Goal: Task Accomplishment & Management: Complete application form

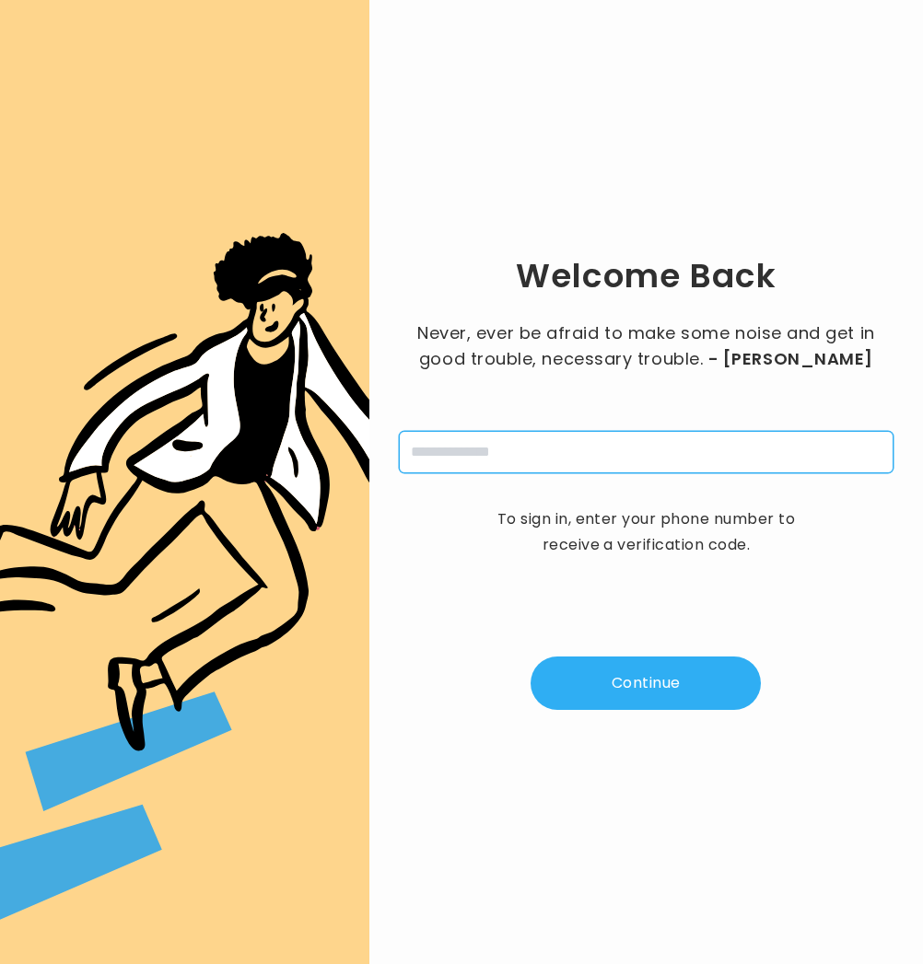
click at [473, 460] on input "tel" at bounding box center [646, 452] width 495 height 42
type input "**********"
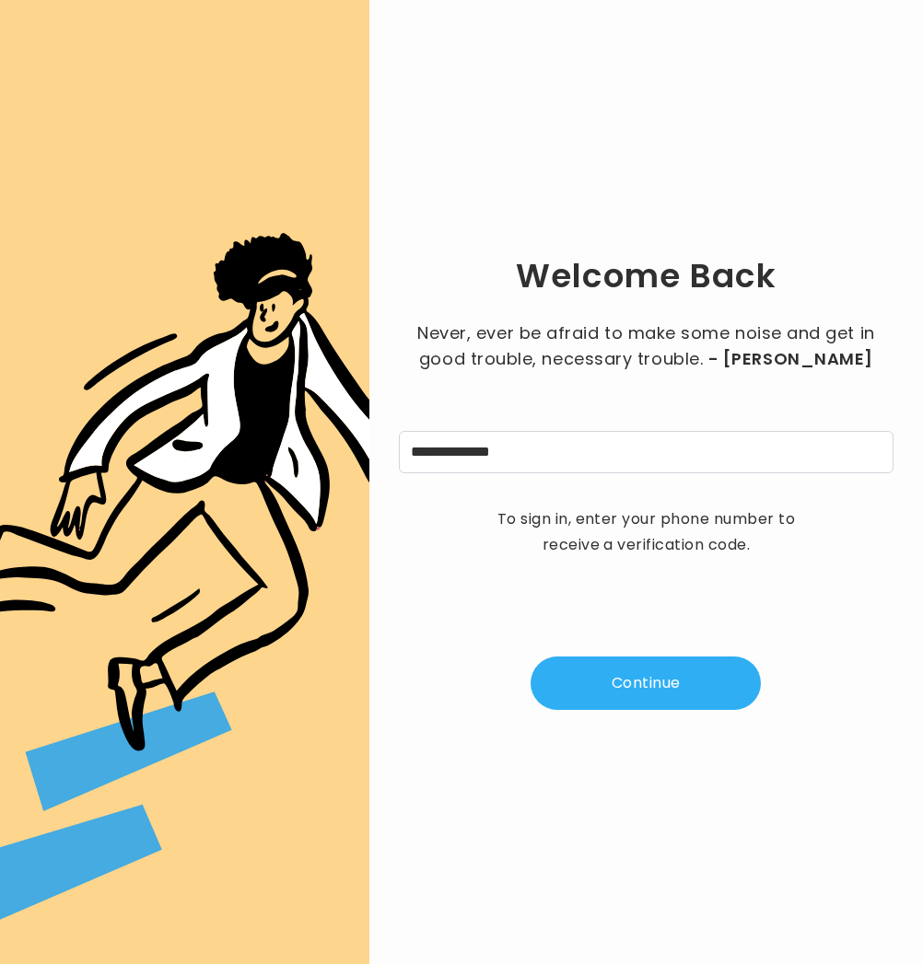
click at [654, 683] on button "Continue" at bounding box center [646, 683] width 230 height 53
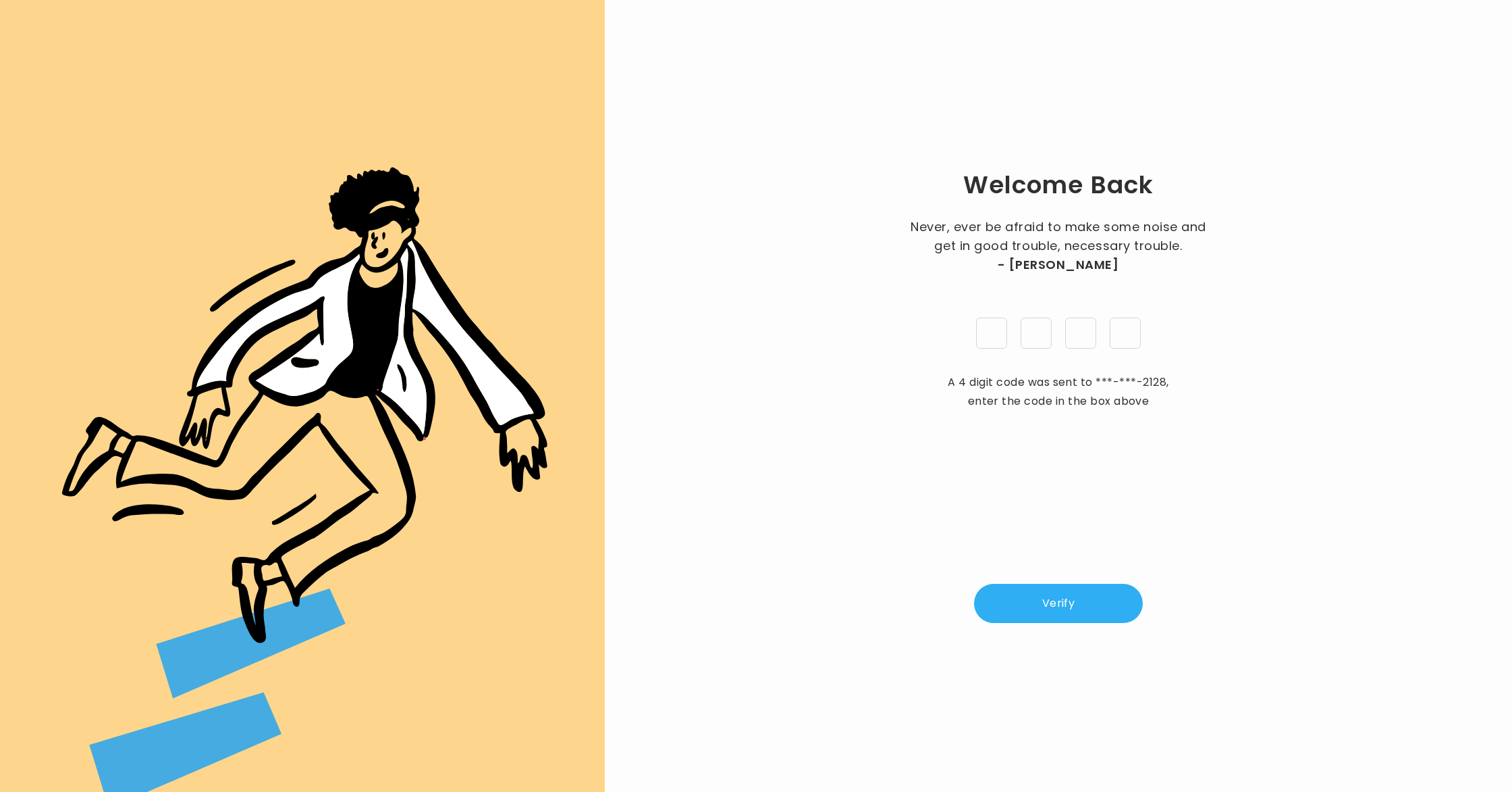
type input "*"
click at [676, 596] on button "Verify" at bounding box center [1058, 603] width 169 height 39
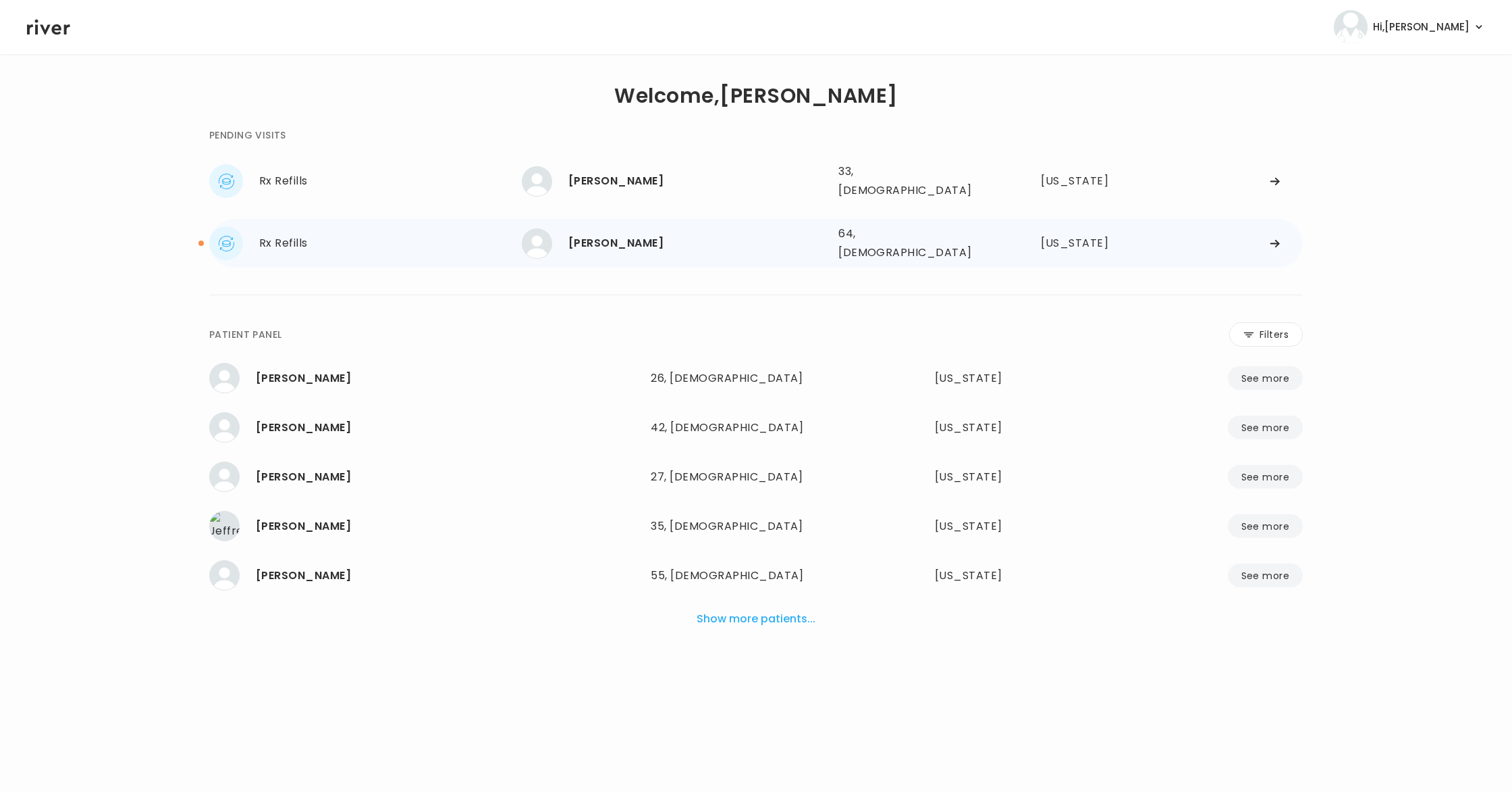
click at [281, 235] on div "Rx Refills" at bounding box center [391, 243] width 262 height 19
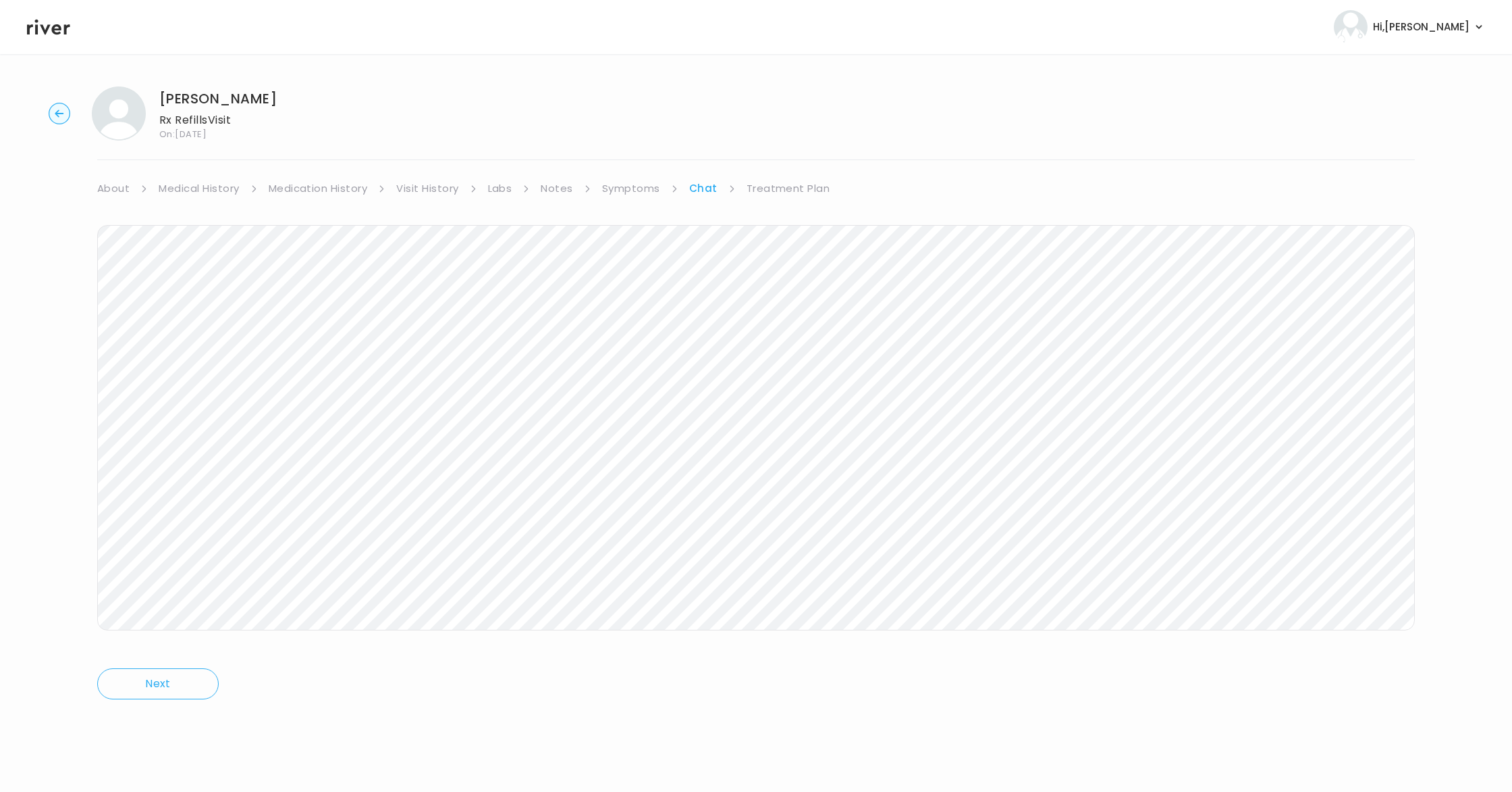
click at [676, 188] on link "Treatment Plan" at bounding box center [789, 188] width 84 height 19
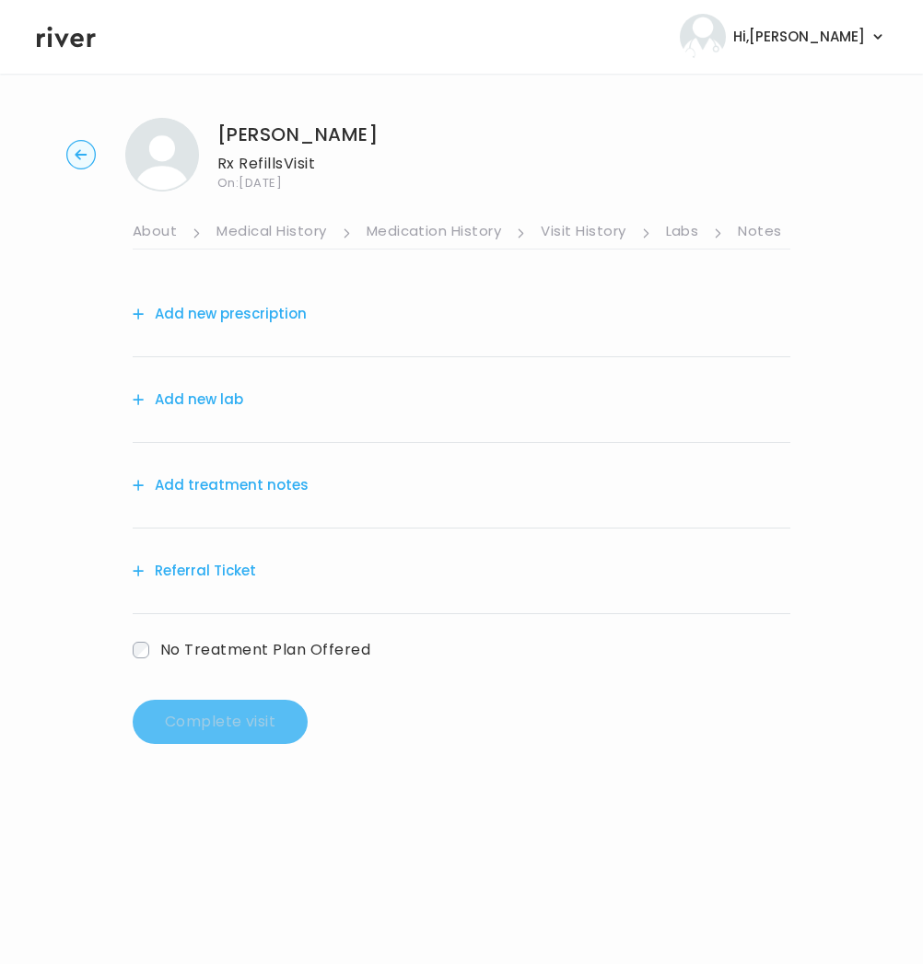
click at [78, 161] on circle "button" at bounding box center [81, 155] width 29 height 29
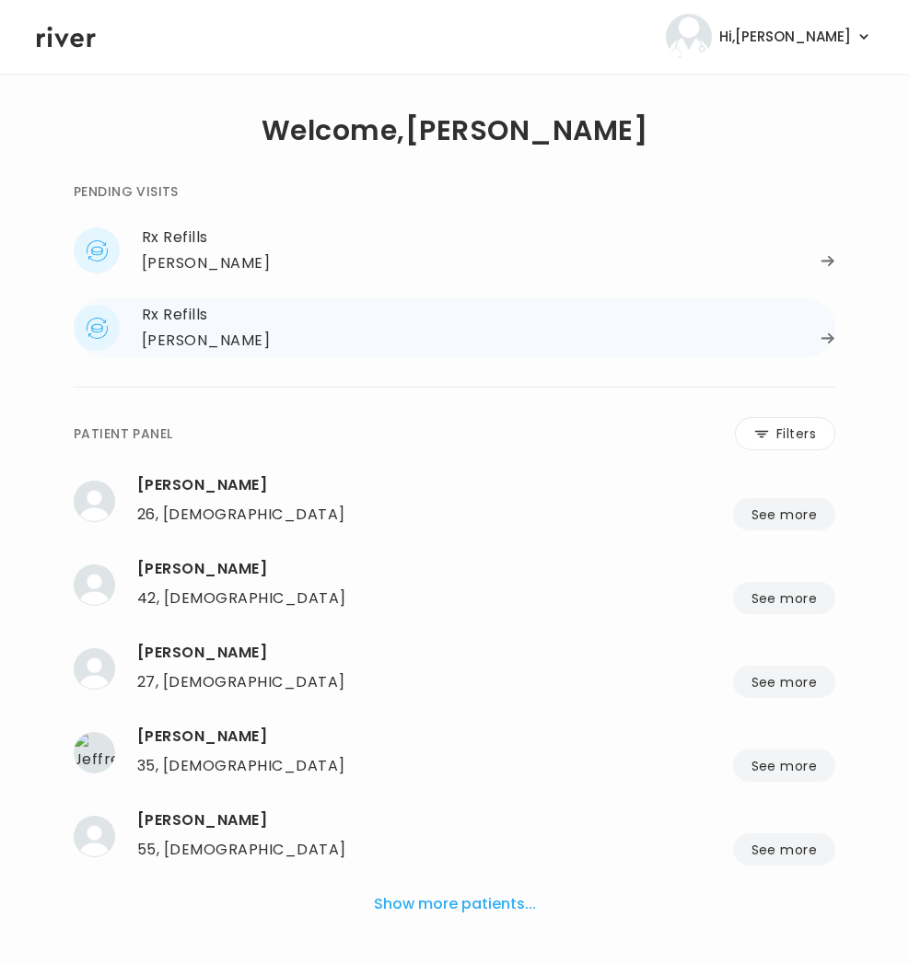
click at [198, 331] on div "[PERSON_NAME]" at bounding box center [206, 341] width 128 height 26
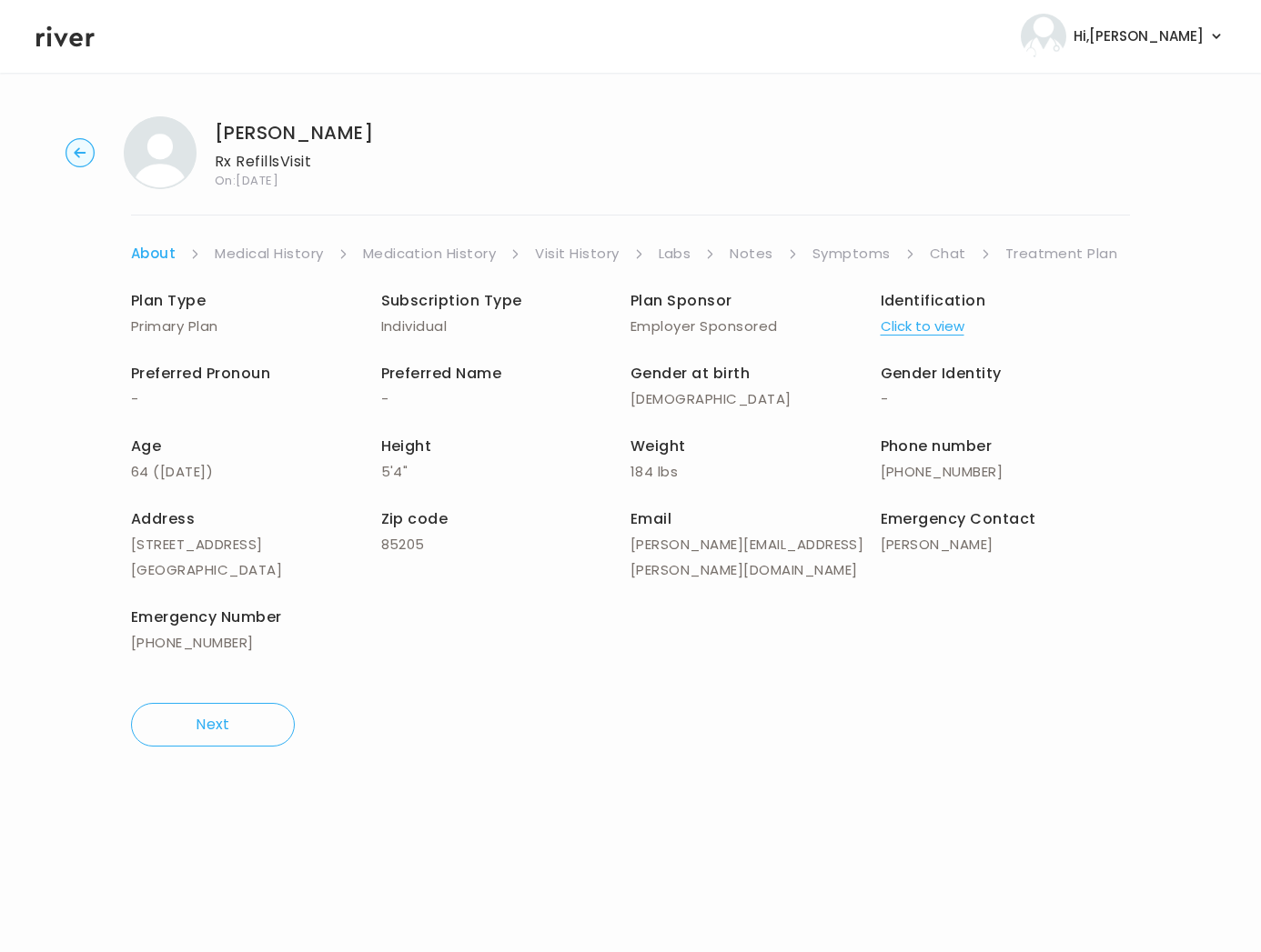
click at [853, 255] on link "Symptoms" at bounding box center [851, 254] width 78 height 26
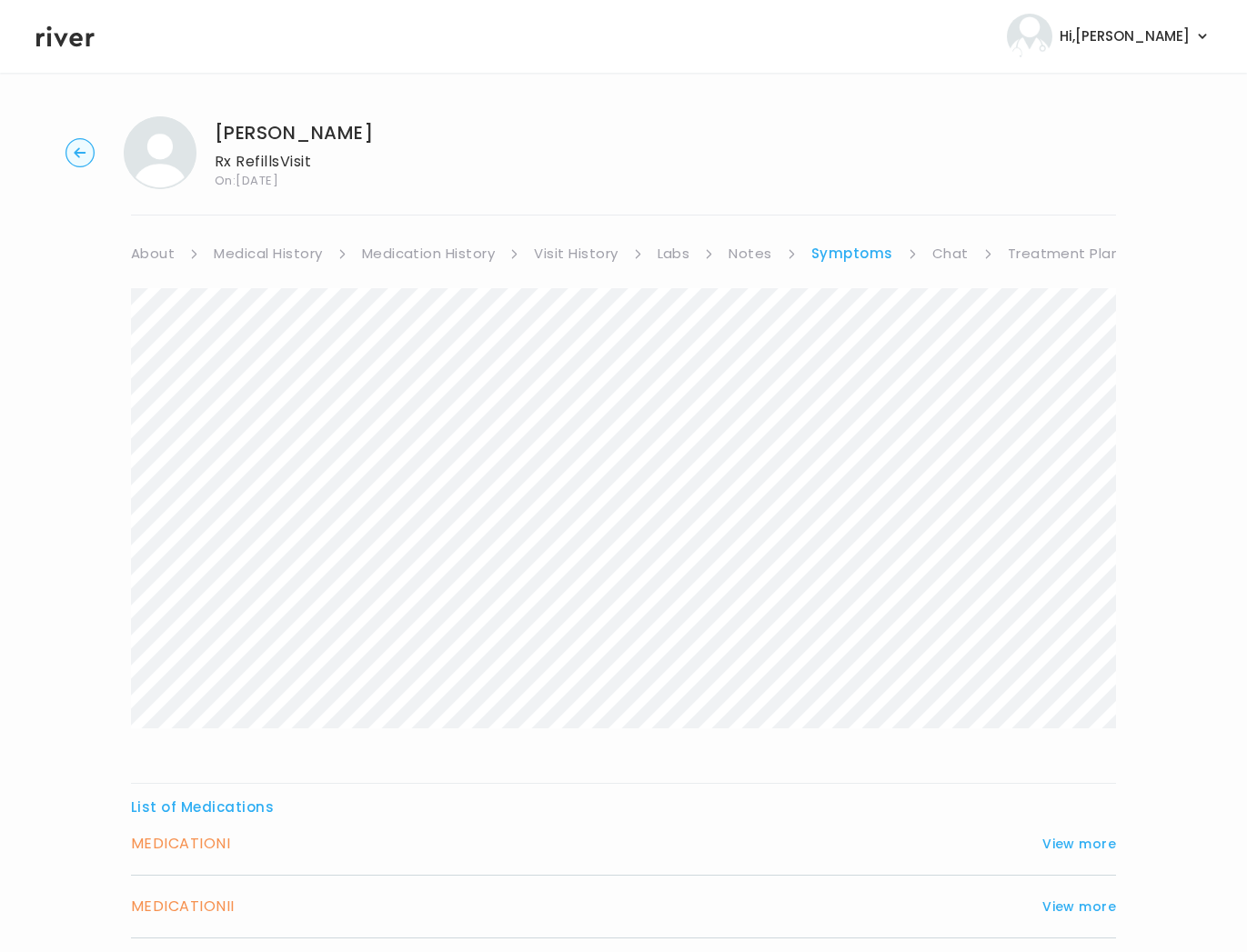
click at [559, 248] on link "Visit History" at bounding box center [576, 254] width 84 height 26
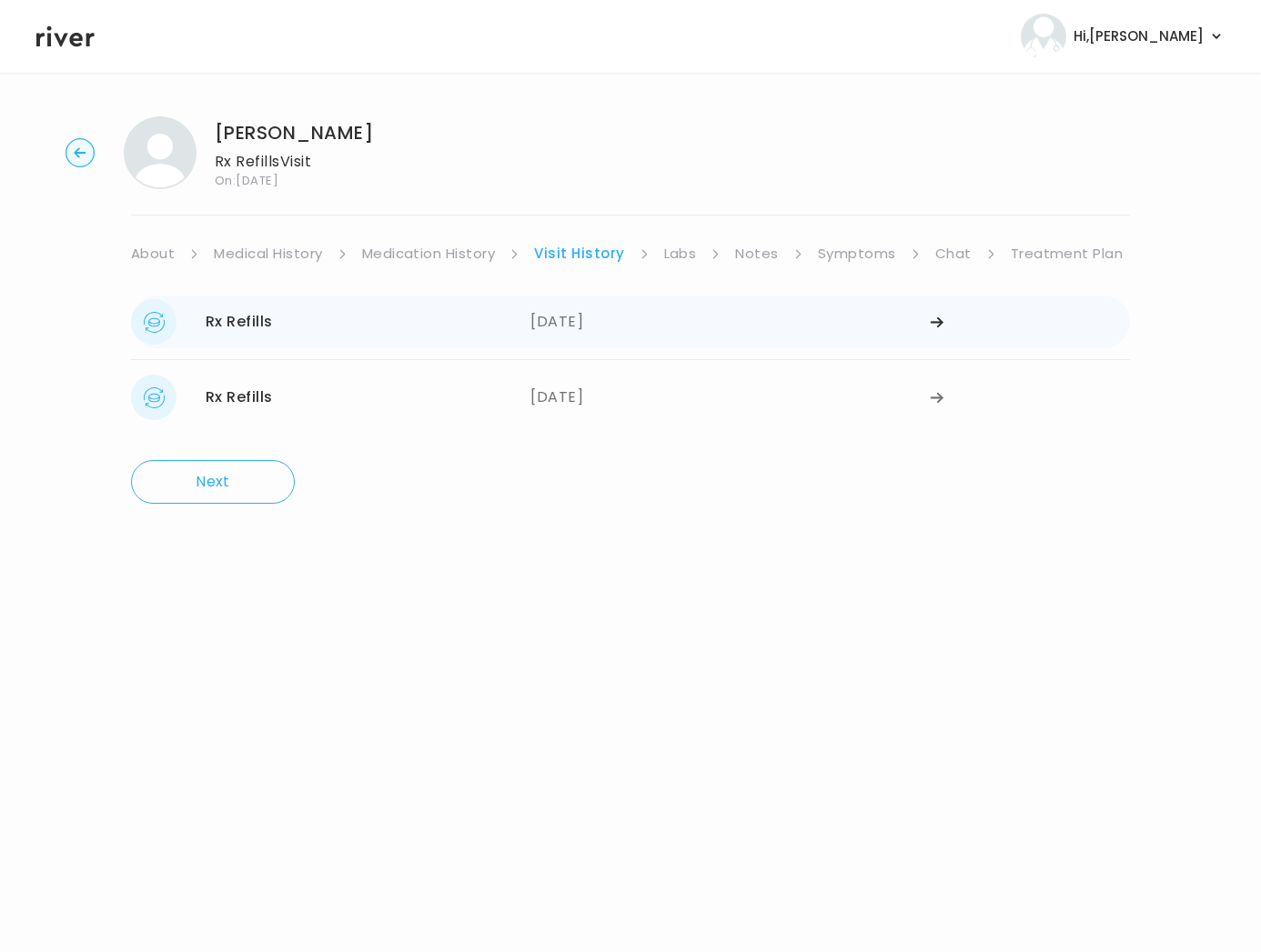
click at [253, 327] on div "Rx Refills" at bounding box center [239, 322] width 67 height 26
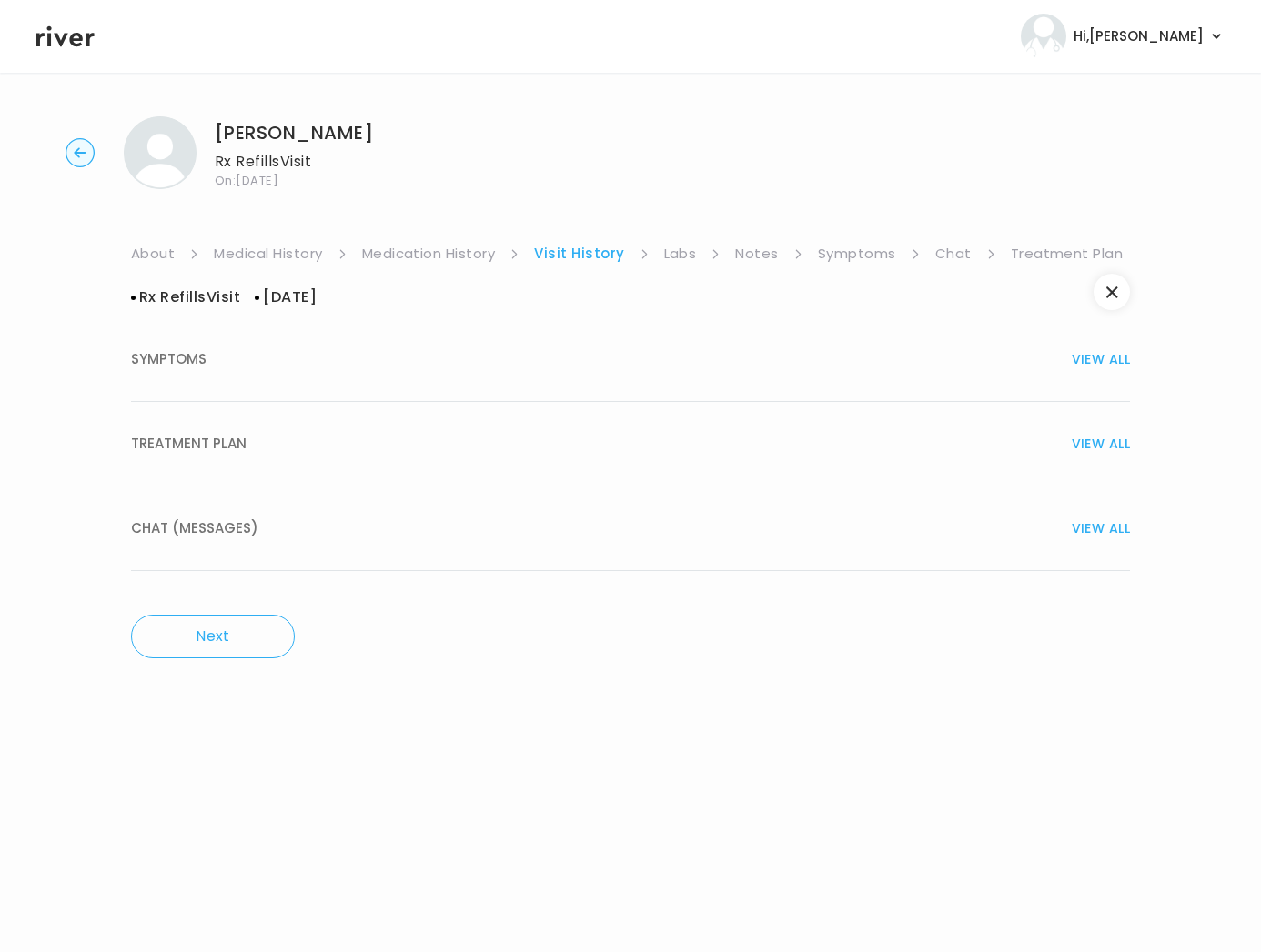
click at [910, 443] on span "VIEW ALL" at bounding box center [1100, 444] width 58 height 26
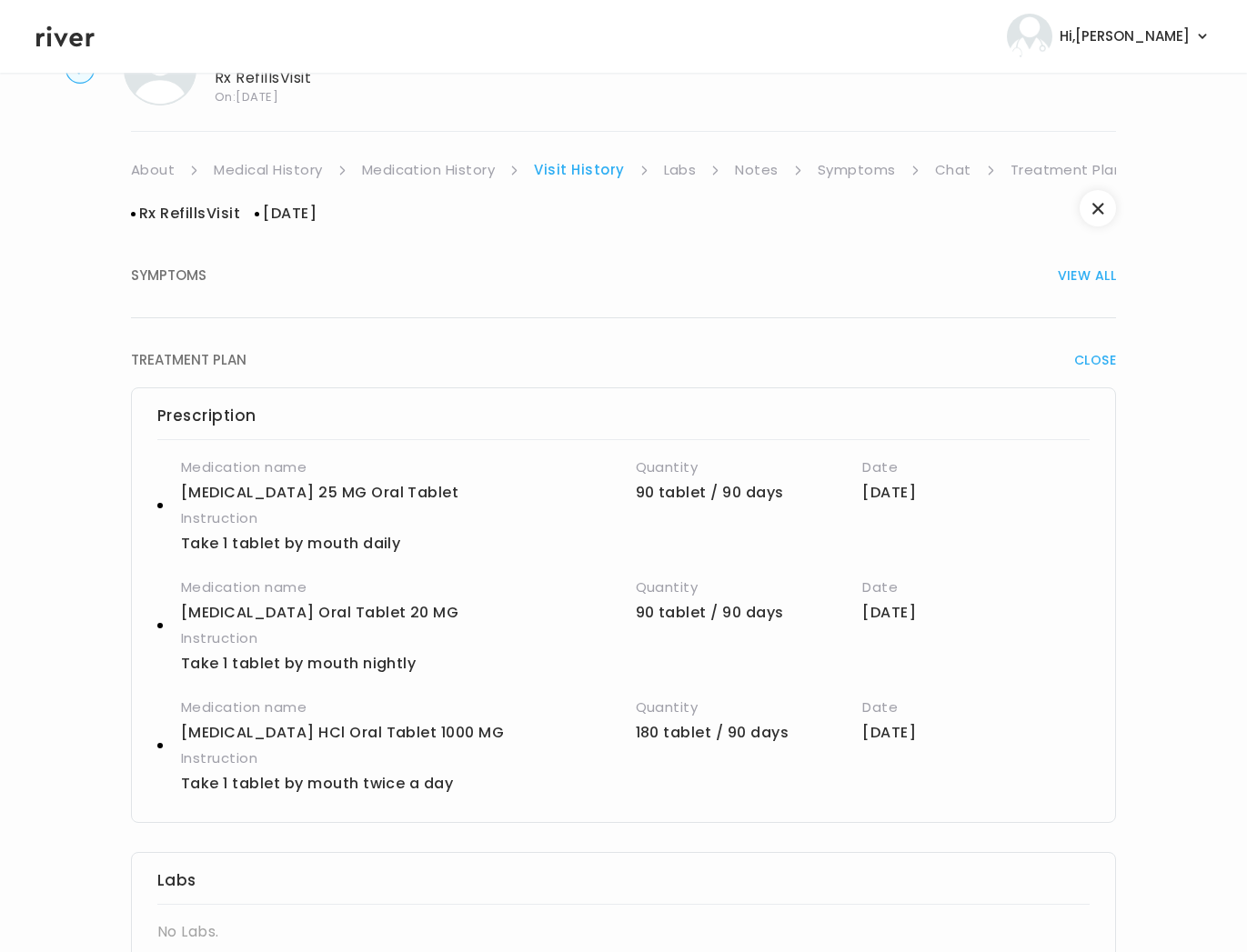
scroll to position [88, 0]
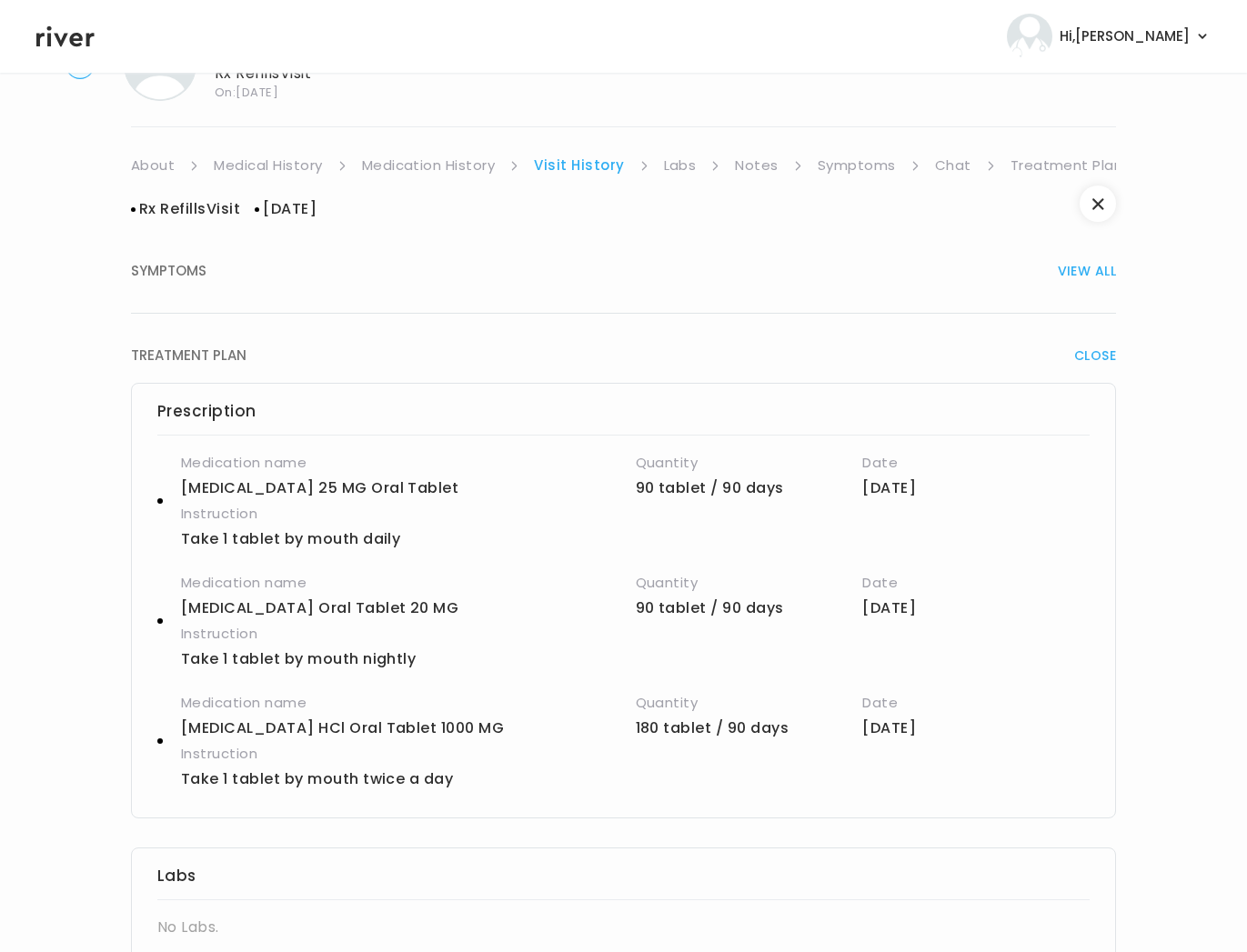
click at [910, 166] on link "Treatment Plan" at bounding box center [1066, 166] width 113 height 26
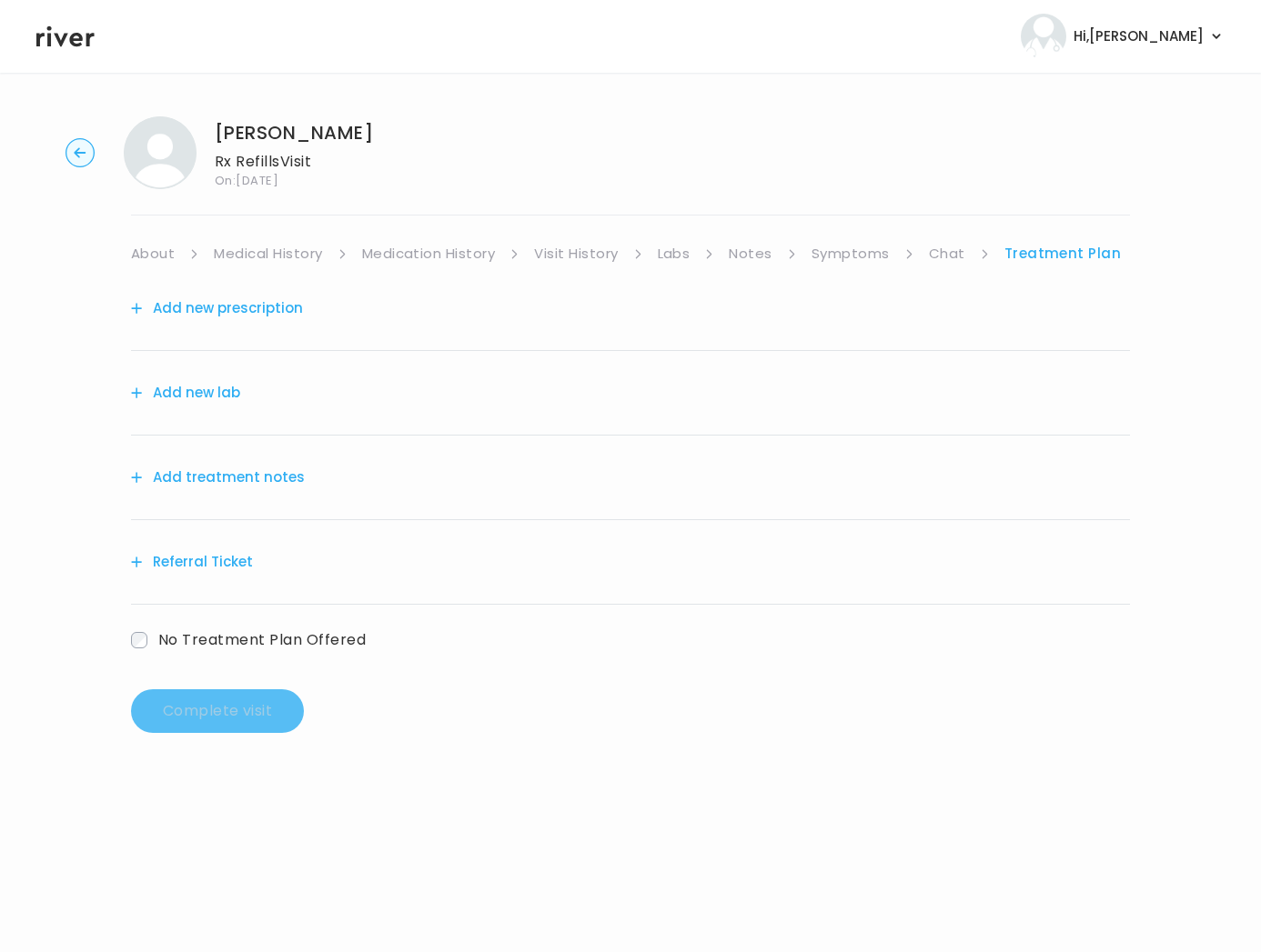
click at [832, 254] on link "Symptoms" at bounding box center [850, 254] width 78 height 26
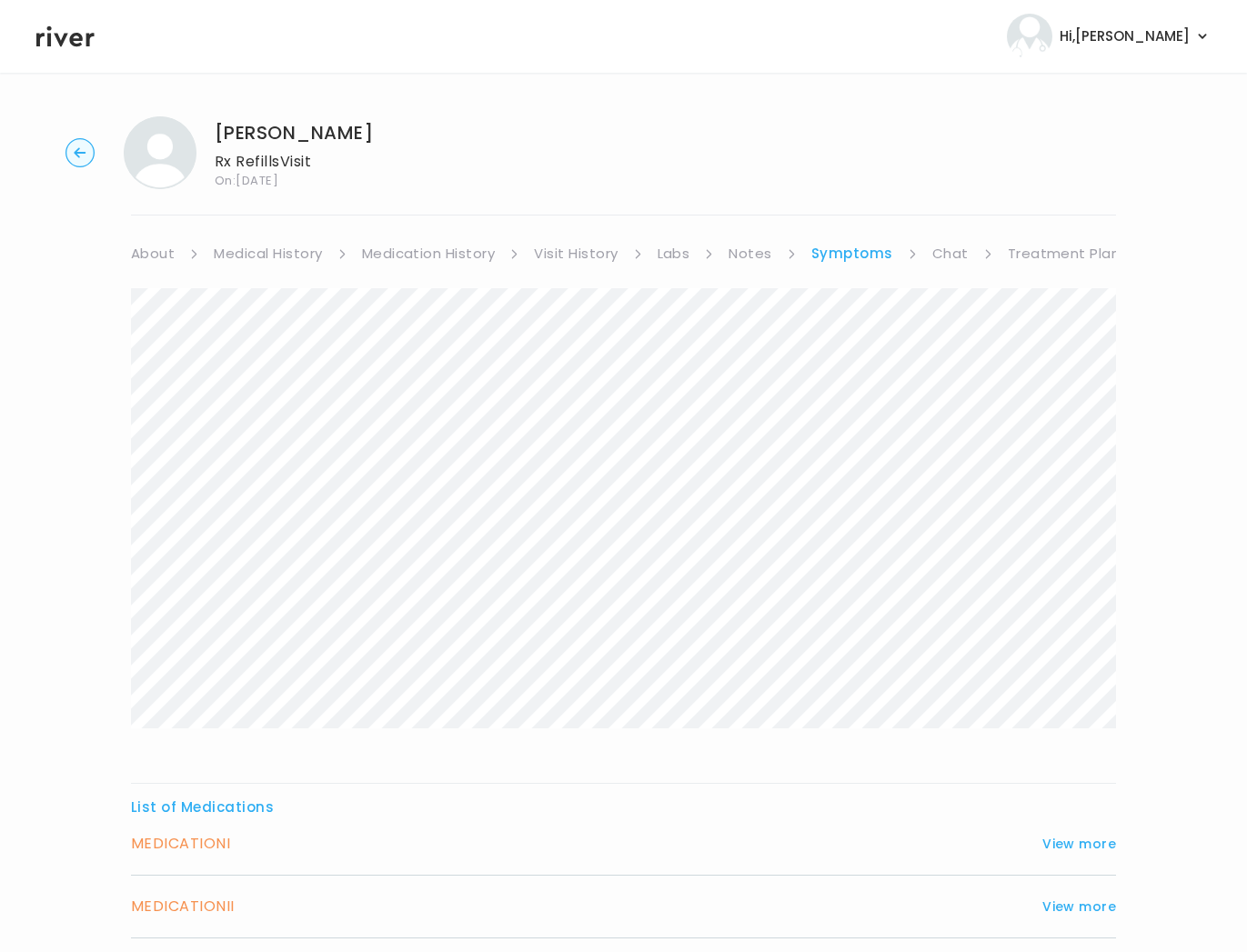
scroll to position [207, 0]
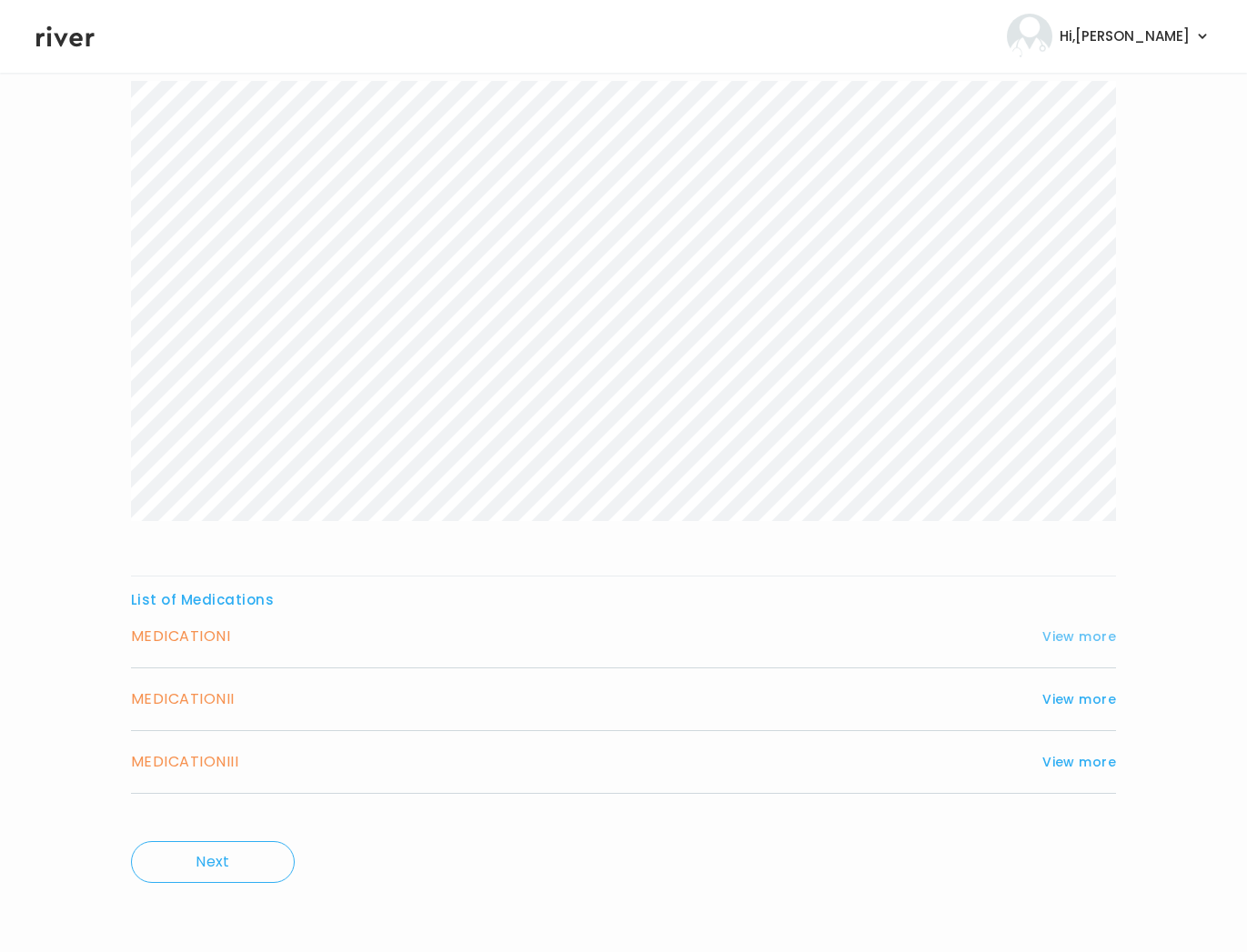
click at [910, 636] on button "View more" at bounding box center [1079, 637] width 74 height 22
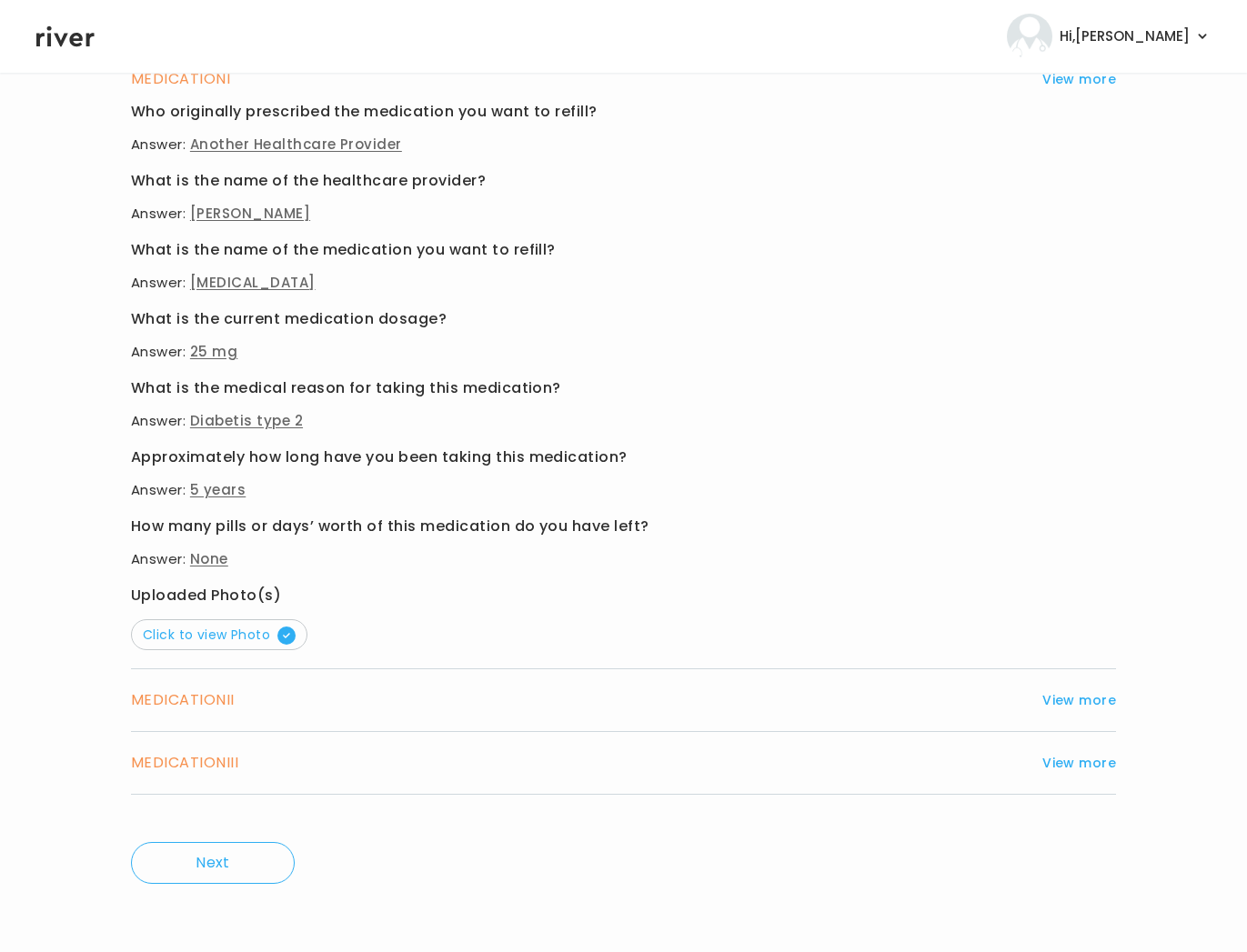
scroll to position [765, 0]
click at [910, 697] on button "View more" at bounding box center [1079, 700] width 74 height 22
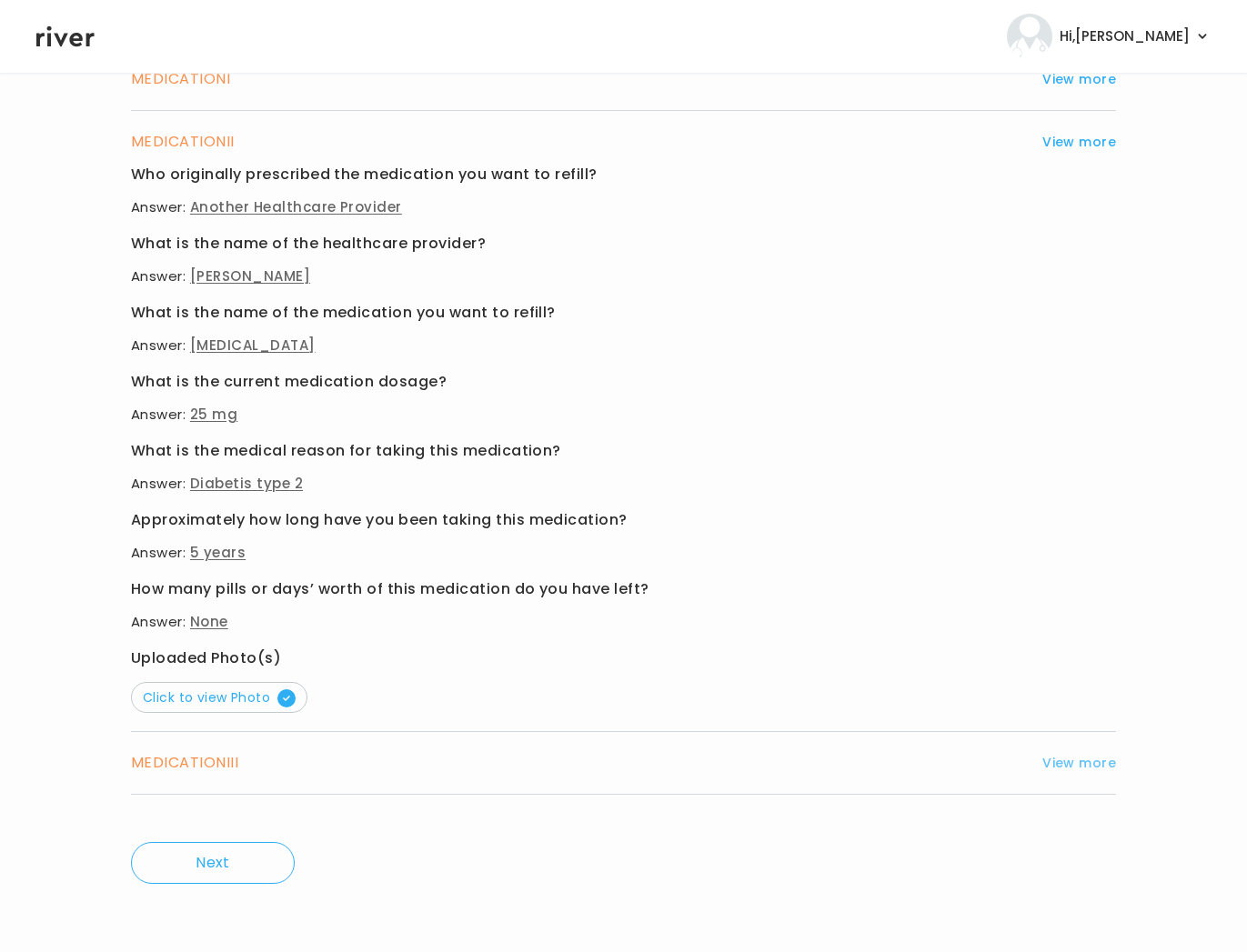
click at [910, 763] on button "View more" at bounding box center [1079, 763] width 74 height 22
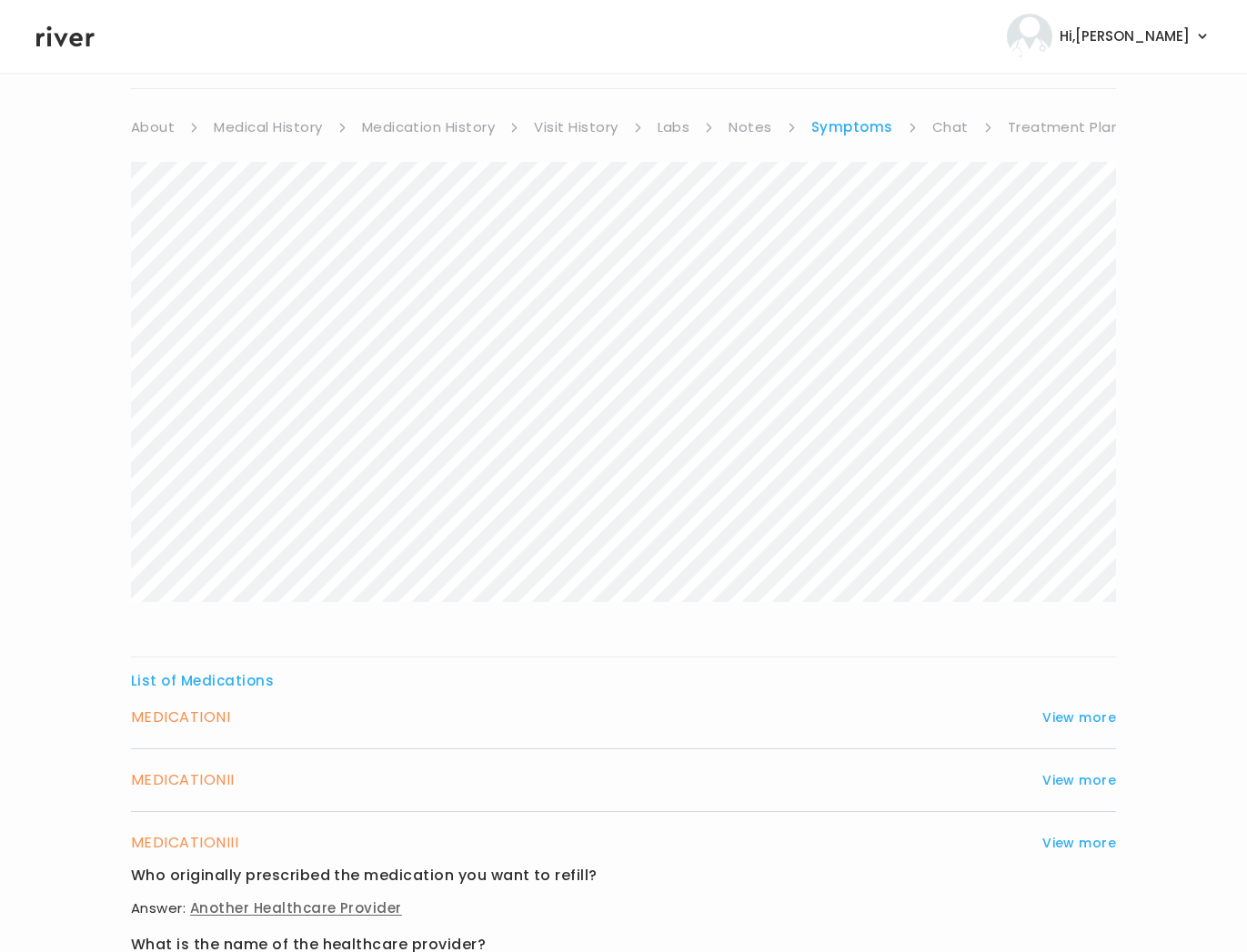
scroll to position [0, 0]
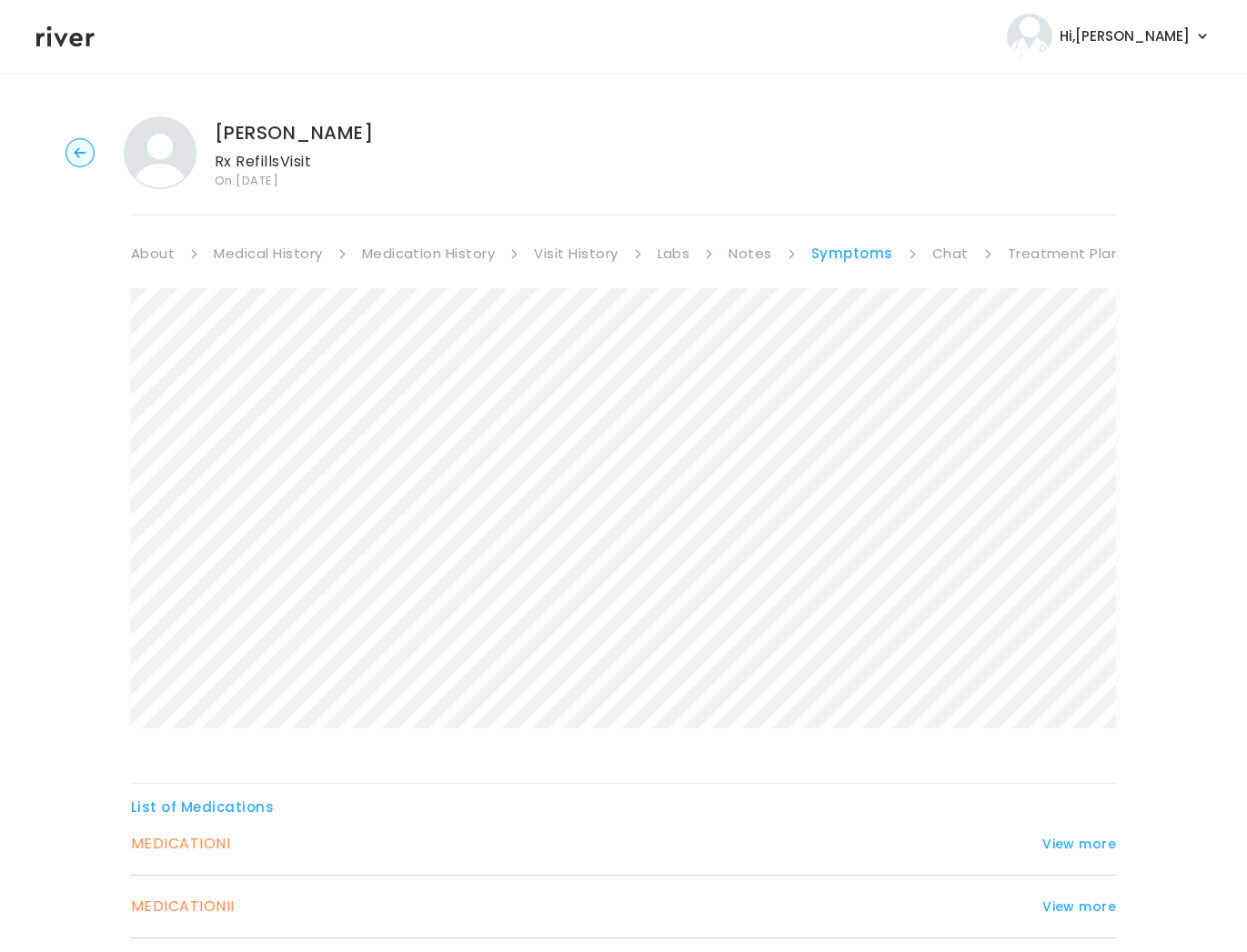
click at [910, 744] on div "List of Medications MEDICATION I View more Who originally prescribed the medica…" at bounding box center [624, 936] width 985 height 1297
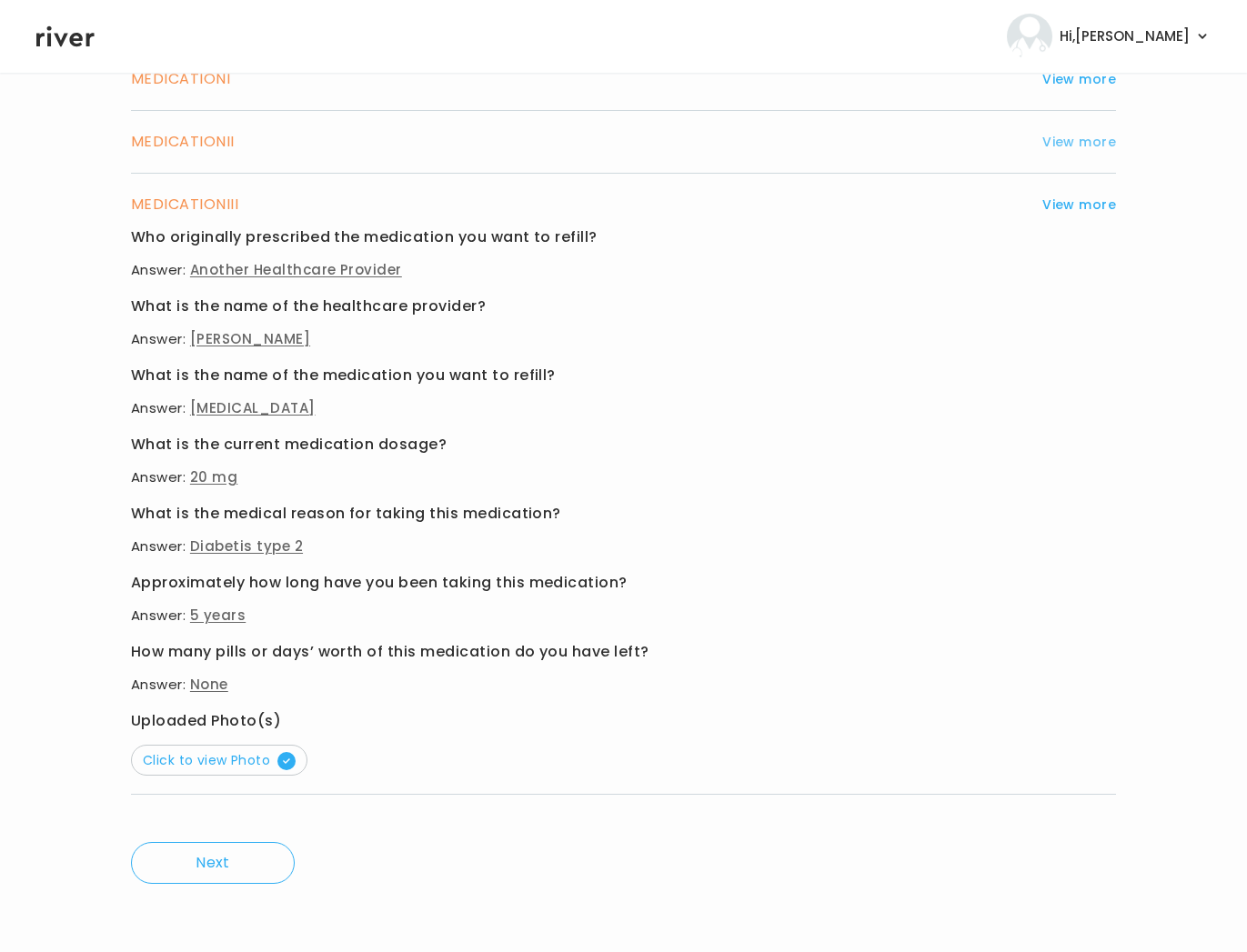
click at [910, 138] on button "View more" at bounding box center [1079, 142] width 74 height 22
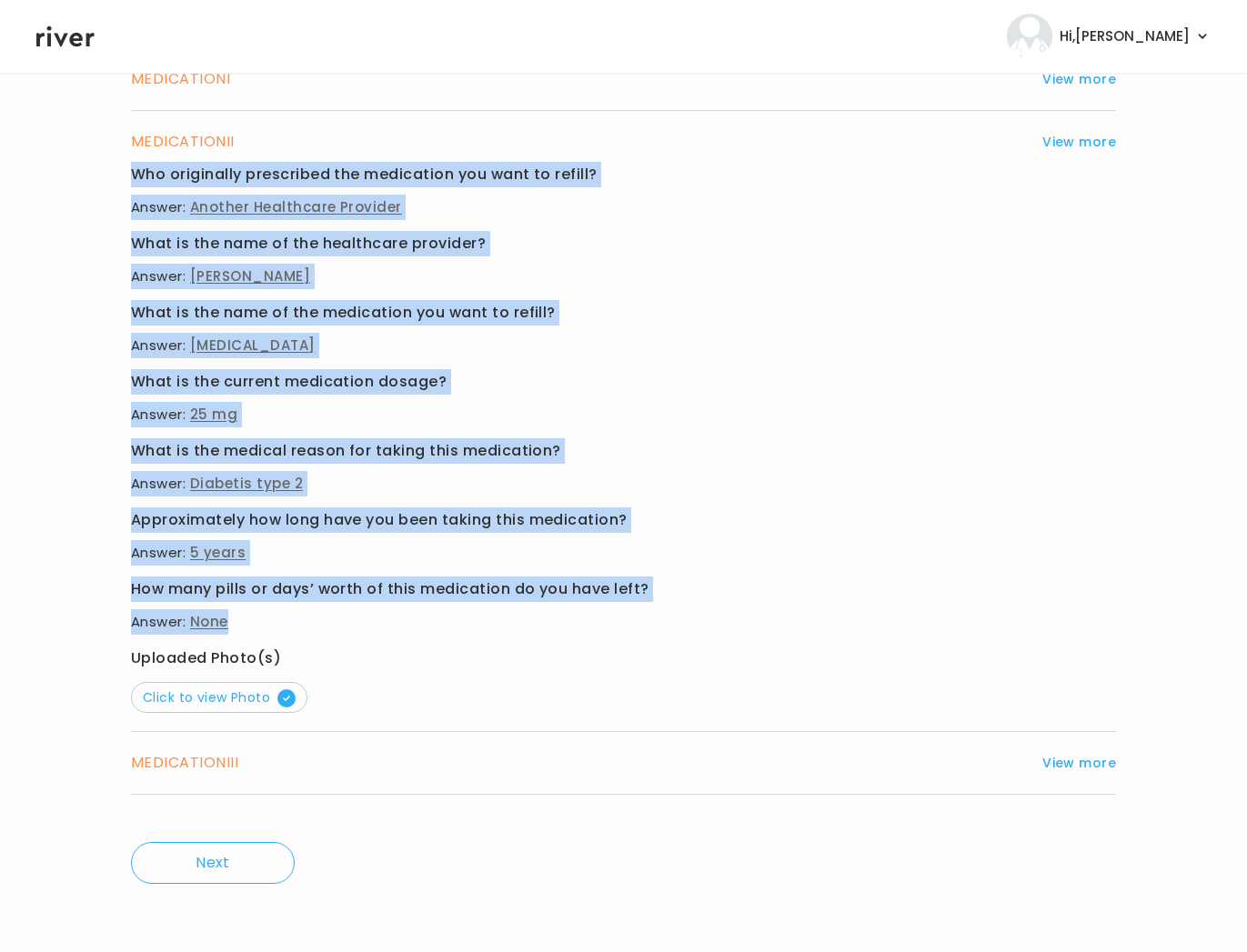
drag, startPoint x: 131, startPoint y: 173, endPoint x: 397, endPoint y: 614, distance: 515.0
click at [398, 615] on div "Who originally prescribed the medication you want to refill? Answer: Another He…" at bounding box center [624, 437] width 985 height 551
copy div "Who originally prescribed the medication you want to refill? Answer: Another He…"
click at [910, 767] on button "View more" at bounding box center [1079, 763] width 74 height 22
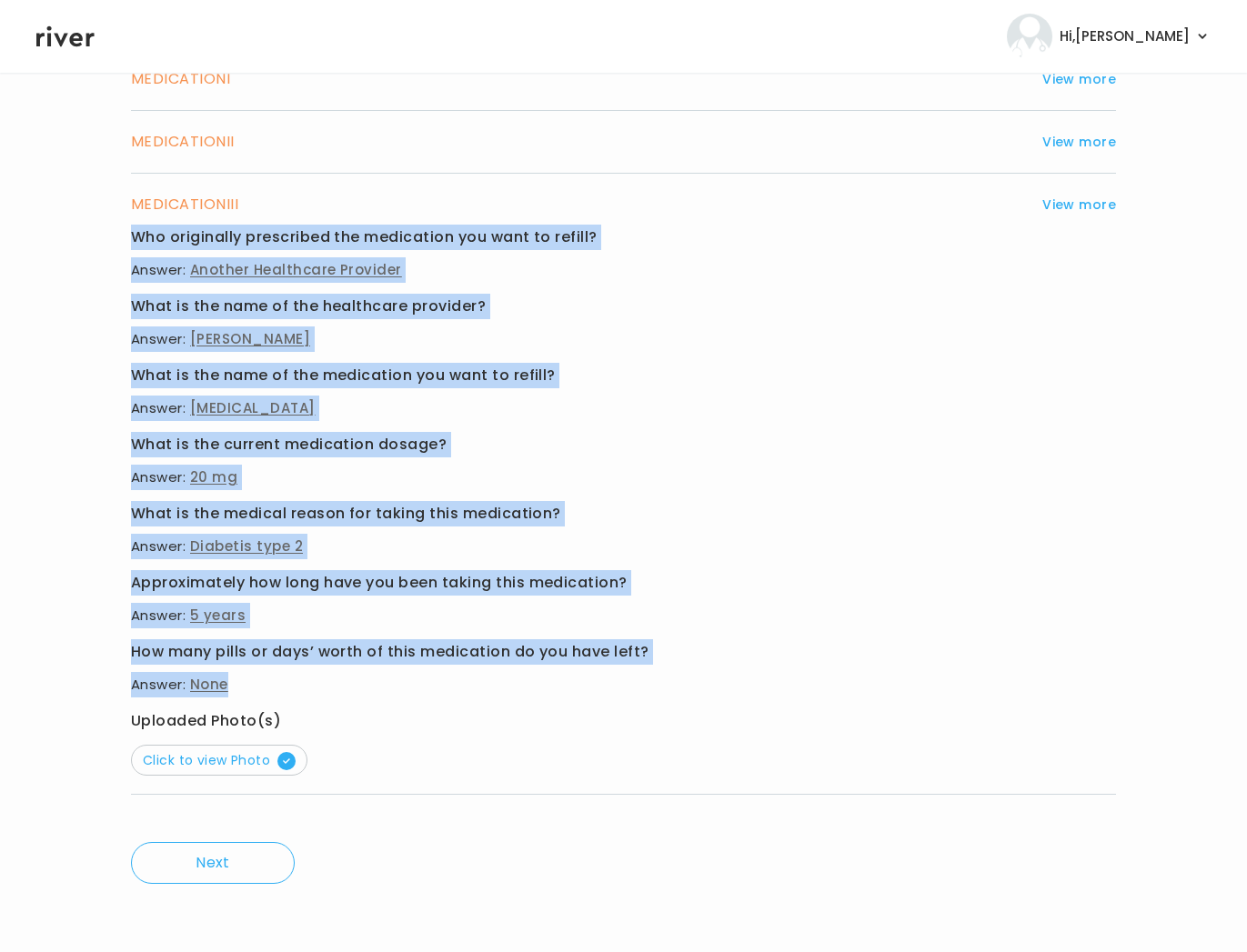
drag, startPoint x: 131, startPoint y: 236, endPoint x: 359, endPoint y: 681, distance: 500.0
click at [359, 681] on div "Who originally prescribed the medication you want to refill? Answer: Another He…" at bounding box center [624, 501] width 985 height 551
copy div "Who originally prescribed the medication you want to refill? Answer: Another He…"
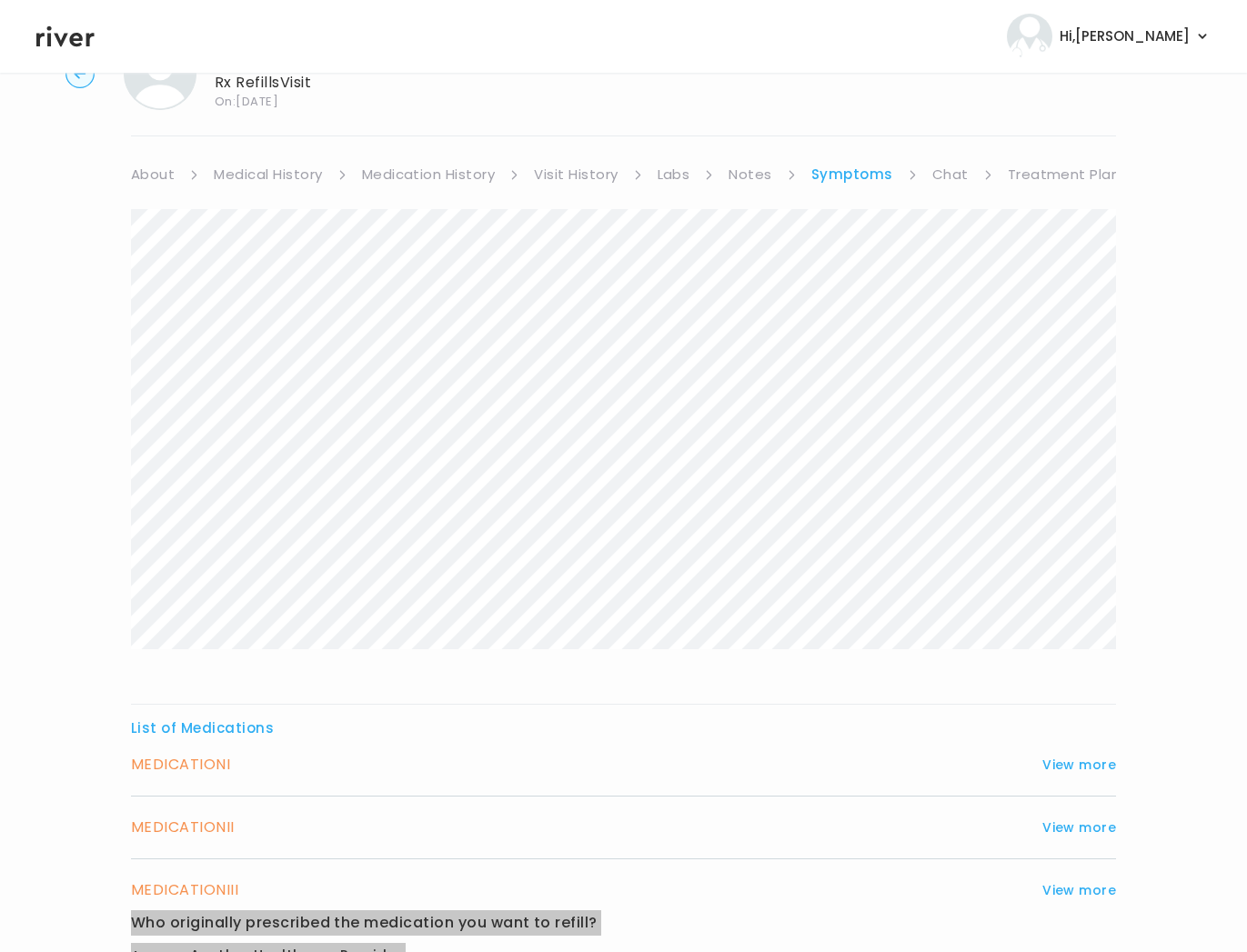
scroll to position [0, 0]
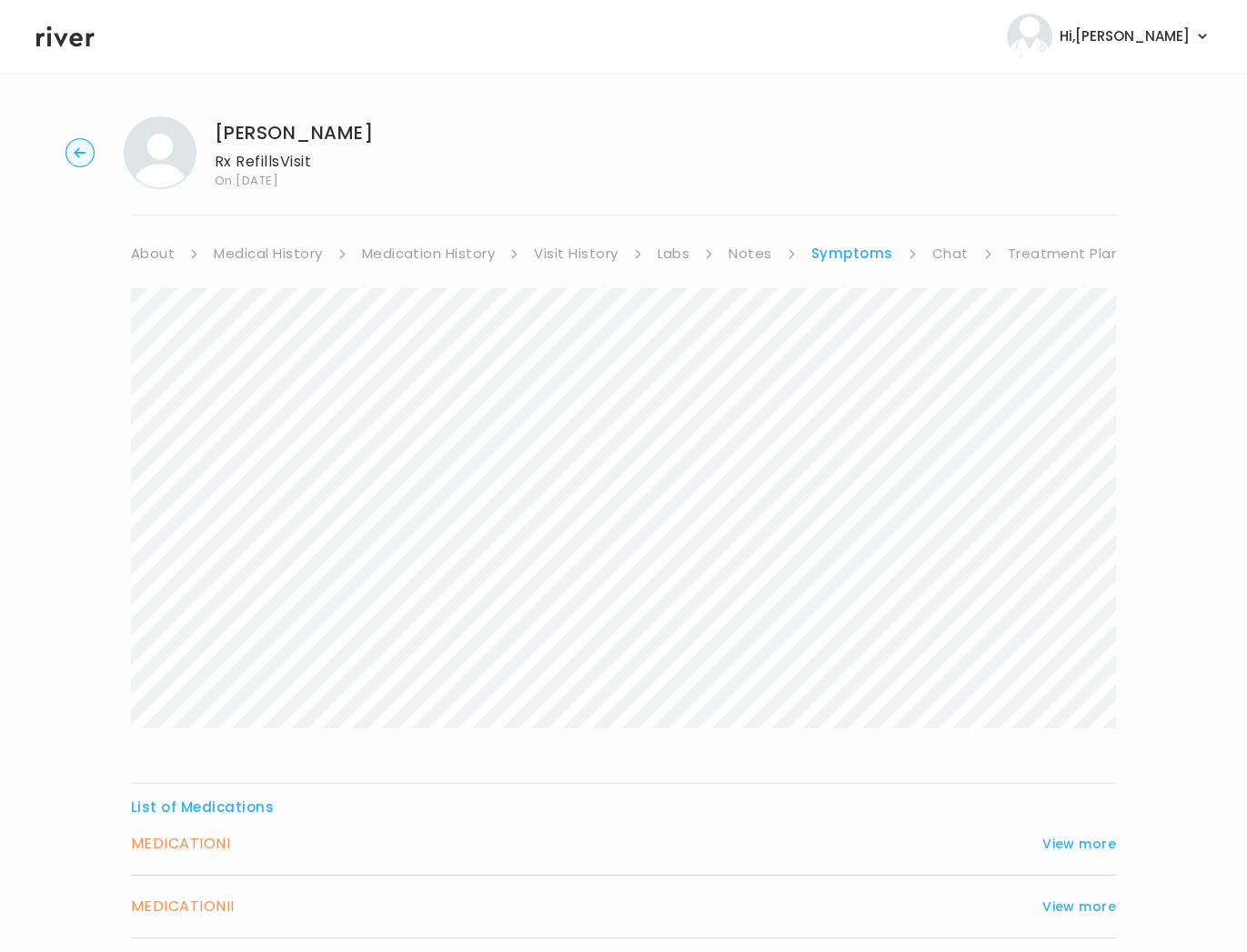
click at [148, 256] on link "About" at bounding box center [153, 254] width 43 height 26
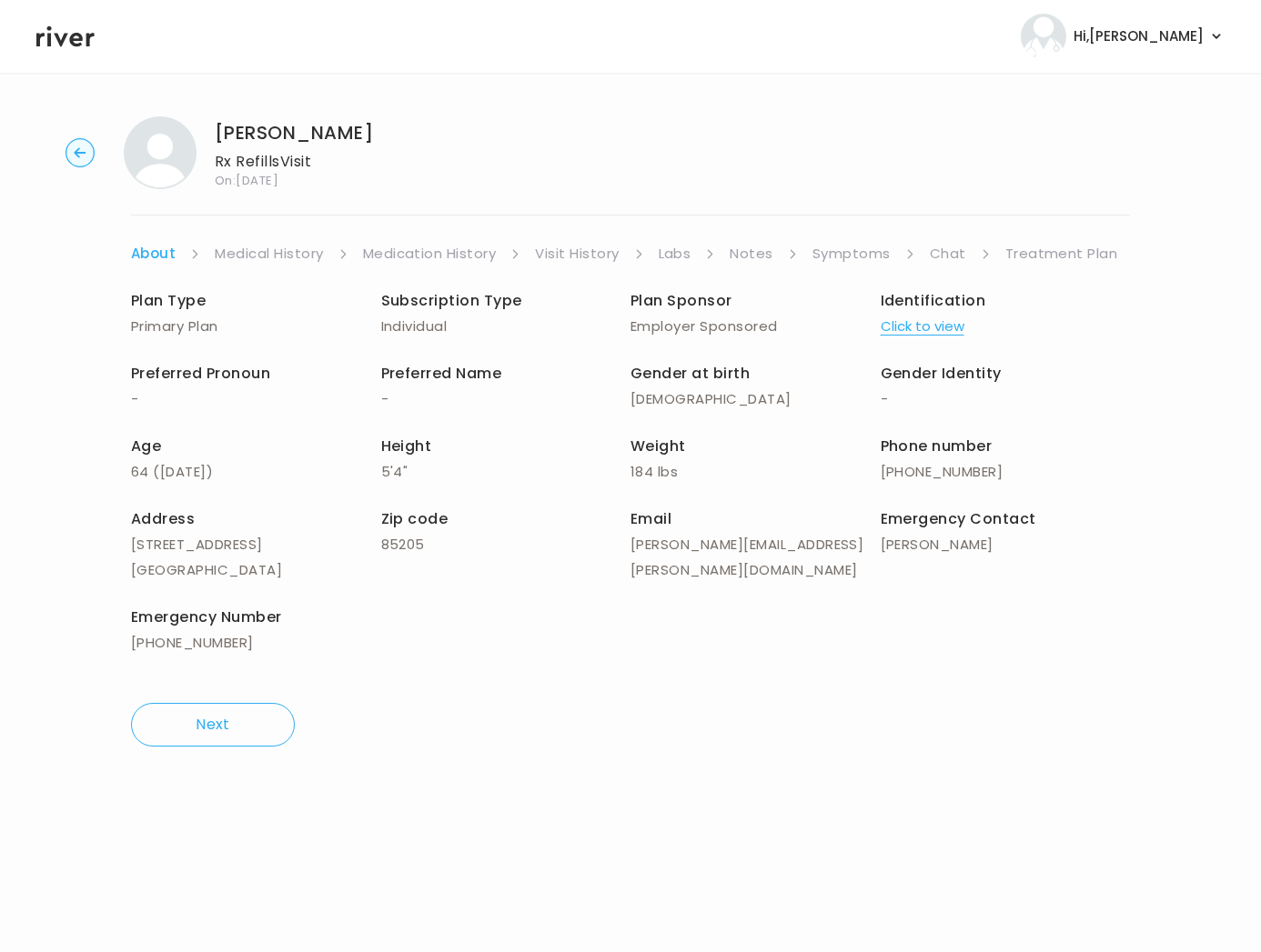
click at [910, 258] on link "Treatment Plan" at bounding box center [1062, 254] width 113 height 26
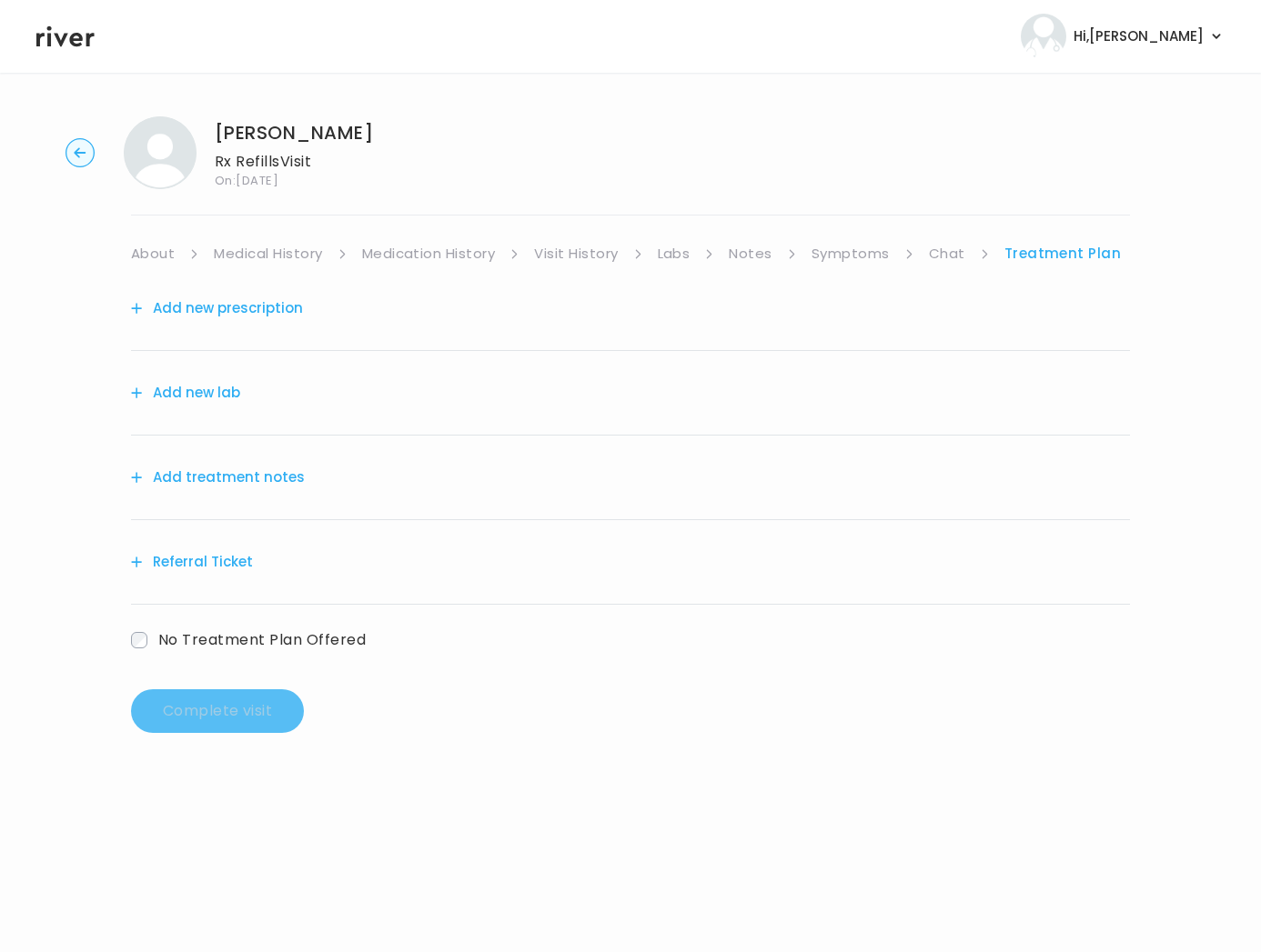
click at [219, 476] on button "Add treatment notes" at bounding box center [218, 478] width 174 height 26
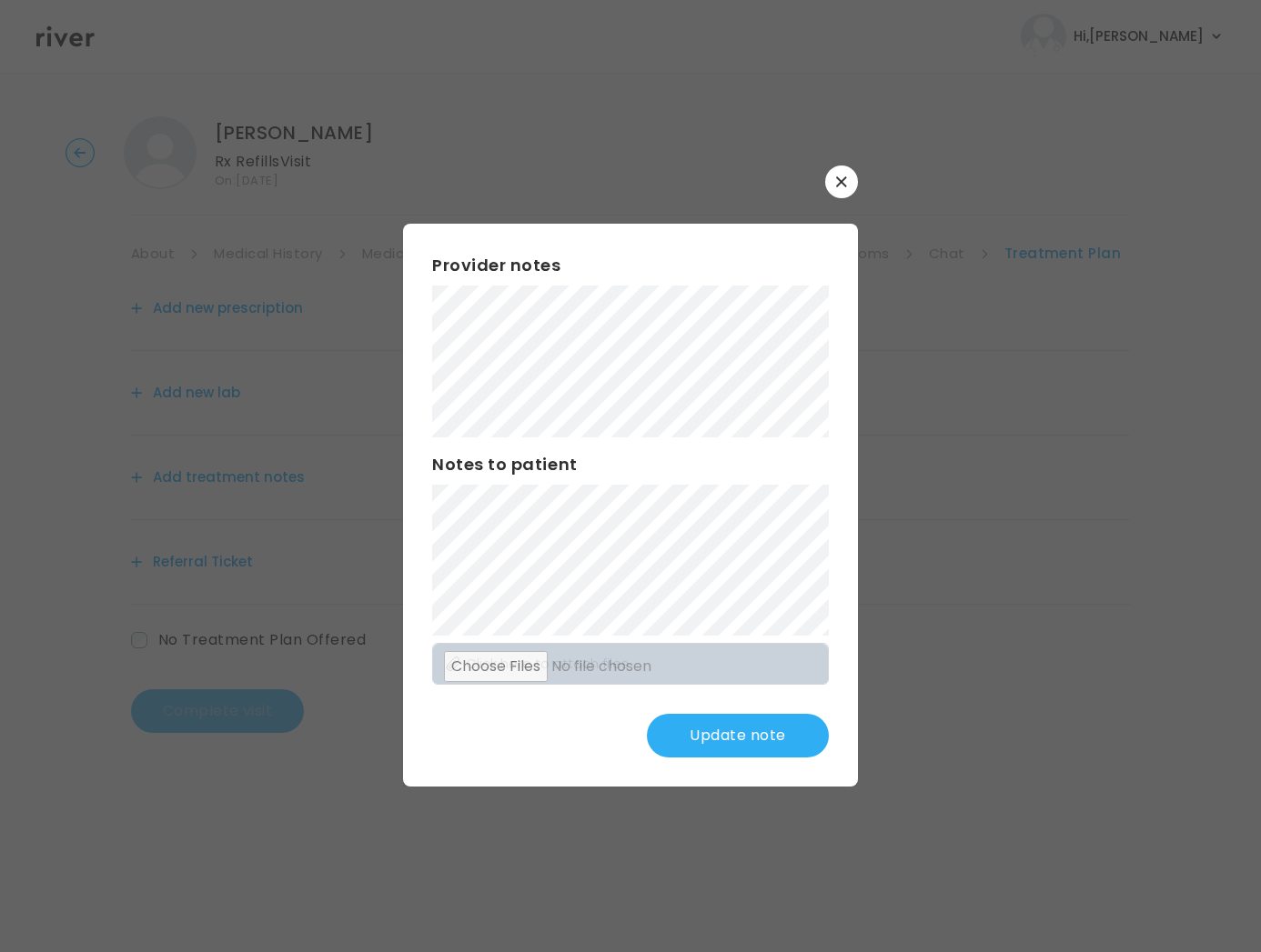
click at [420, 588] on div "Provider notes Notes to patient Click here to attach files Update note" at bounding box center [630, 506] width 455 height 563
click at [735, 742] on button "Update note" at bounding box center [738, 736] width 182 height 43
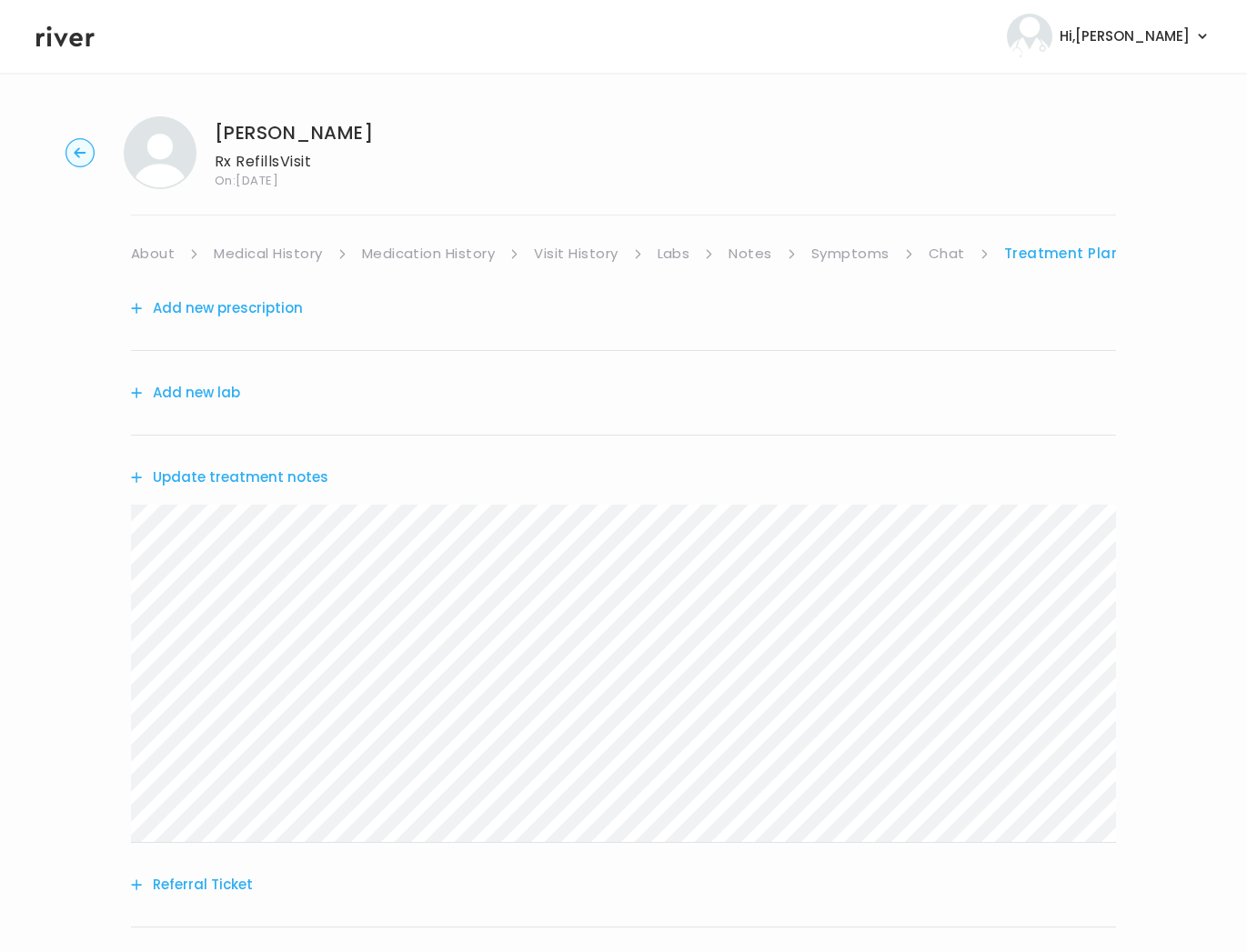
click at [857, 254] on link "Symptoms" at bounding box center [850, 254] width 78 height 26
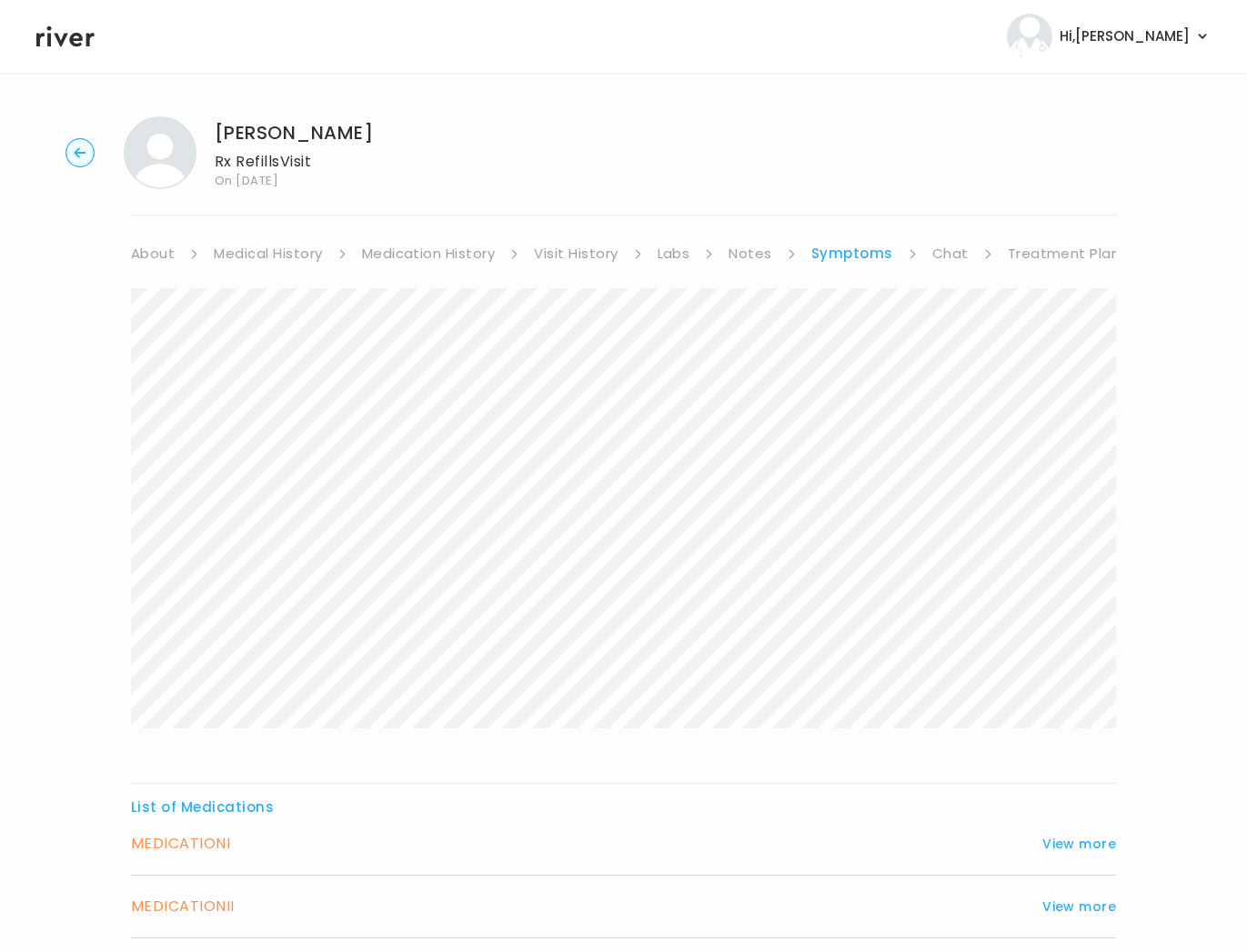
click at [910, 255] on link "Treatment Plan" at bounding box center [1064, 254] width 113 height 26
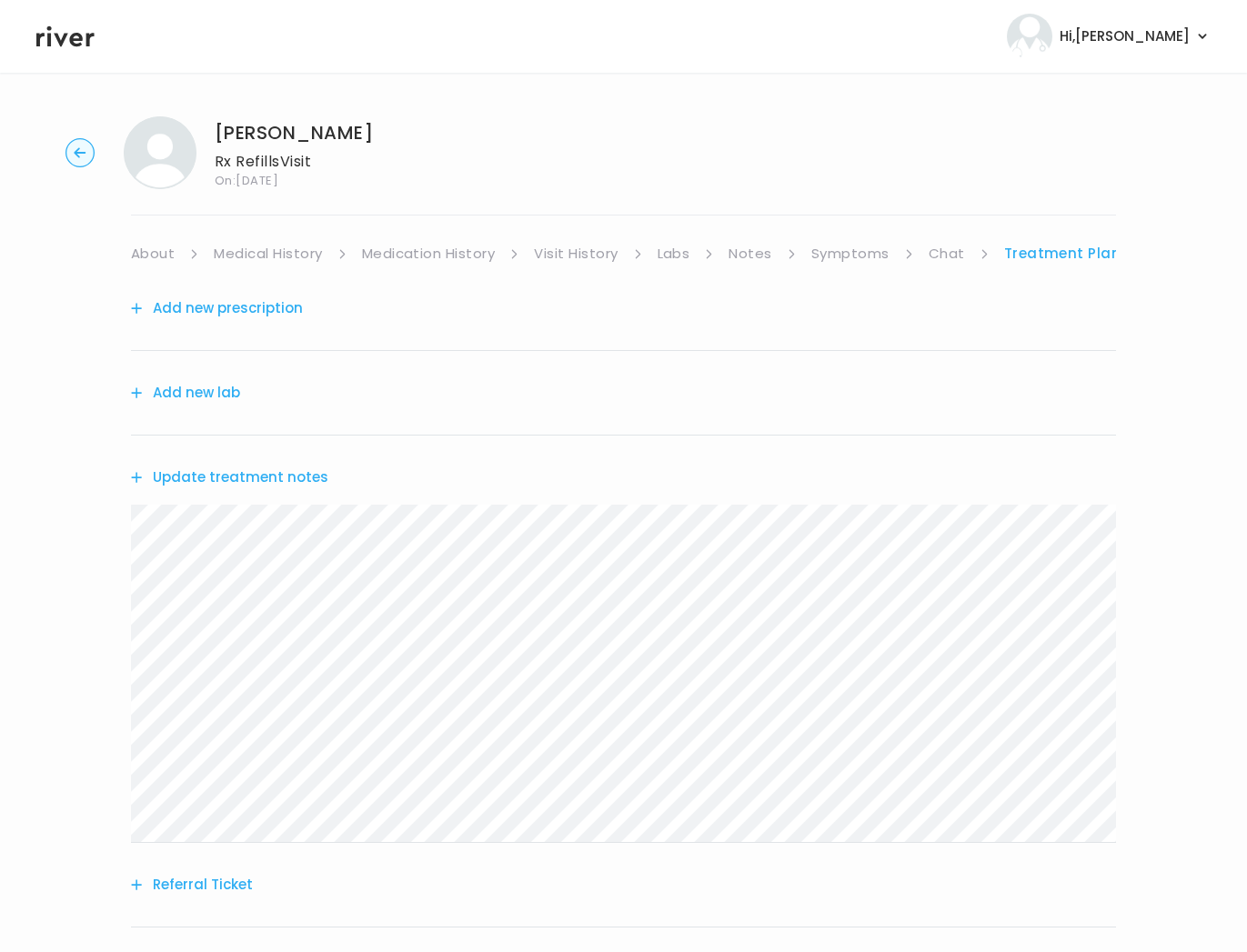
click at [405, 257] on link "Medication History" at bounding box center [429, 254] width 133 height 26
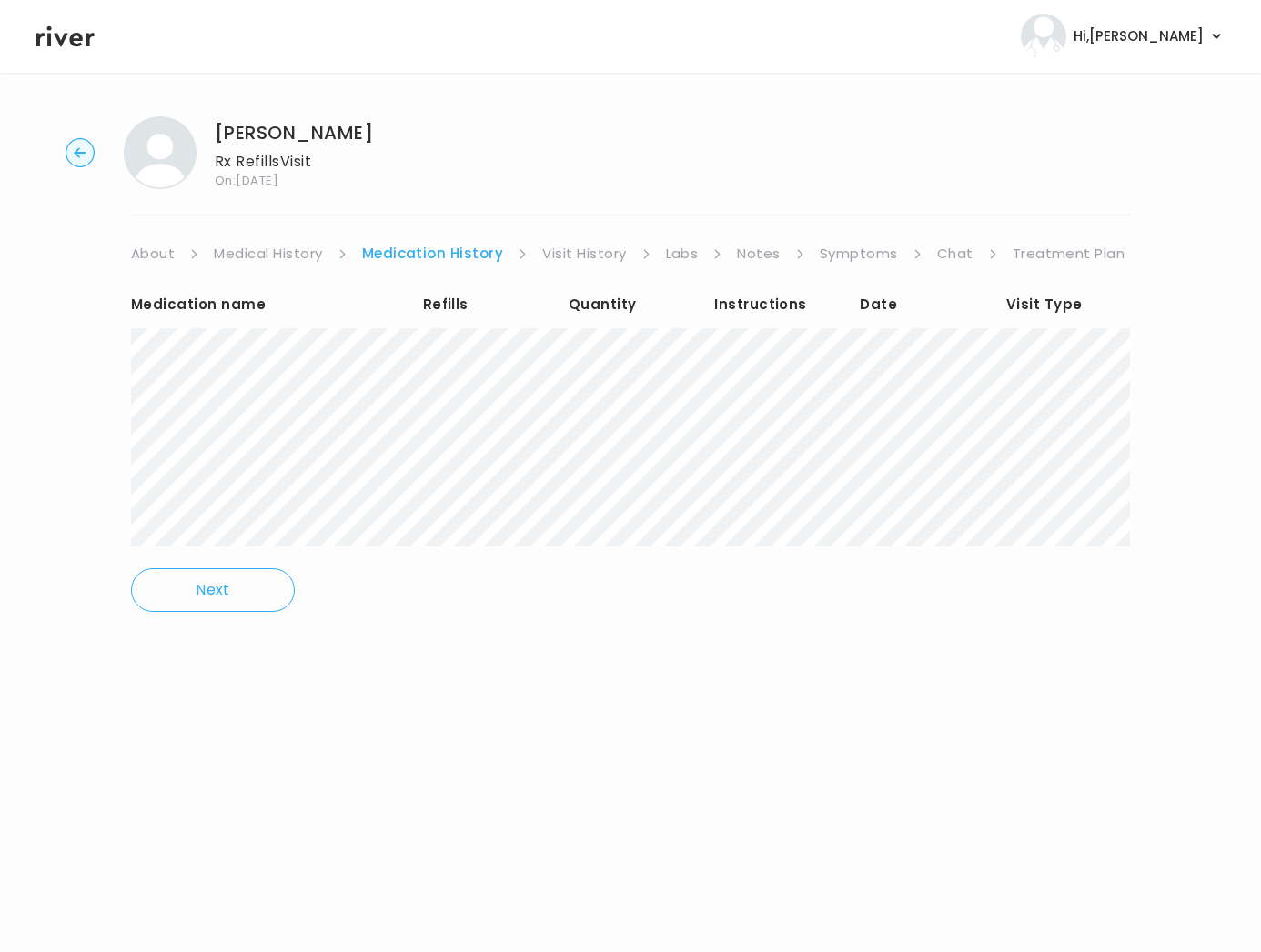
click at [910, 557] on div "Medication name Refills Quantity Instructions Date Visit Type Next" at bounding box center [630, 452] width 998 height 371
click at [910, 251] on link "Treatment Plan" at bounding box center [1068, 254] width 113 height 26
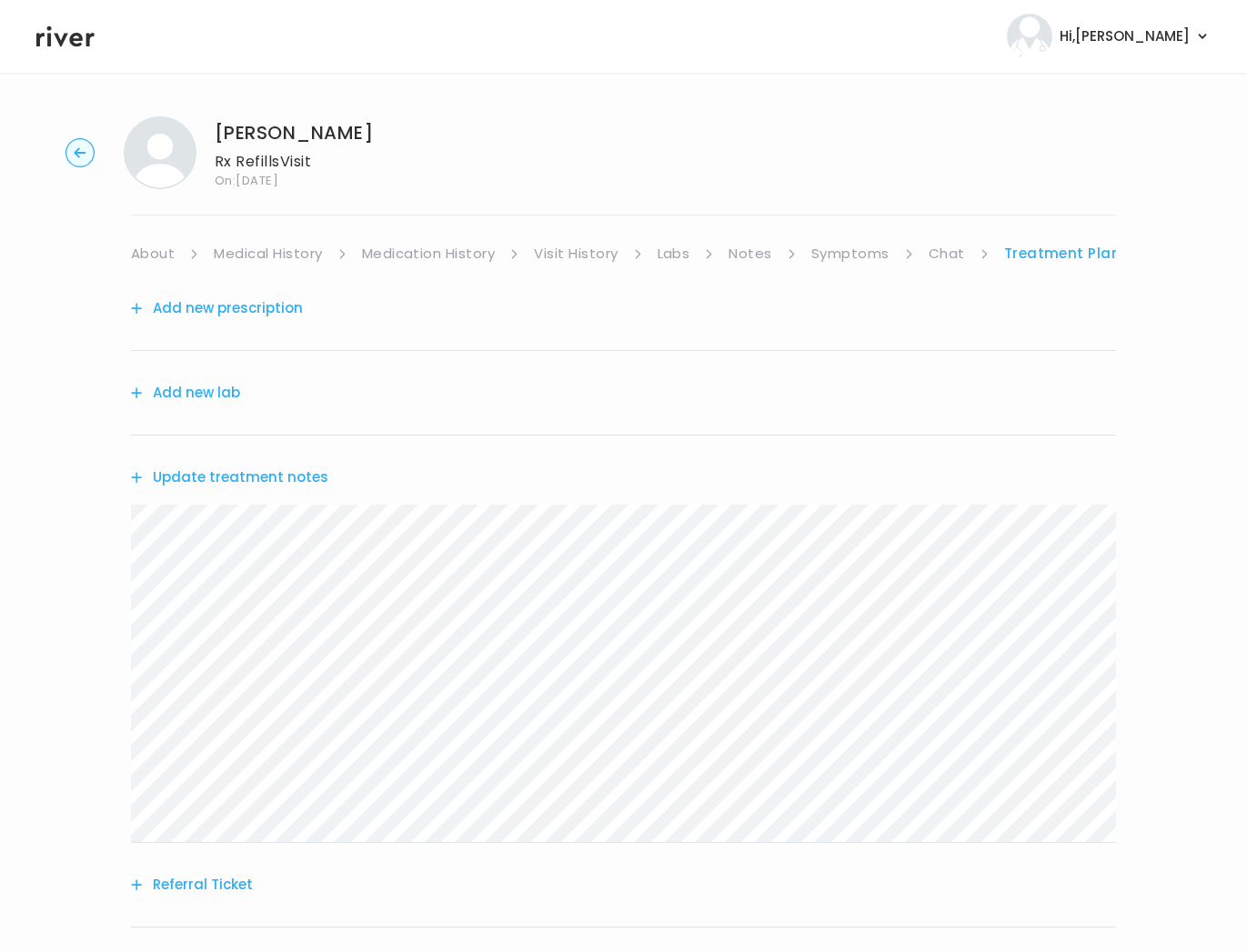
click at [224, 306] on button "Add new prescription" at bounding box center [217, 308] width 172 height 26
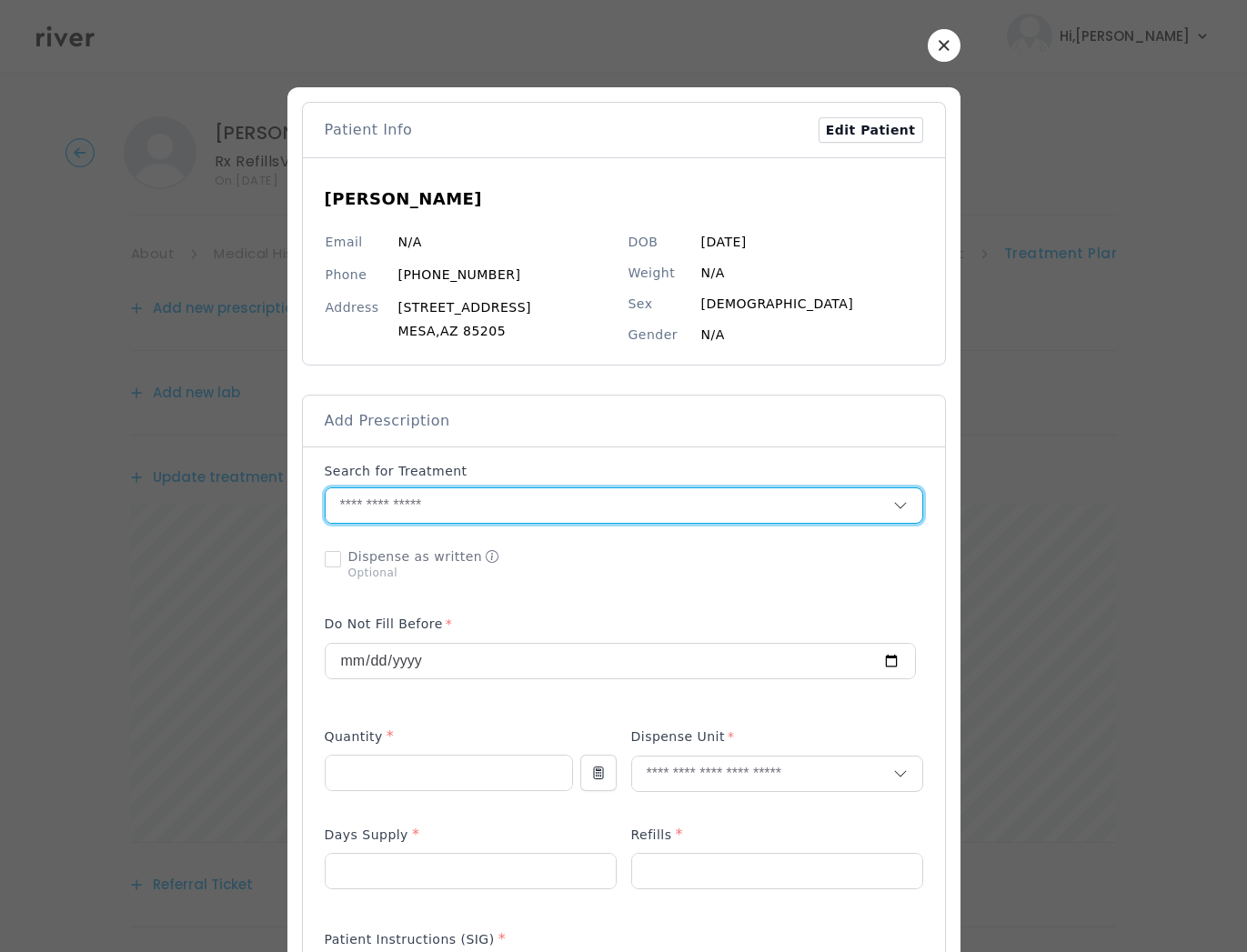
click at [427, 503] on input "text" at bounding box center [609, 506] width 568 height 35
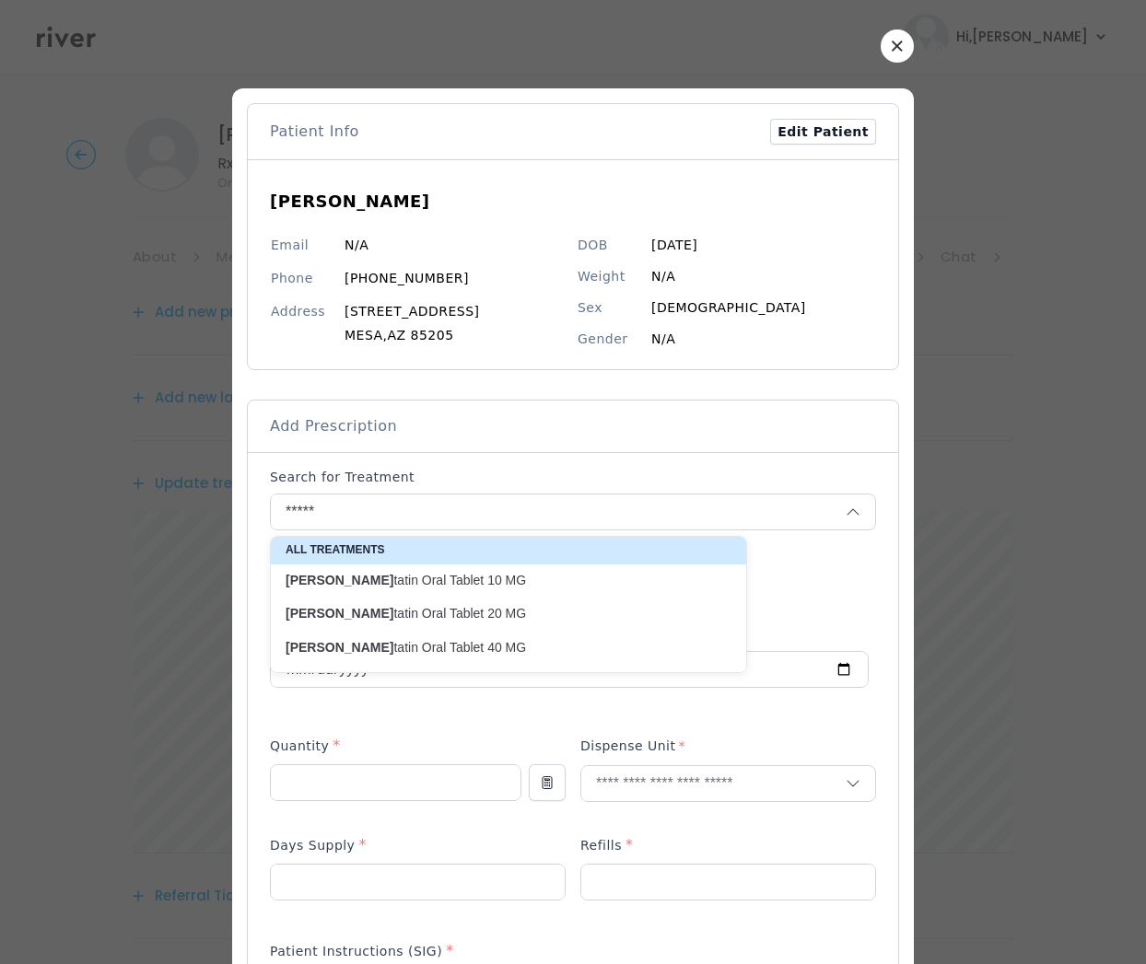
click at [425, 620] on p "[PERSON_NAME] tatin Oral Tablet 20 MG" at bounding box center [498, 614] width 424 height 18
type input "**********"
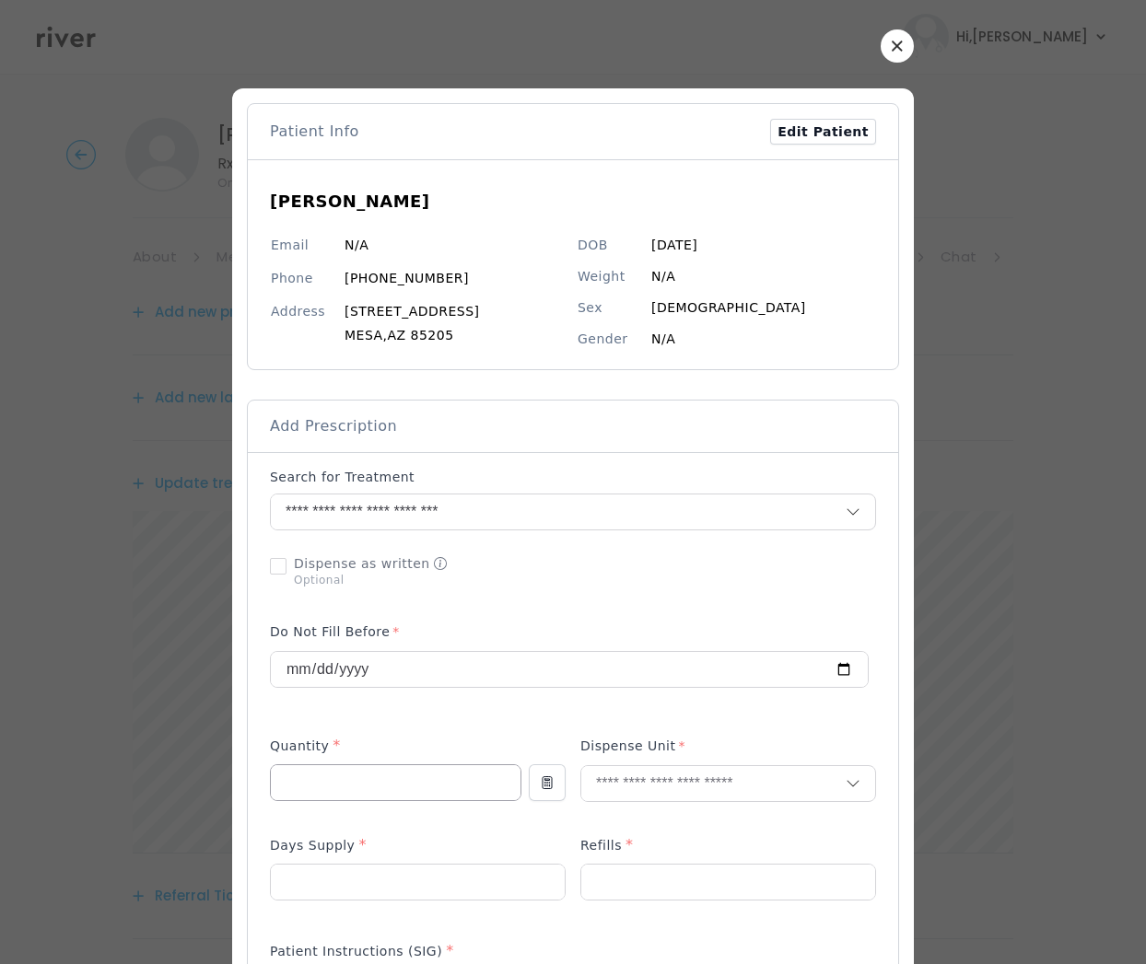
click at [329, 783] on input "number" at bounding box center [396, 782] width 250 height 35
type input "**"
click at [643, 828] on p "Tablet" at bounding box center [728, 824] width 242 height 27
click at [359, 882] on input "number" at bounding box center [418, 882] width 294 height 35
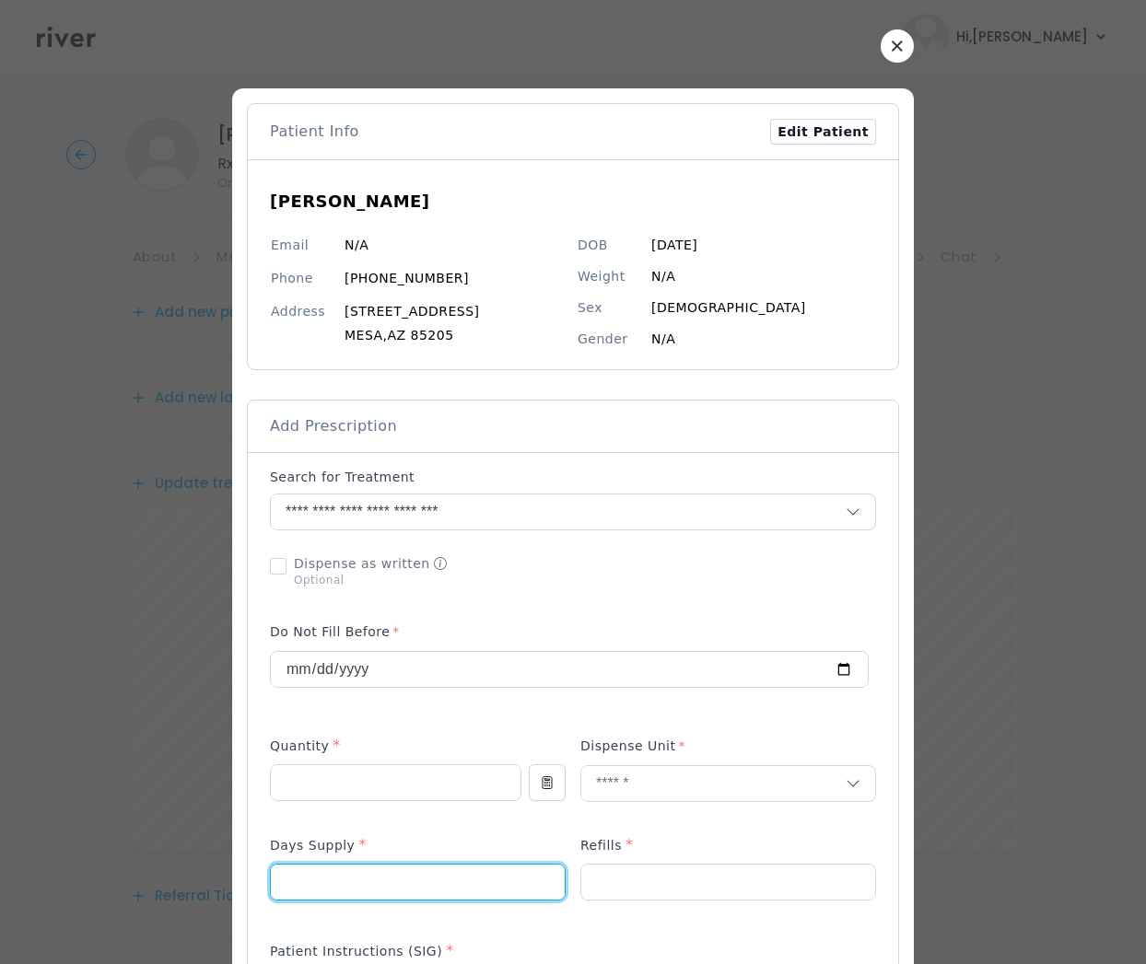
type input "**"
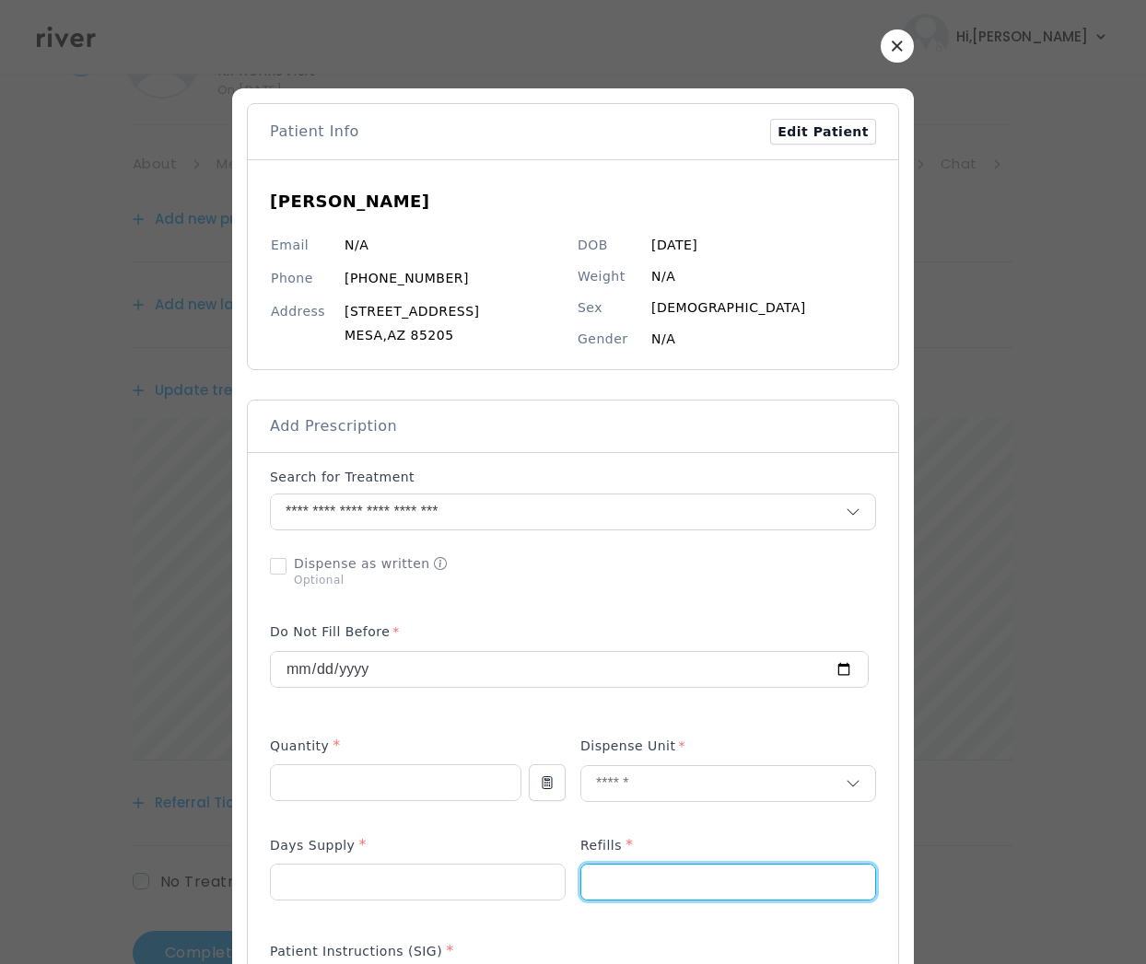
scroll to position [148, 0]
type input "*"
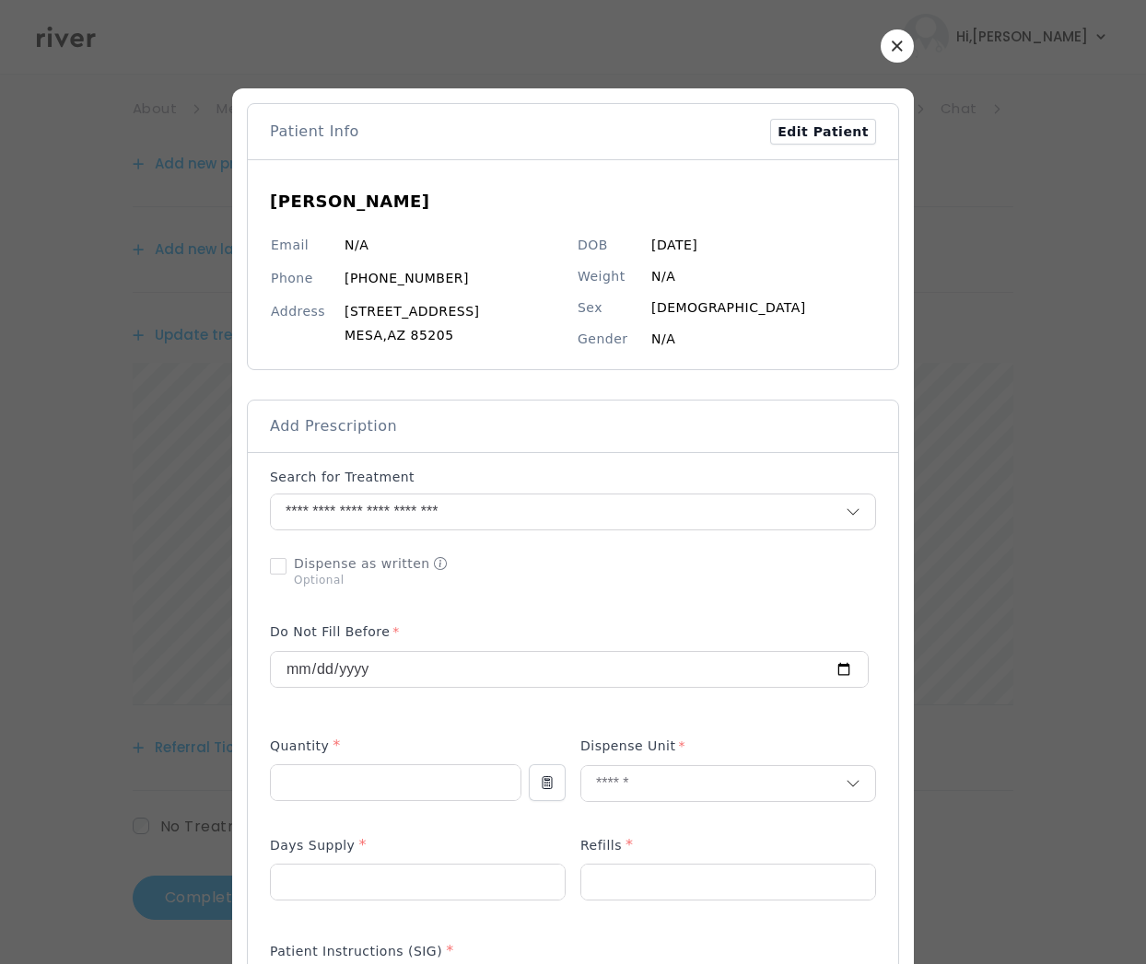
click at [683, 580] on div at bounding box center [573, 571] width 606 height 48
click at [473, 946] on div "Patient Instructions (SIG) *" at bounding box center [573, 954] width 606 height 29
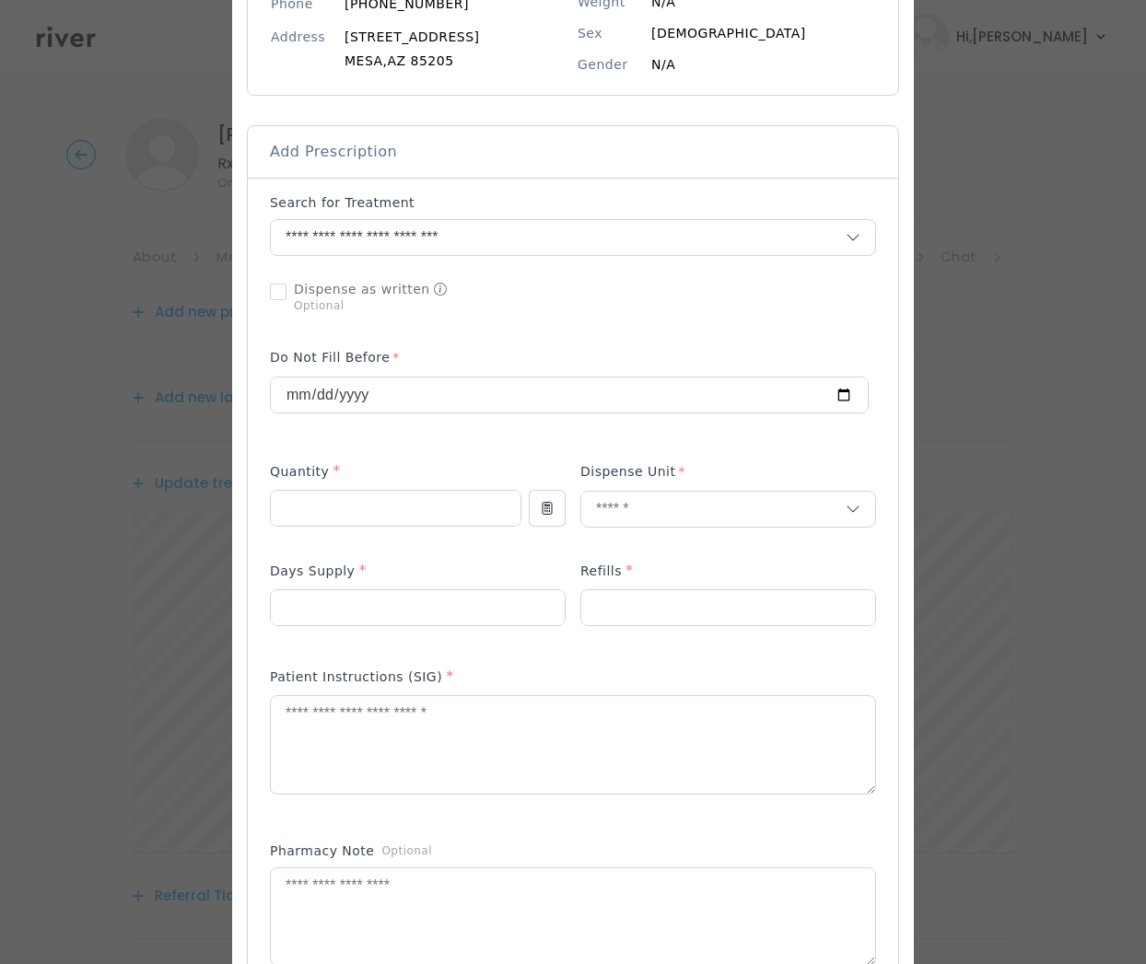
scroll to position [298, 0]
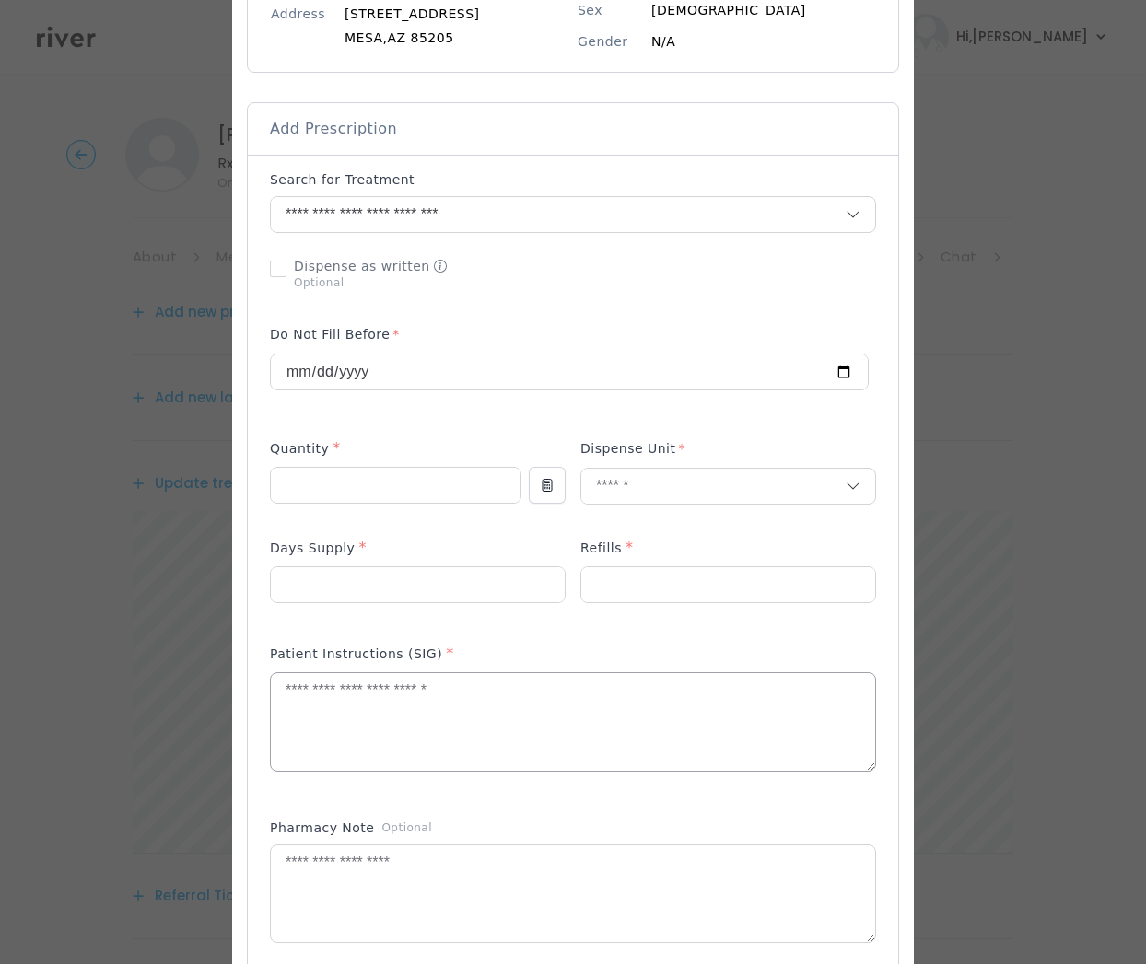
click at [305, 703] on textarea at bounding box center [573, 722] width 604 height 98
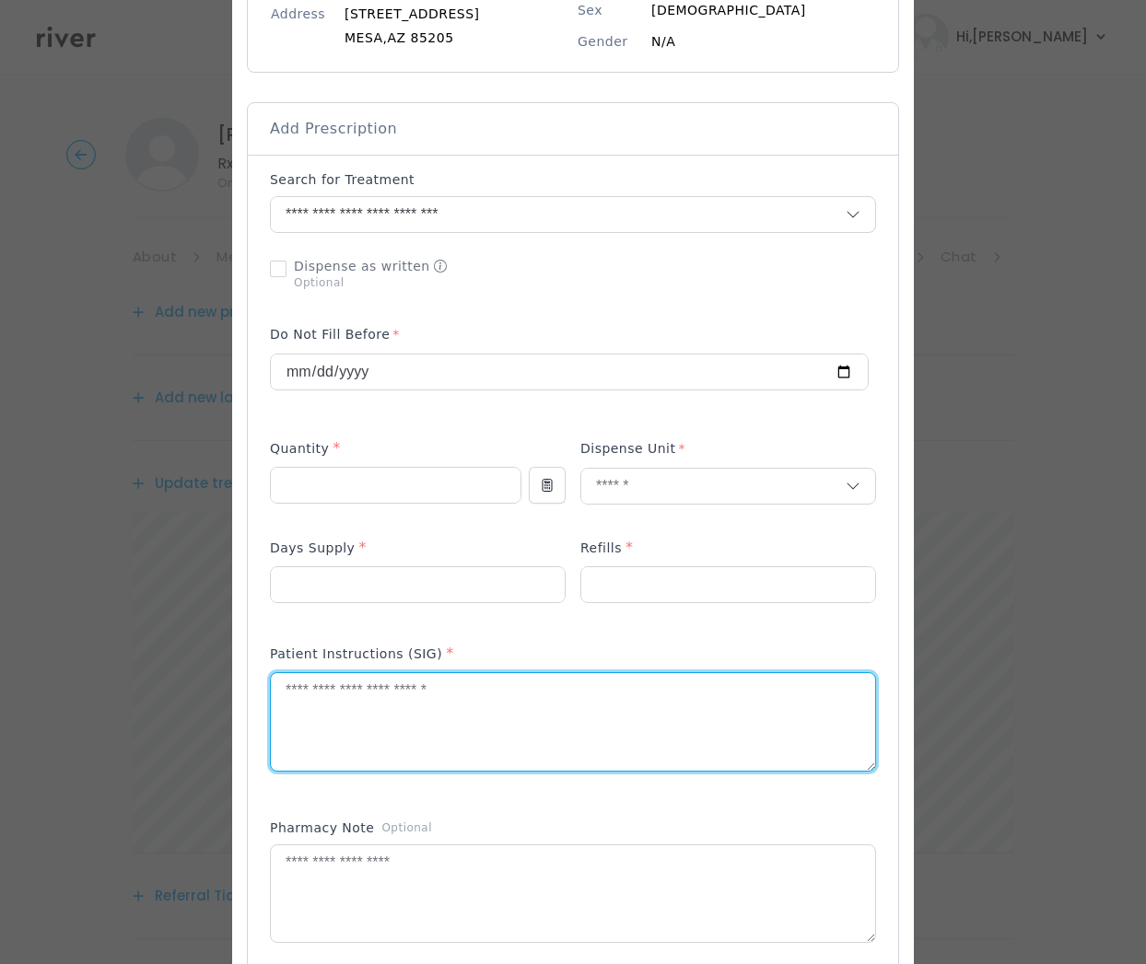
paste textarea "**********"
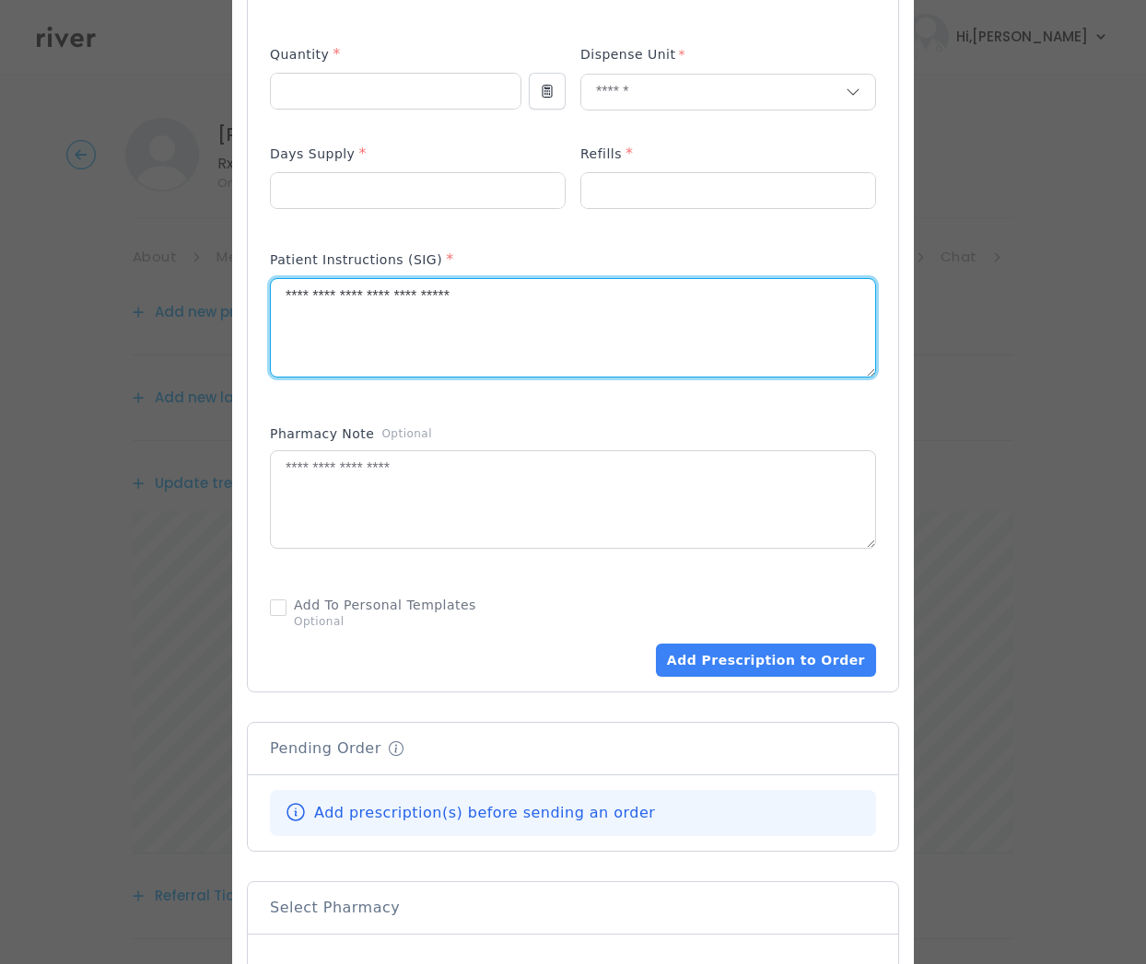
scroll to position [955, 0]
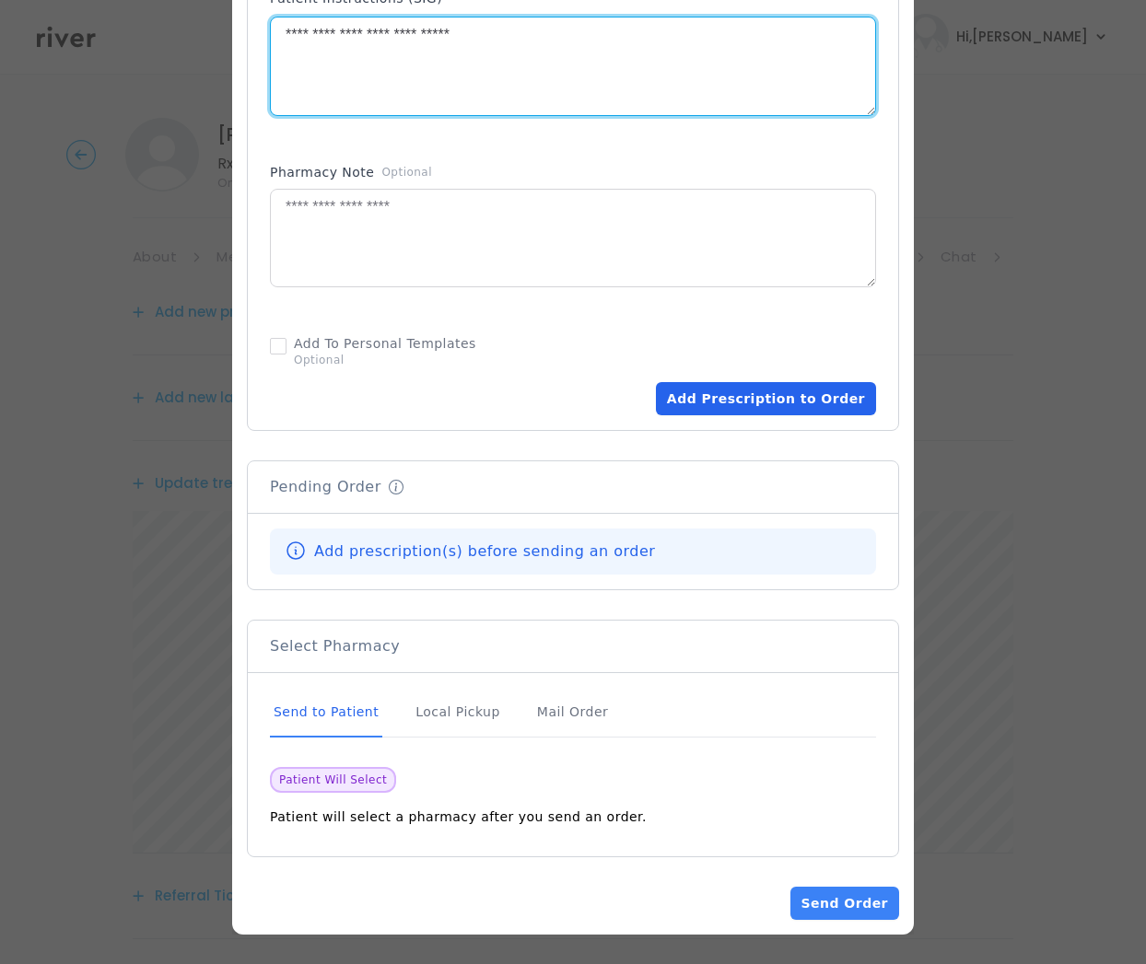
type textarea "**********"
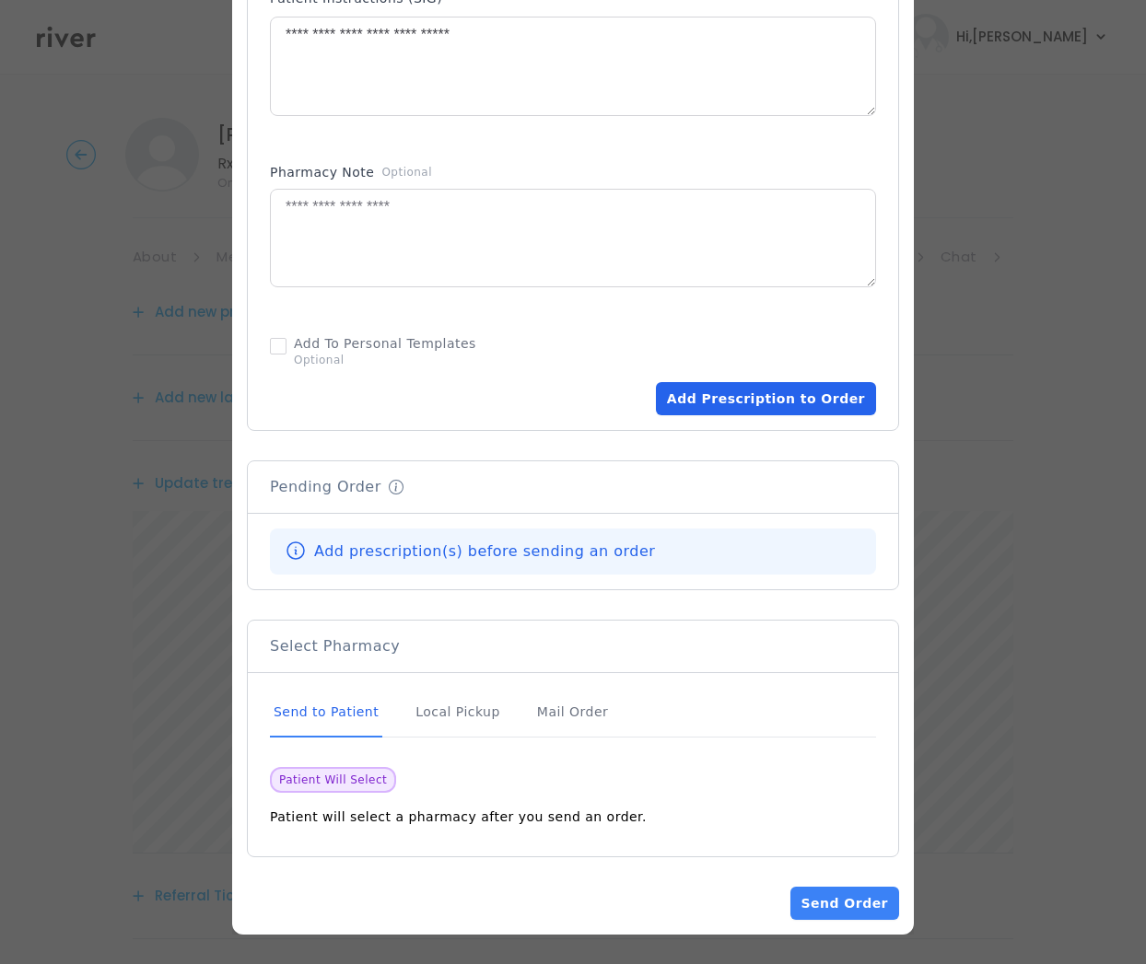
click at [750, 403] on button "Add Prescription to Order" at bounding box center [766, 398] width 220 height 33
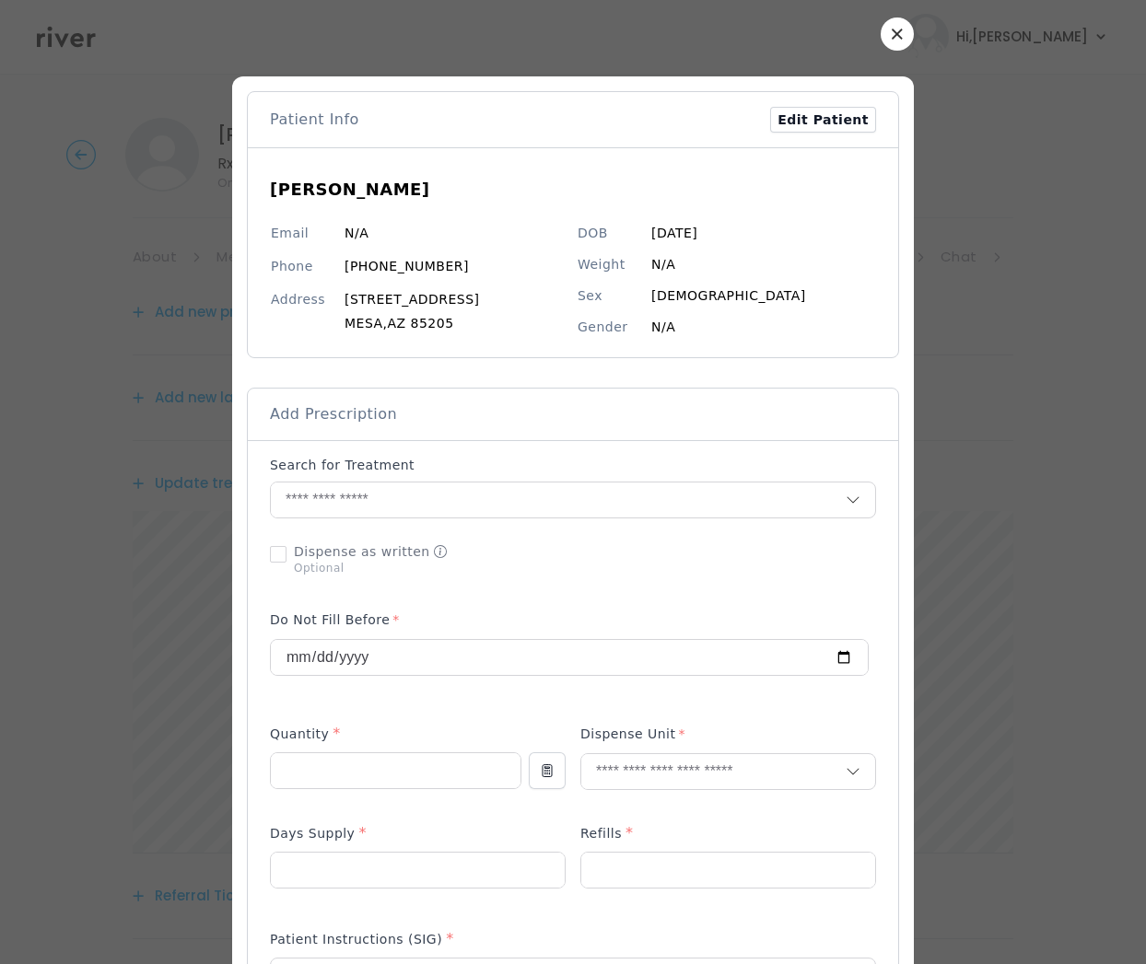
scroll to position [0, 0]
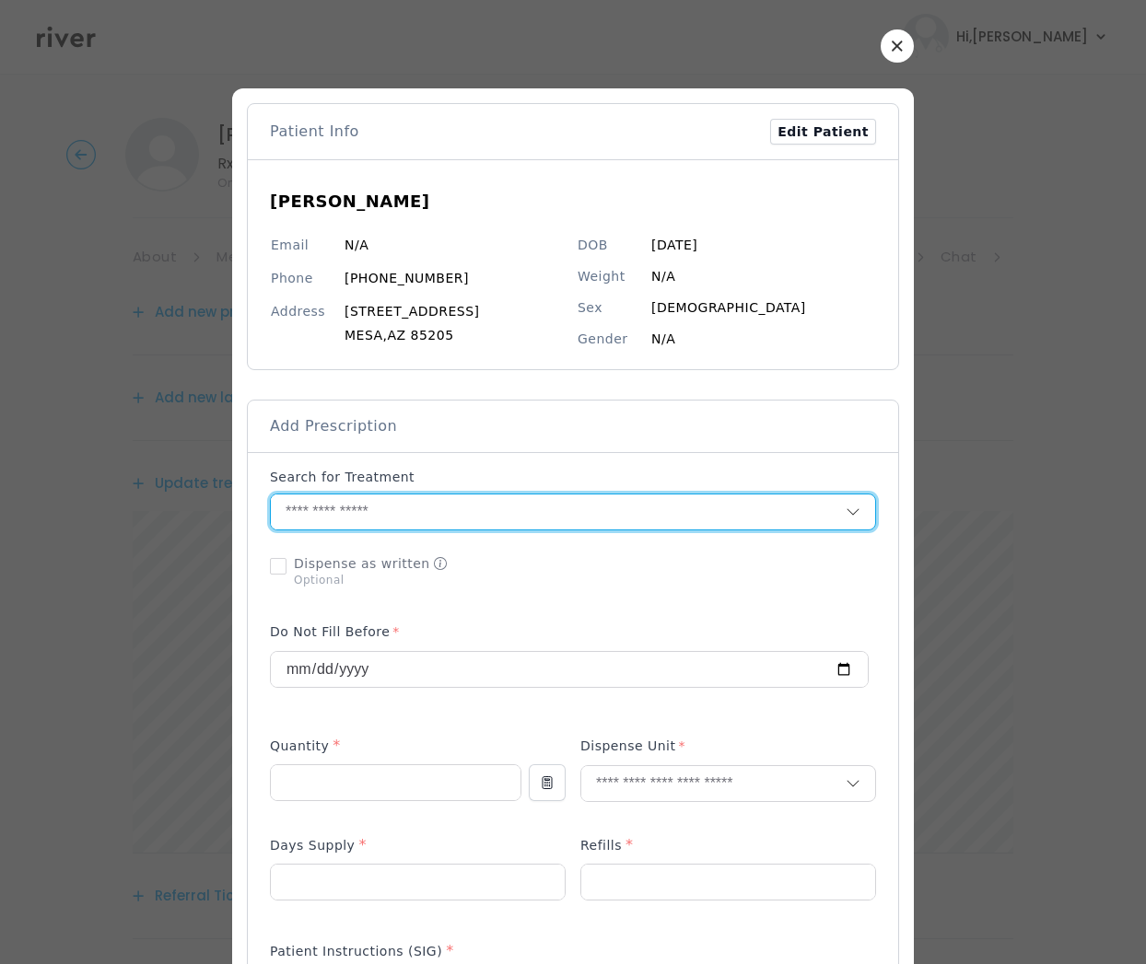
click at [309, 509] on input "text" at bounding box center [558, 512] width 575 height 35
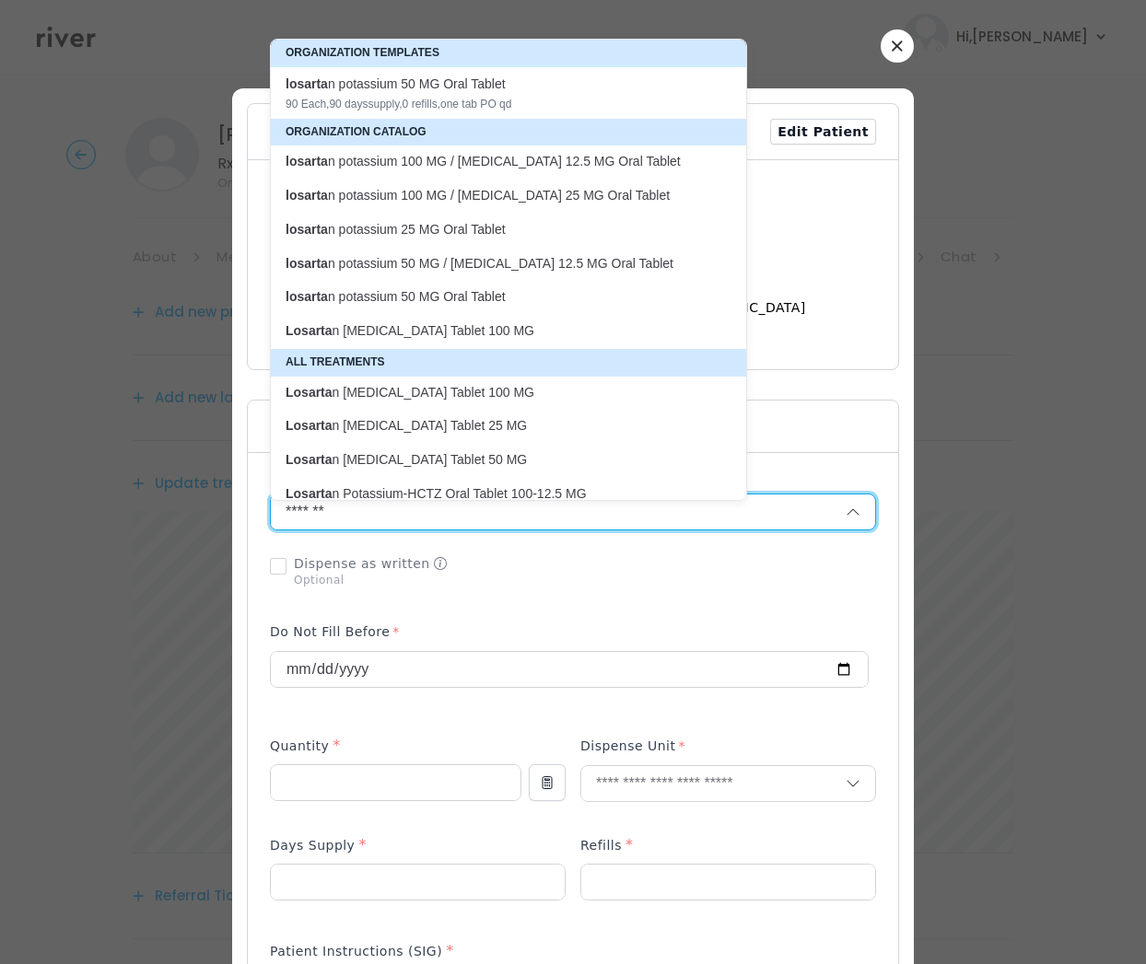
click at [454, 435] on p "Losarta n [MEDICAL_DATA] Tablet 25 MG" at bounding box center [498, 426] width 424 height 18
type input "**********"
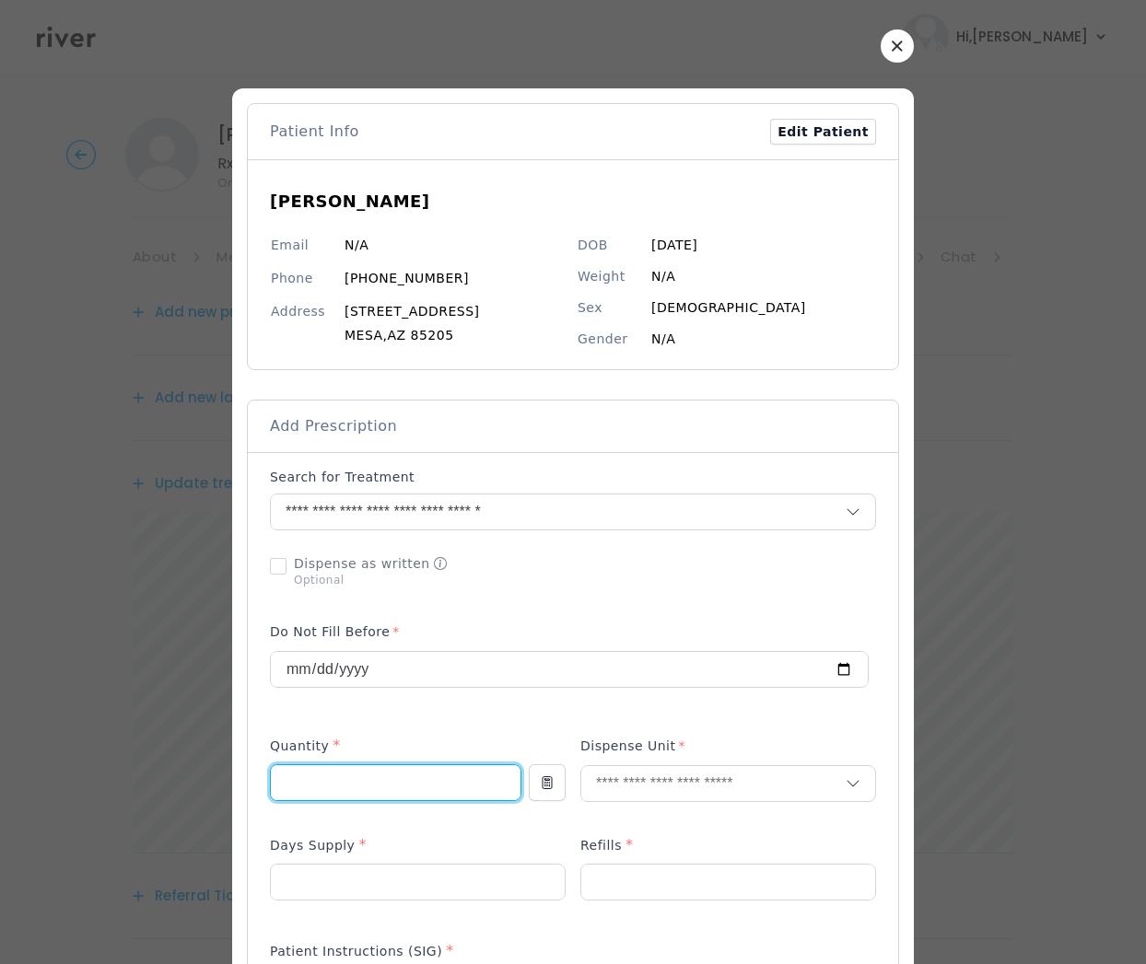
click at [320, 788] on input "number" at bounding box center [396, 782] width 250 height 35
type input "**"
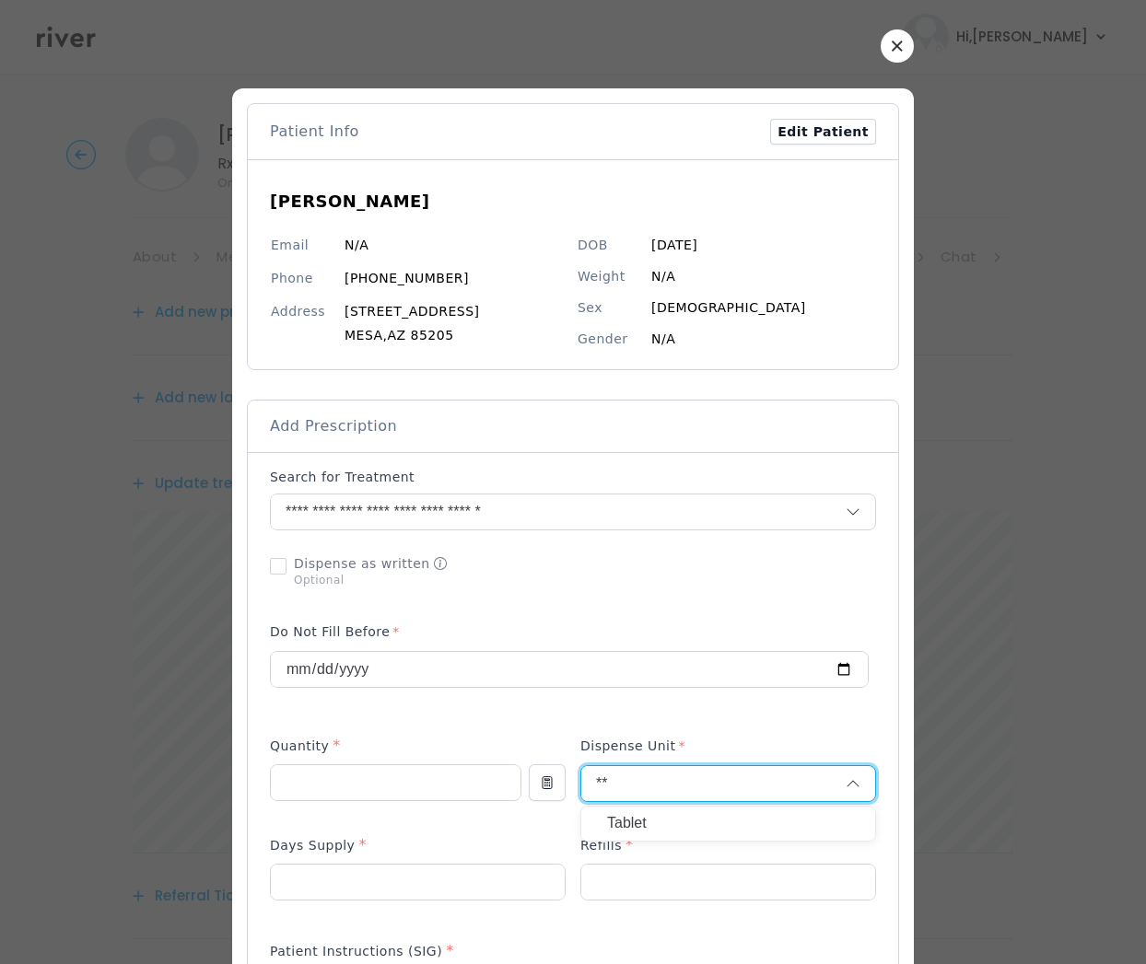
type input "**"
click at [625, 826] on p "Tablet" at bounding box center [728, 824] width 242 height 27
click at [425, 888] on input "number" at bounding box center [418, 882] width 294 height 35
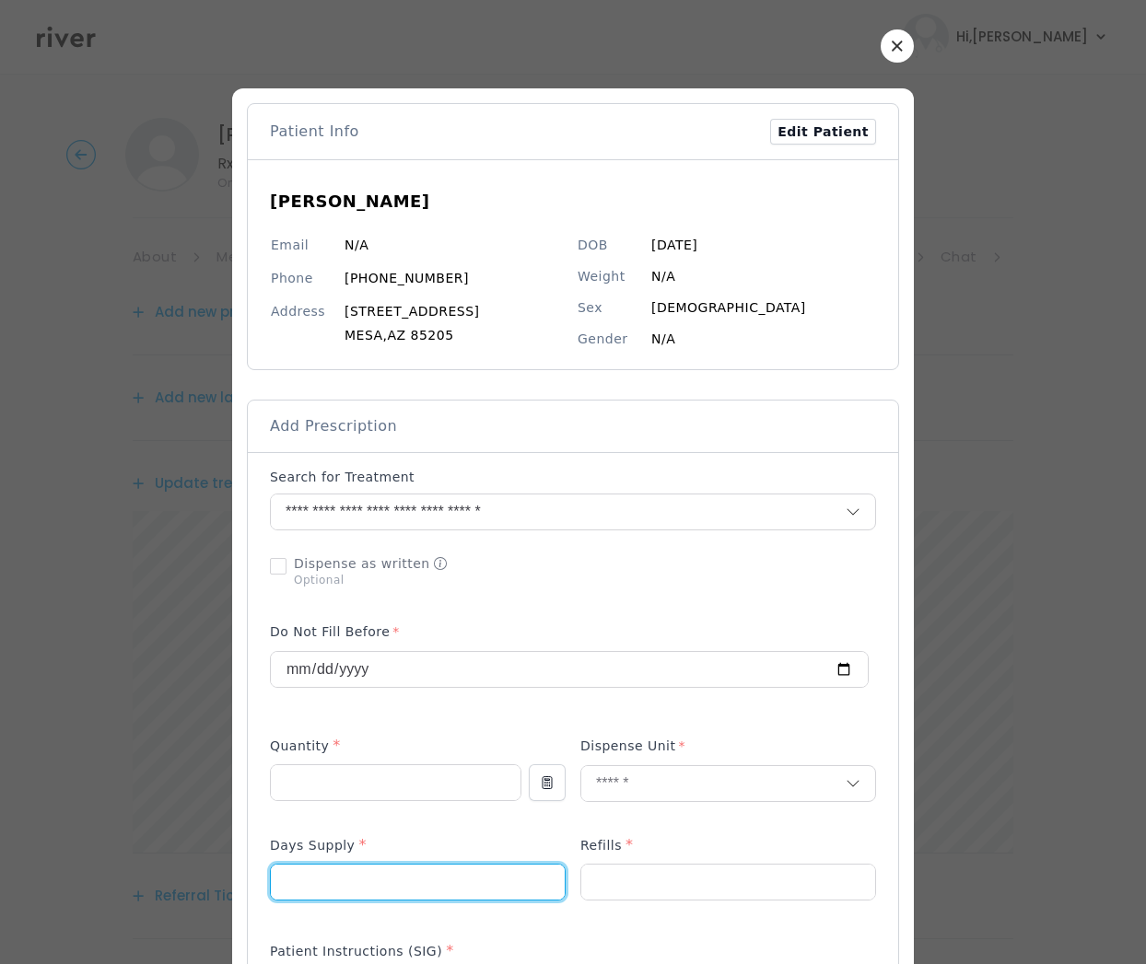
type input "**"
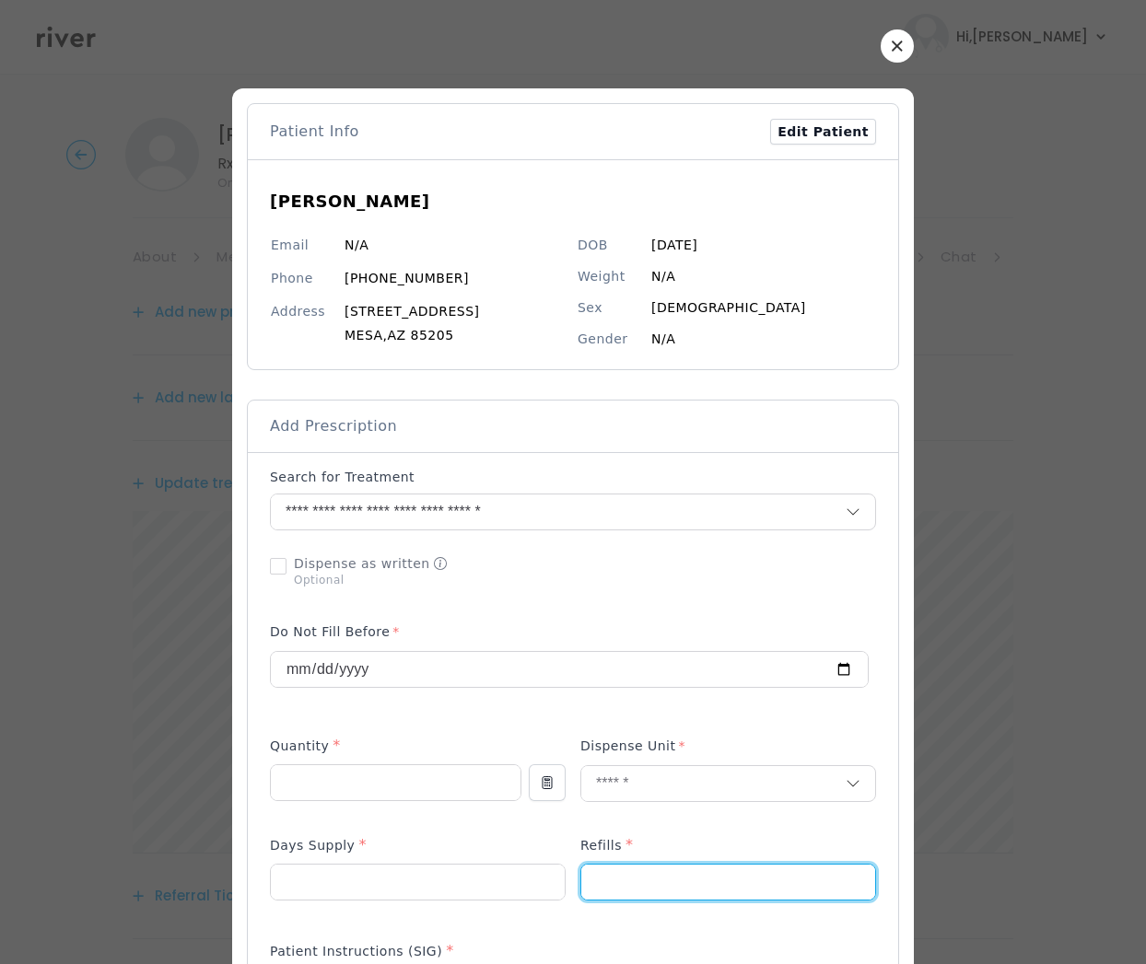
type input "*"
click at [862, 598] on div "Add Prescription to Order" at bounding box center [573, 918] width 606 height 901
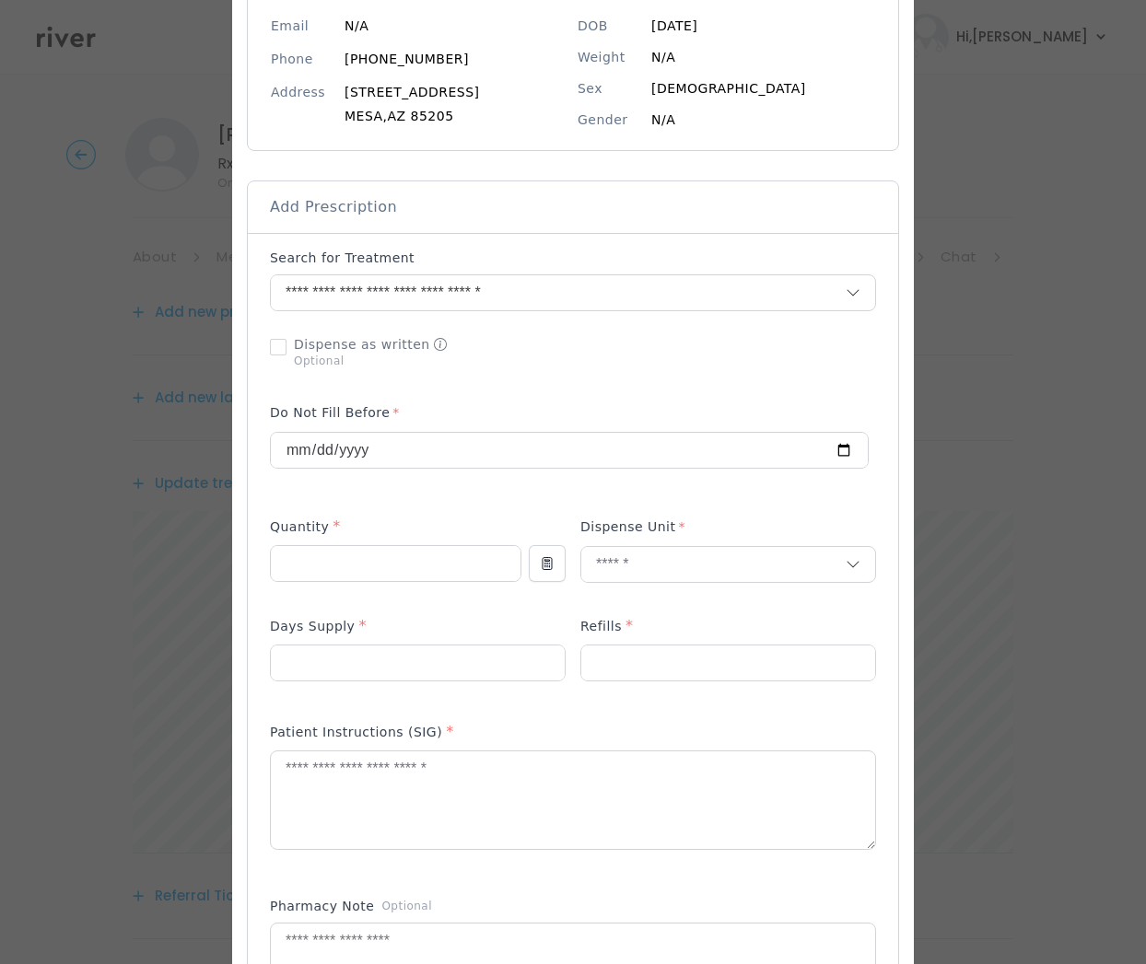
scroll to position [221, 0]
click at [335, 775] on textarea at bounding box center [573, 799] width 604 height 98
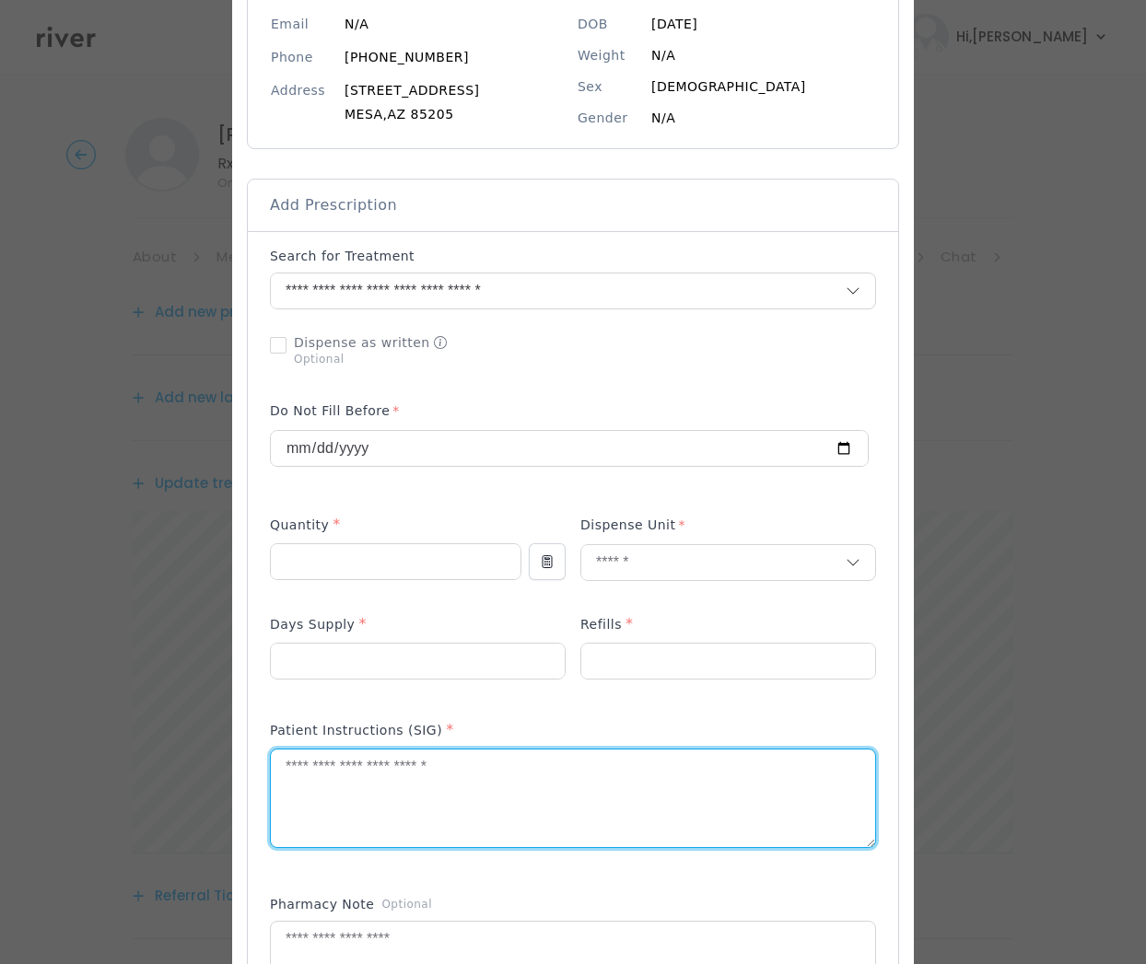
paste textarea "**********"
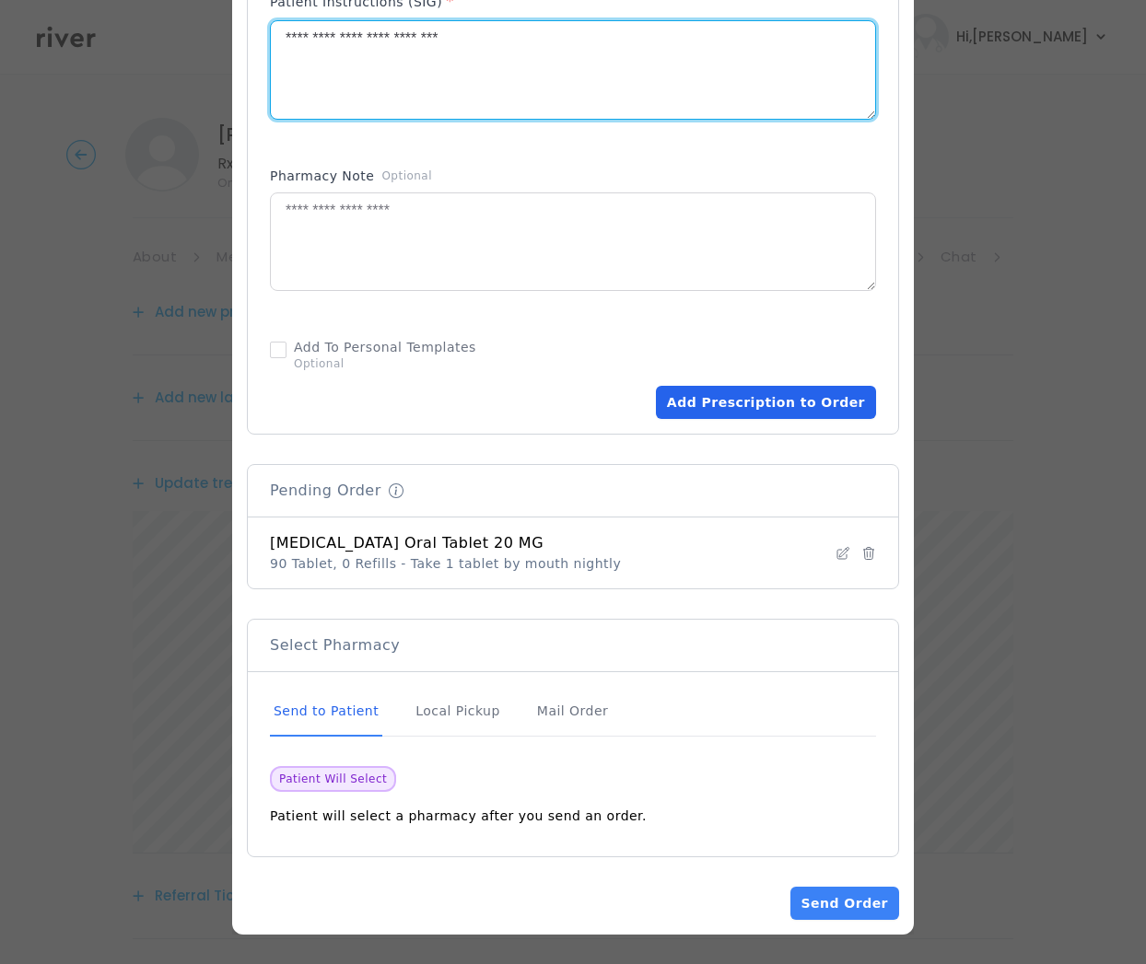
type textarea "**********"
click at [767, 405] on button "Add Prescription to Order" at bounding box center [766, 402] width 220 height 33
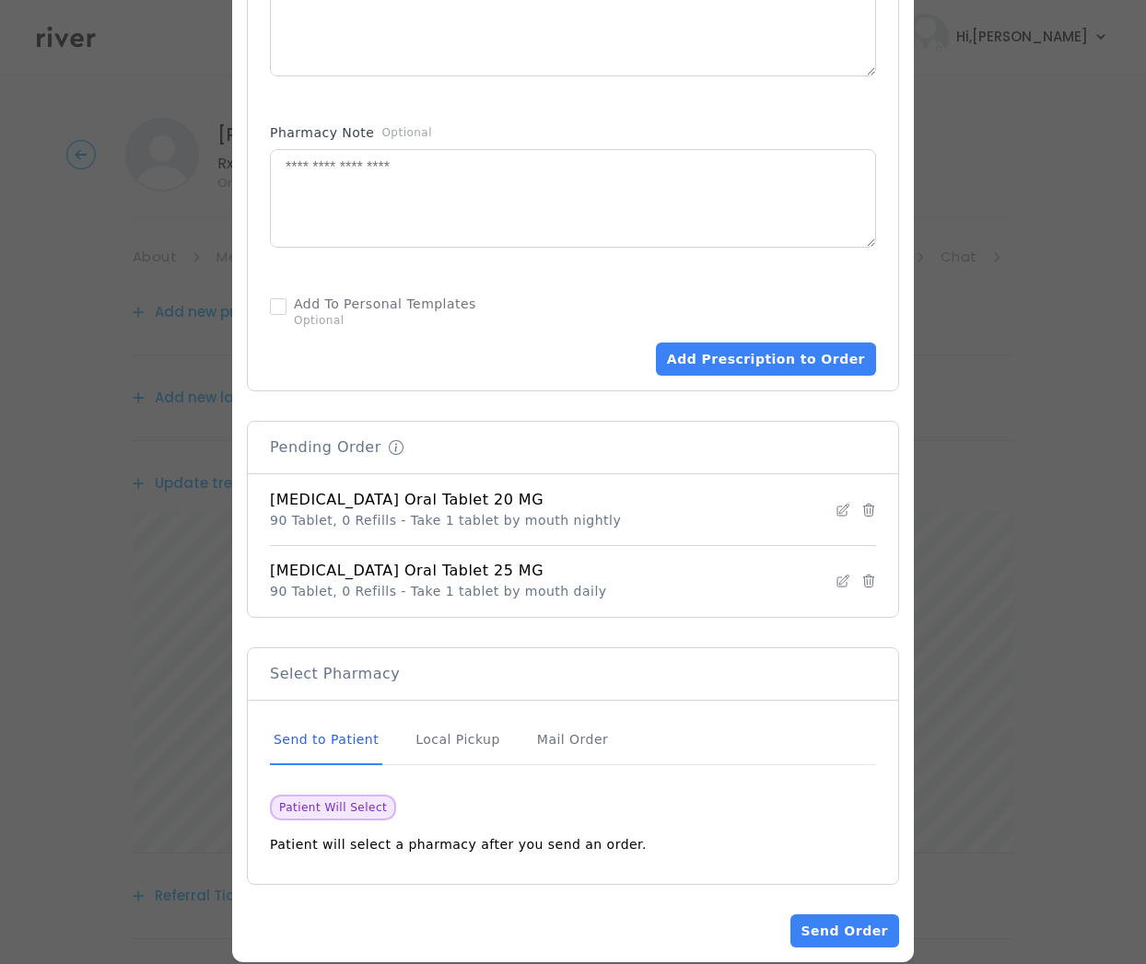
scroll to position [1021, 0]
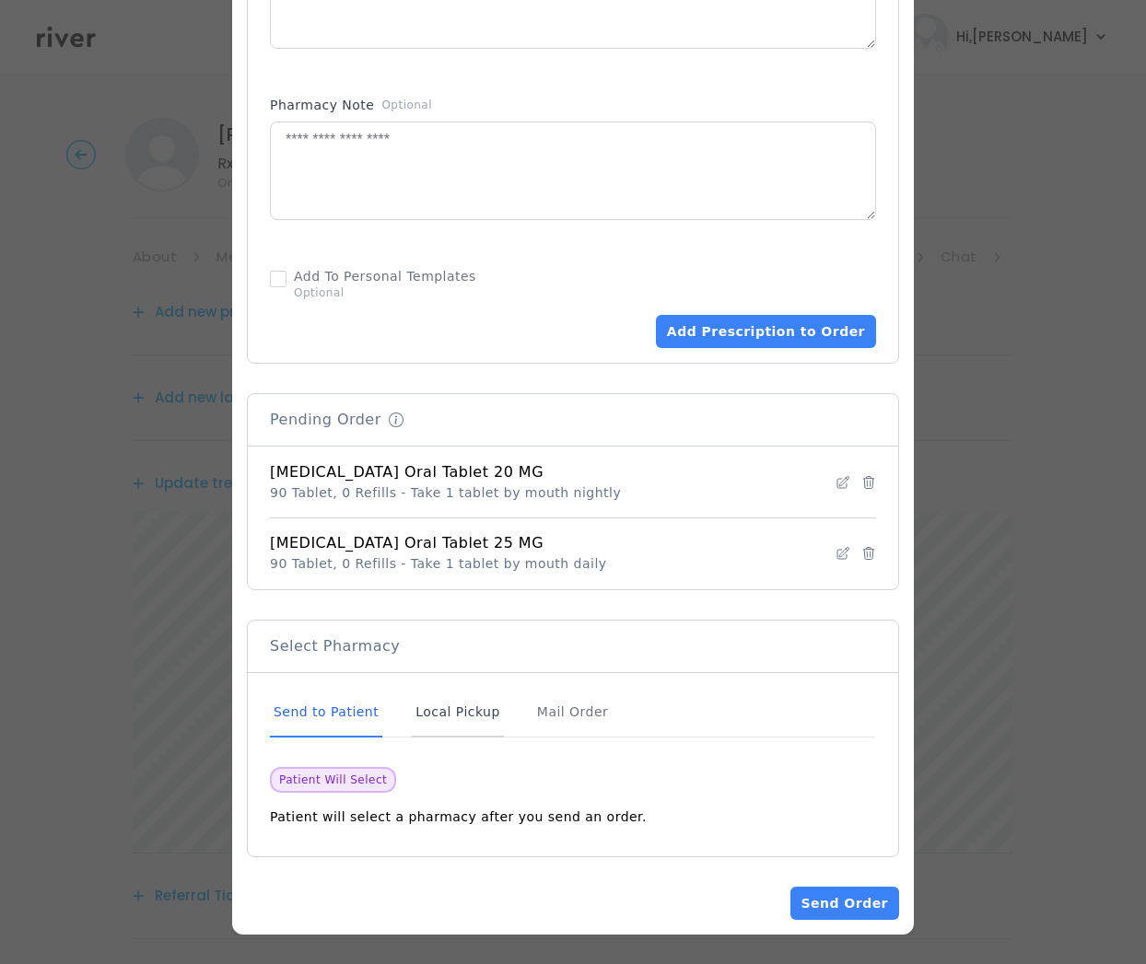
click at [439, 713] on div "Local Pickup" at bounding box center [458, 713] width 92 height 50
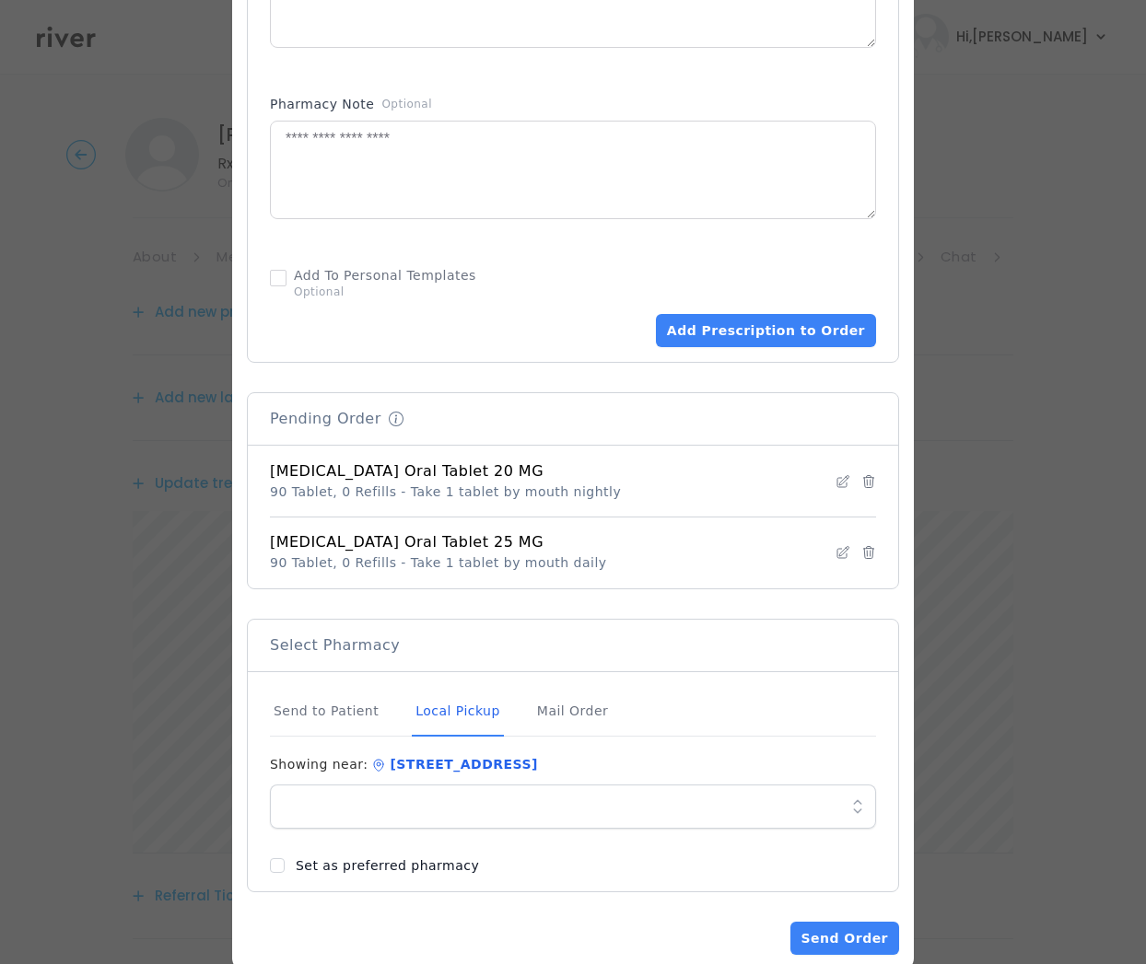
click at [852, 810] on icon at bounding box center [857, 807] width 22 height 22
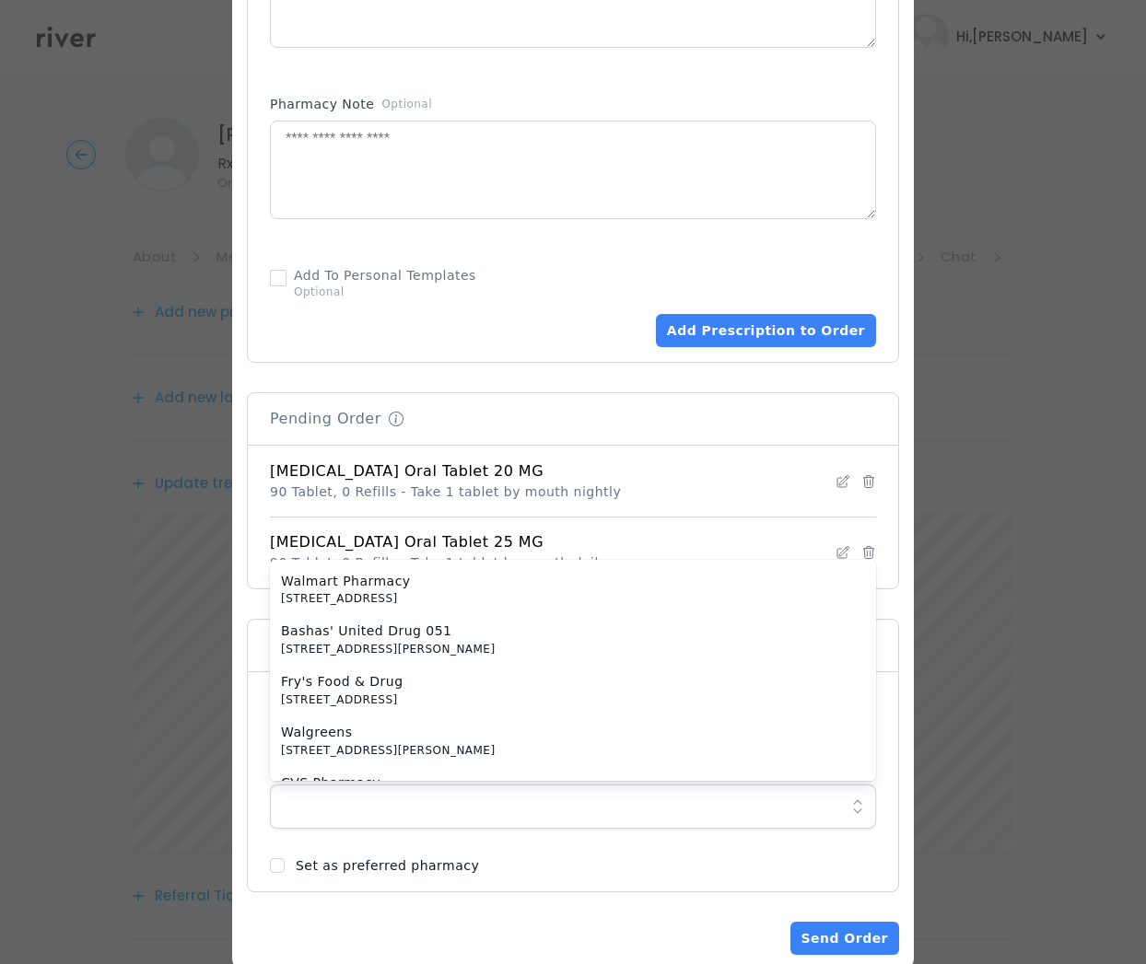
click at [851, 810] on icon at bounding box center [857, 807] width 22 height 22
click at [673, 909] on div "Patient Info Edit Patient [PERSON_NAME] Email N/A Phone [PHONE_NUMBER] Address …" at bounding box center [573, 18] width 652 height 1873
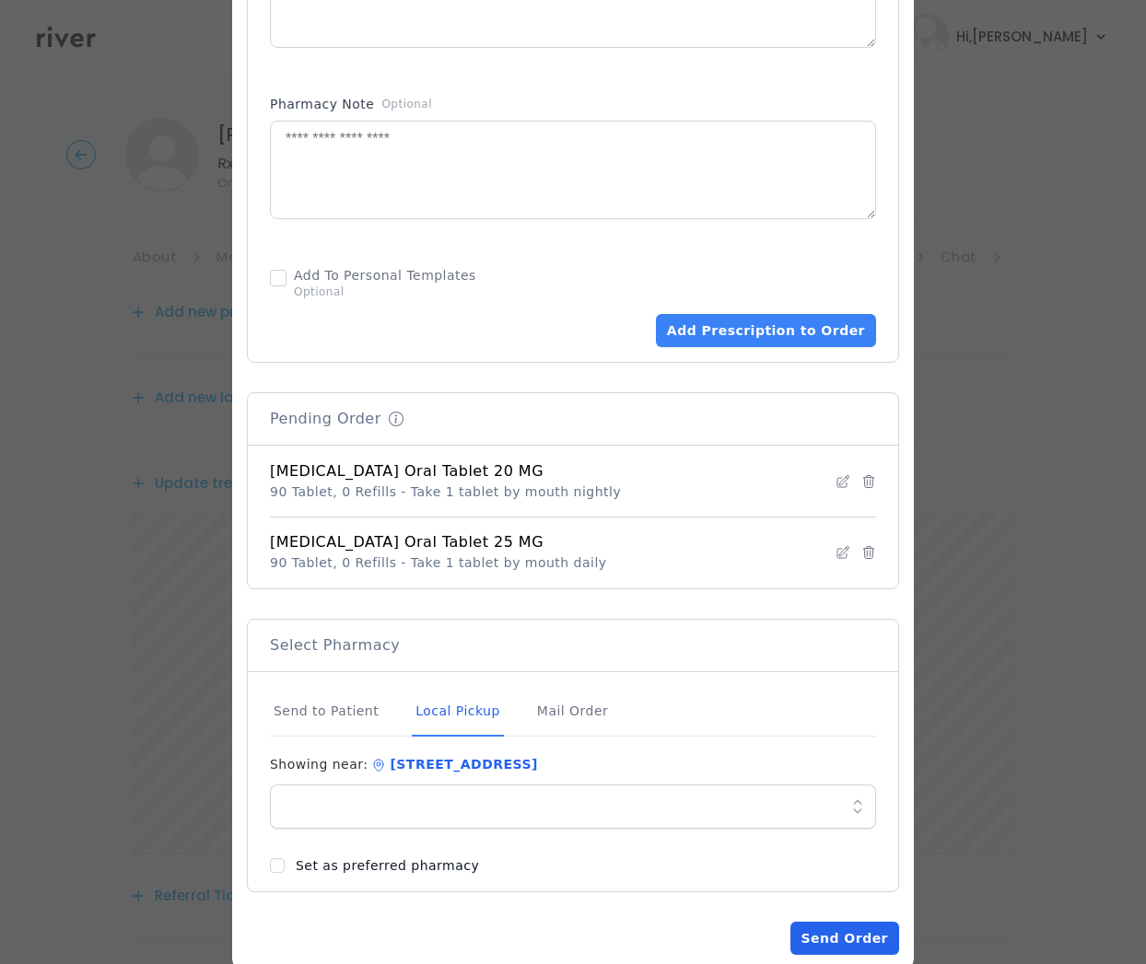
click at [843, 944] on button "Send Order" at bounding box center [844, 938] width 109 height 33
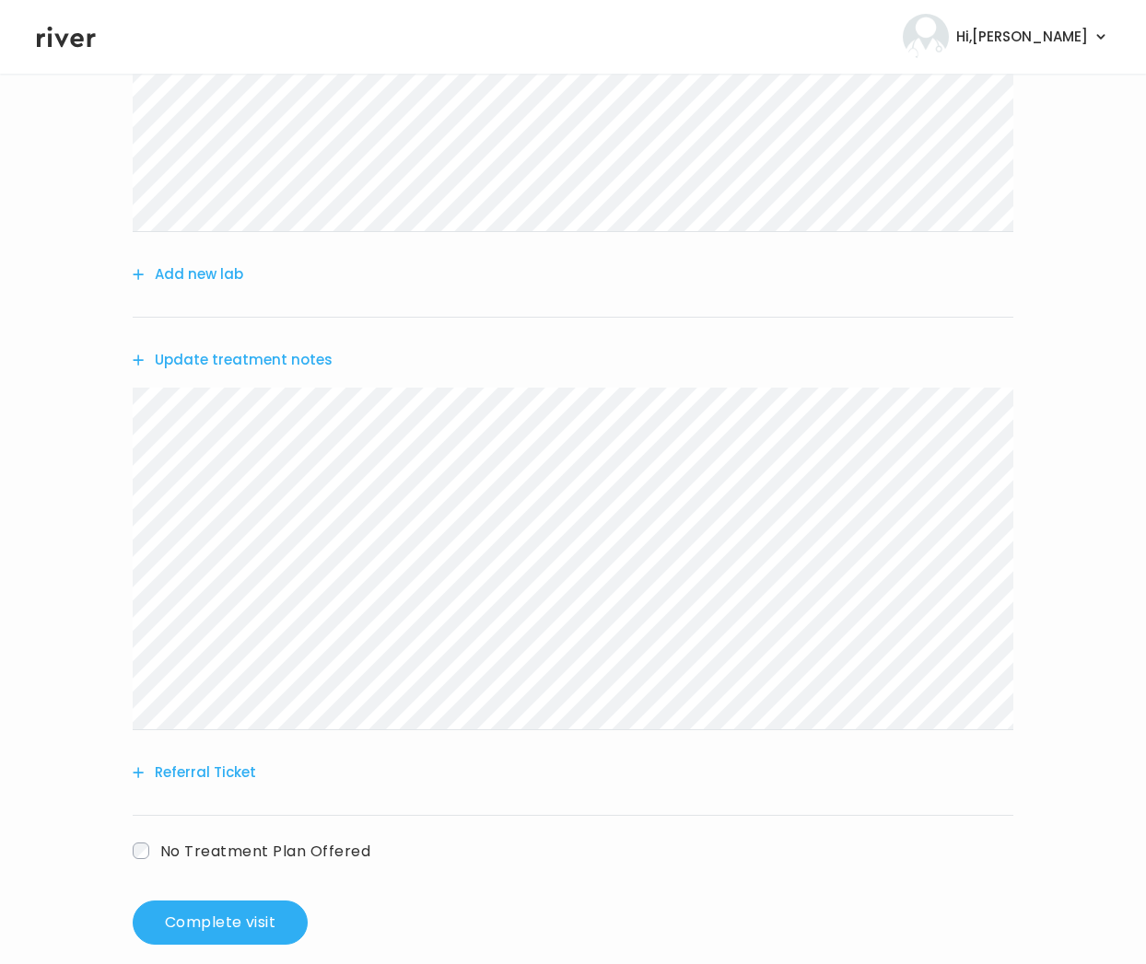
scroll to position [465, 0]
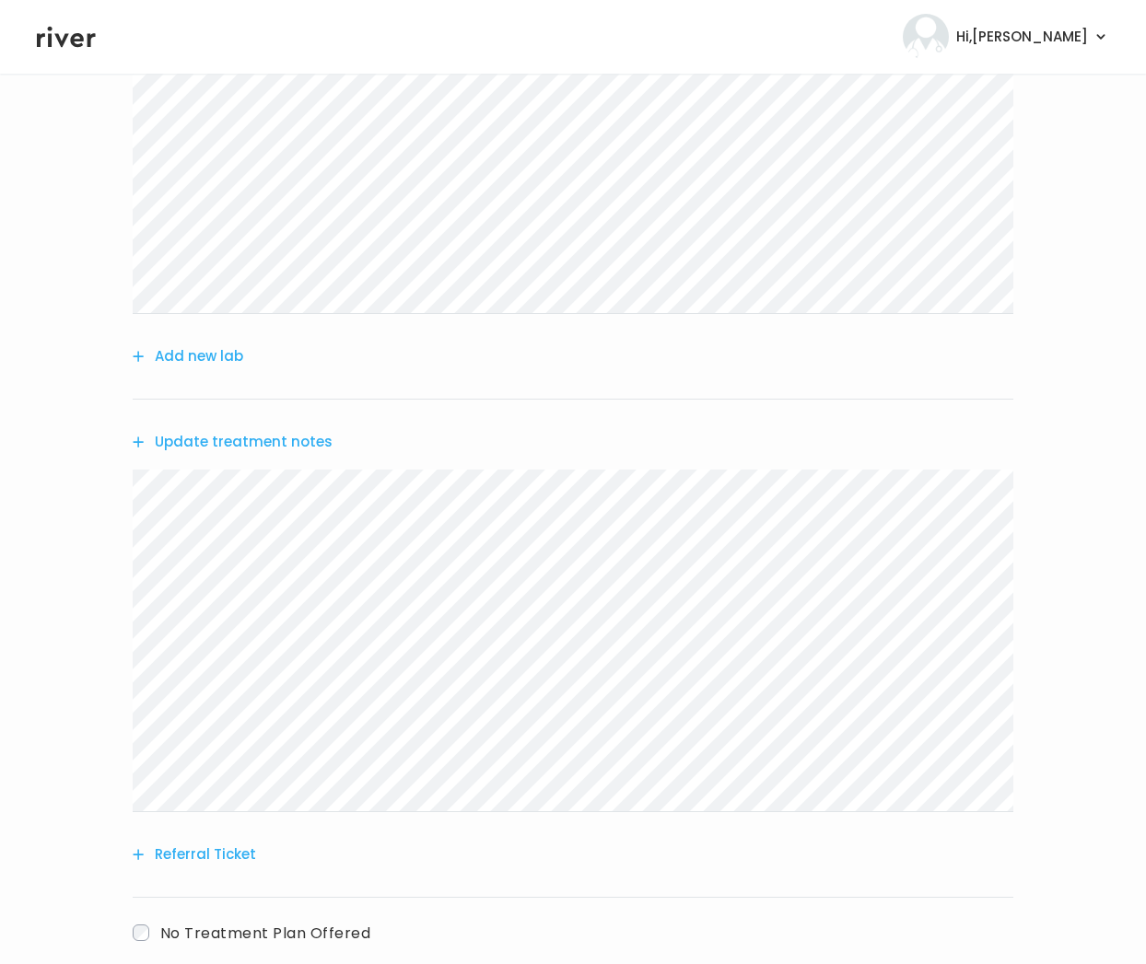
click at [250, 444] on button "Update treatment notes" at bounding box center [233, 442] width 200 height 26
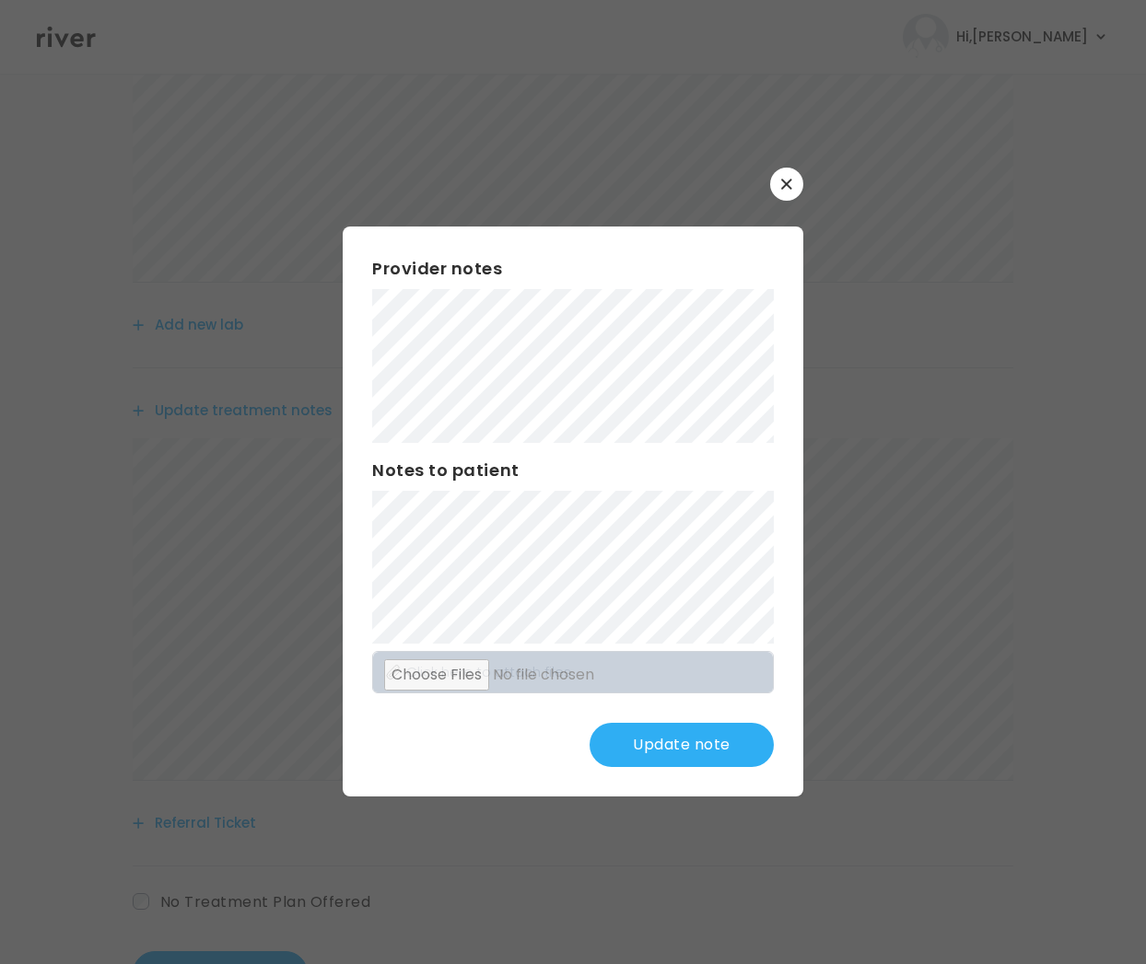
scroll to position [572, 0]
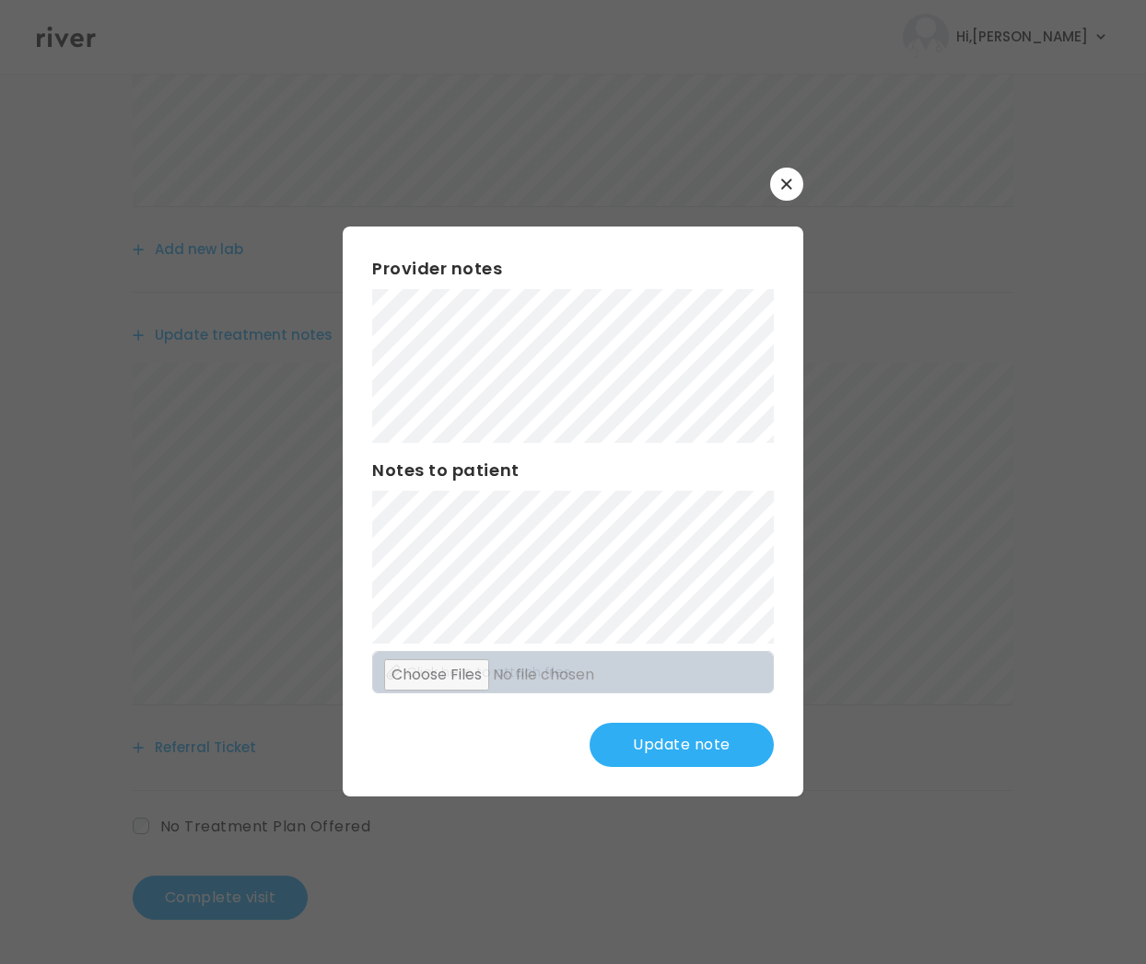
click at [670, 751] on button "Update note" at bounding box center [681, 745] width 184 height 44
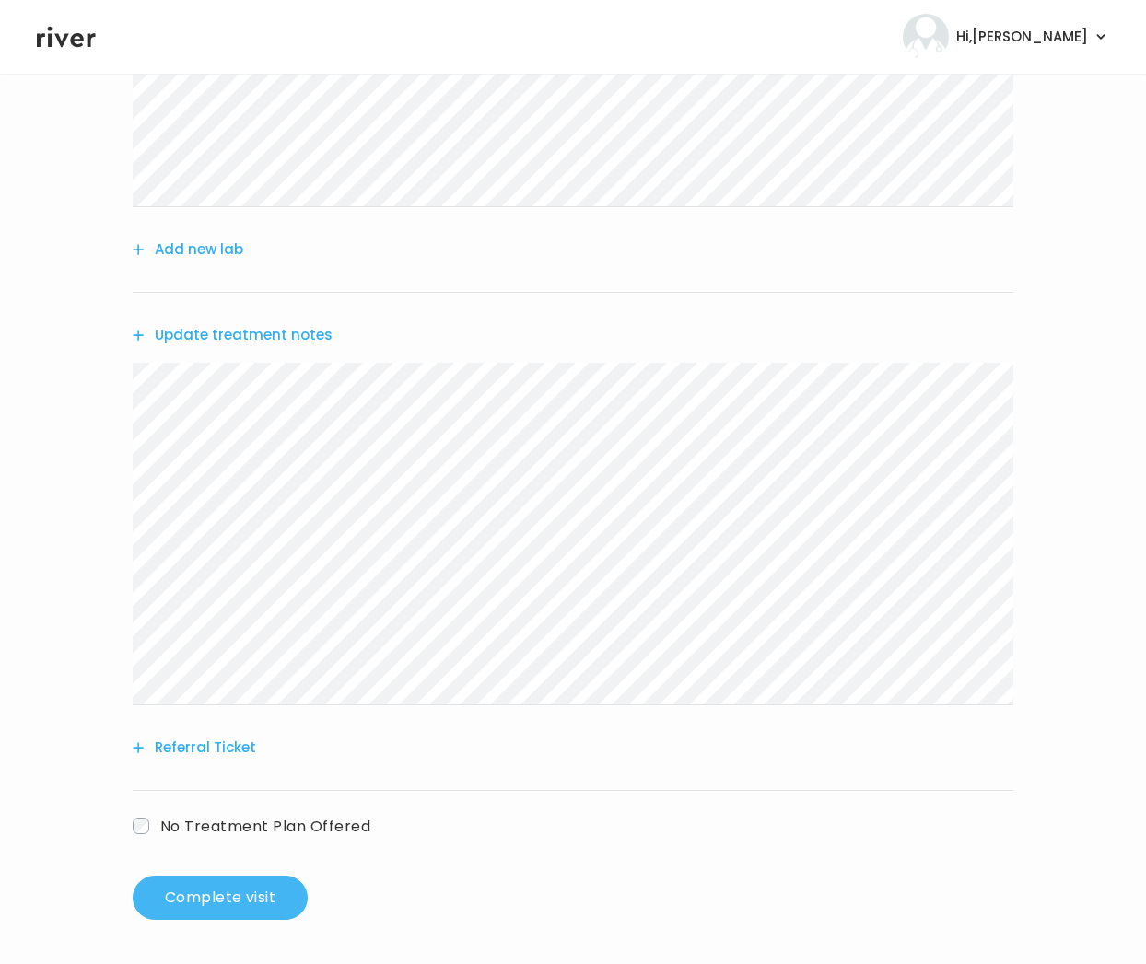
click at [219, 906] on button "Complete visit" at bounding box center [220, 898] width 175 height 44
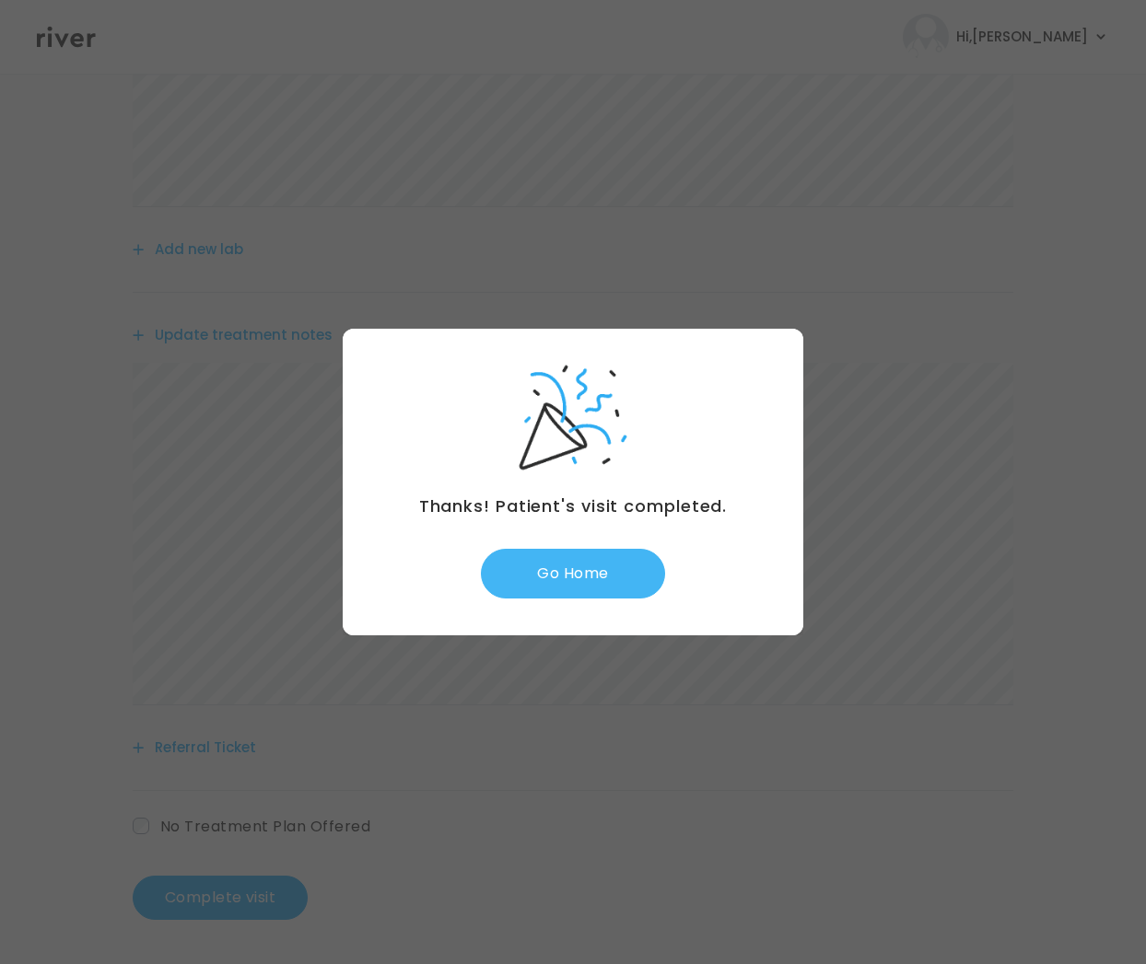
click at [602, 586] on button "Go Home" at bounding box center [573, 574] width 184 height 50
